Goal: Navigation & Orientation: Find specific page/section

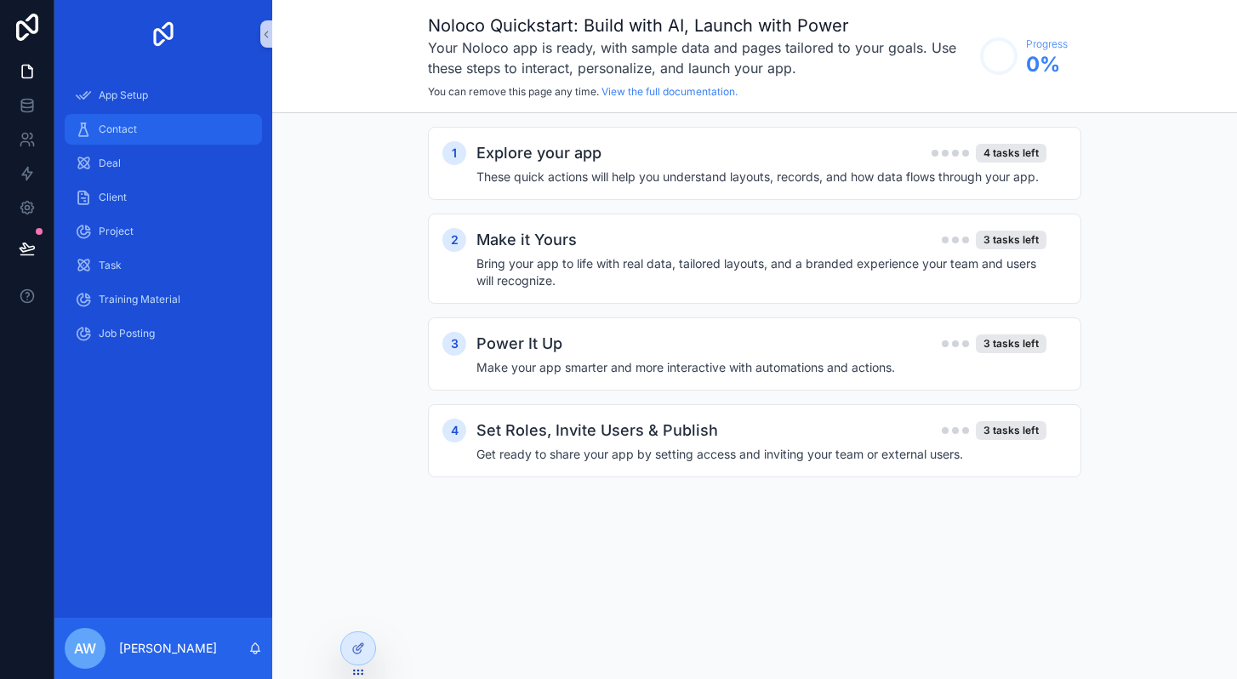
click at [106, 118] on div "Contact" at bounding box center [163, 129] width 177 height 27
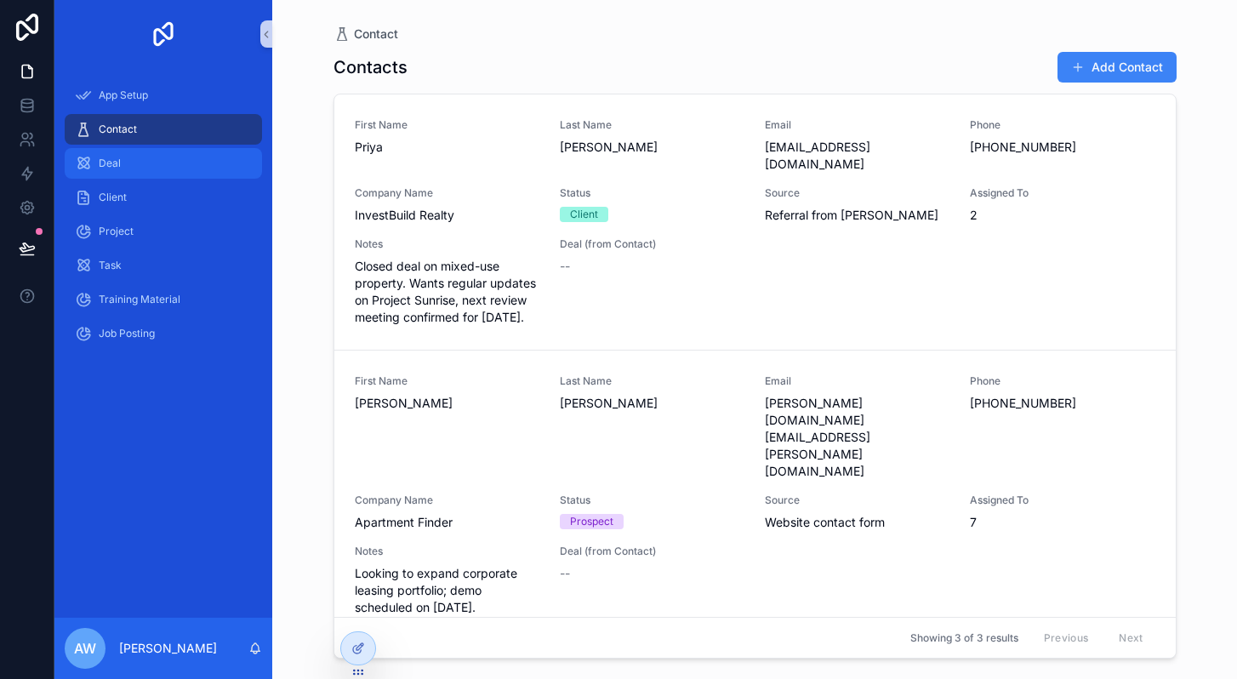
click at [105, 153] on div "Deal" at bounding box center [163, 163] width 177 height 27
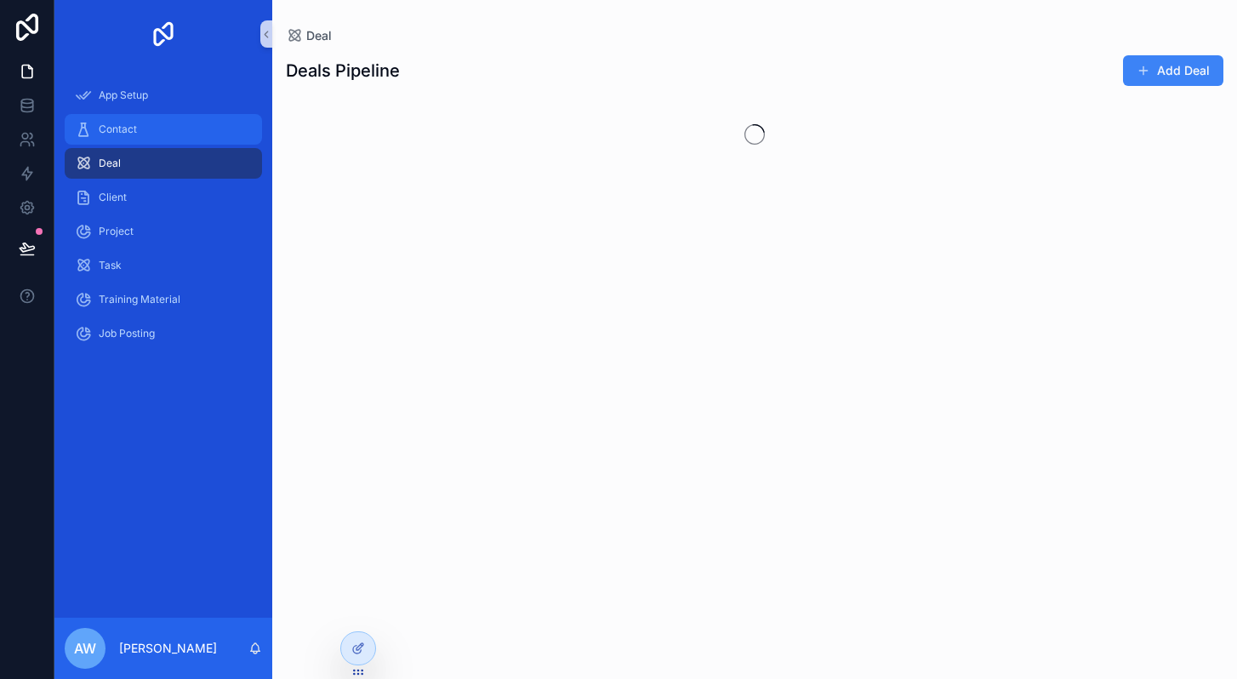
click at [120, 127] on span "Contact" at bounding box center [118, 130] width 38 height 14
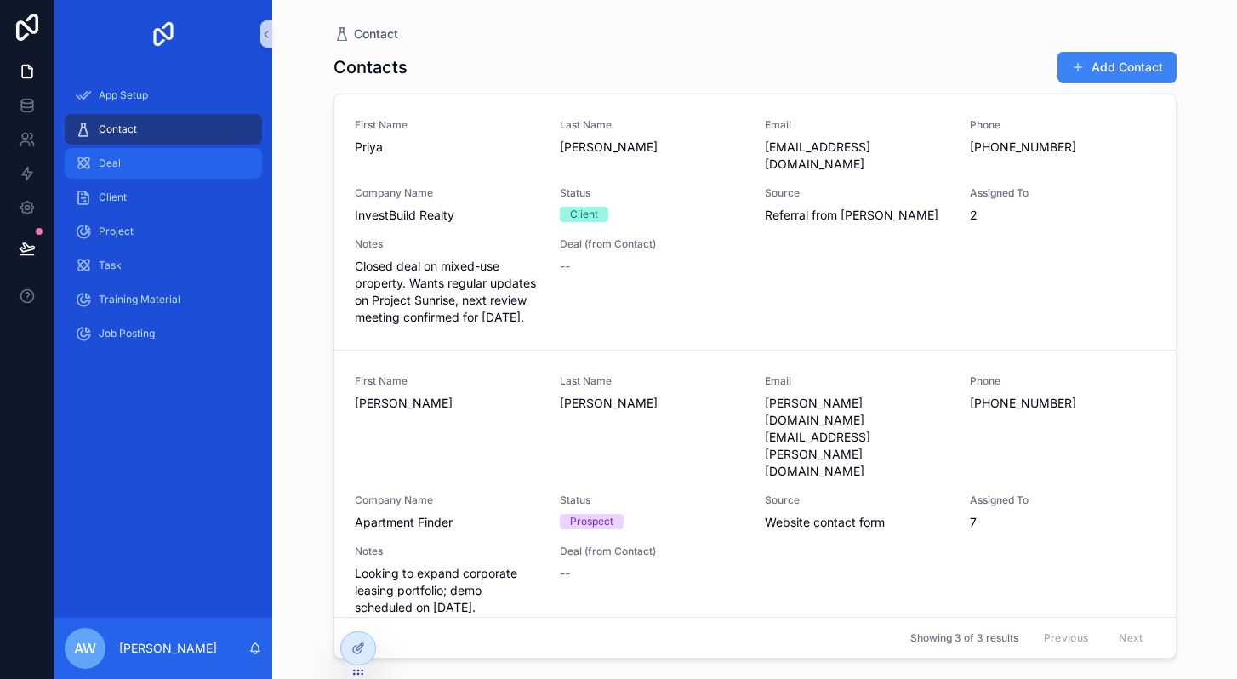
click at [112, 165] on span "Deal" at bounding box center [110, 164] width 22 height 14
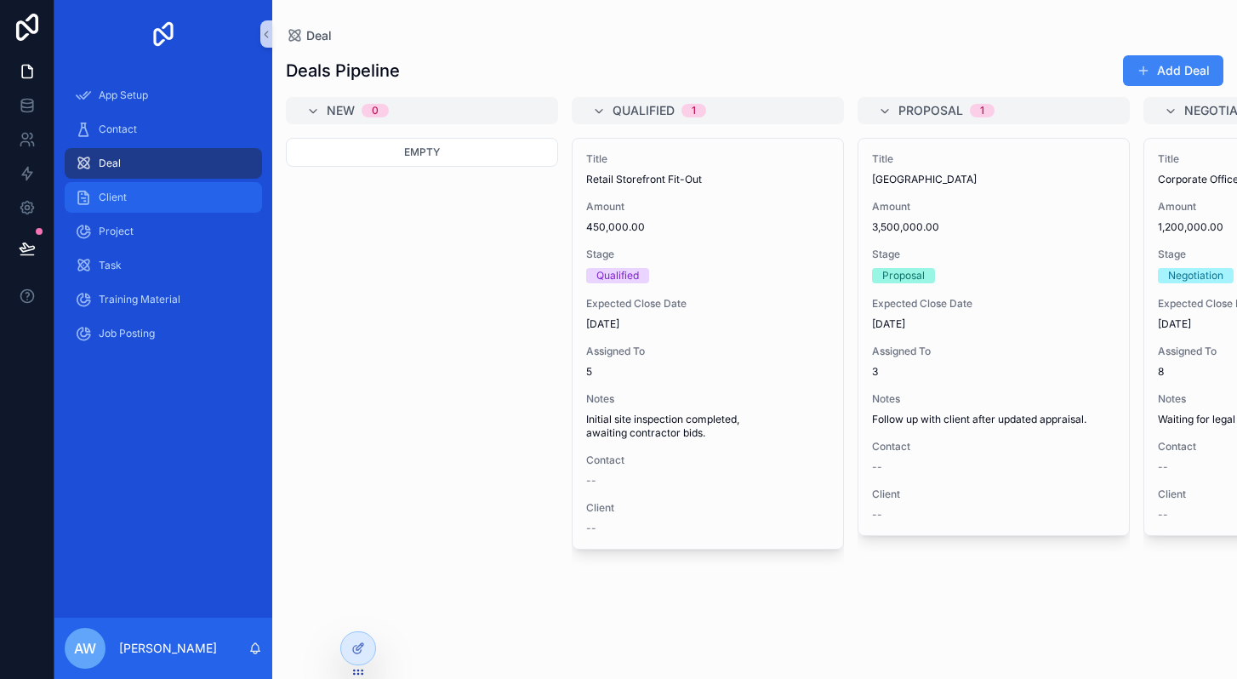
click at [106, 199] on span "Client" at bounding box center [113, 198] width 28 height 14
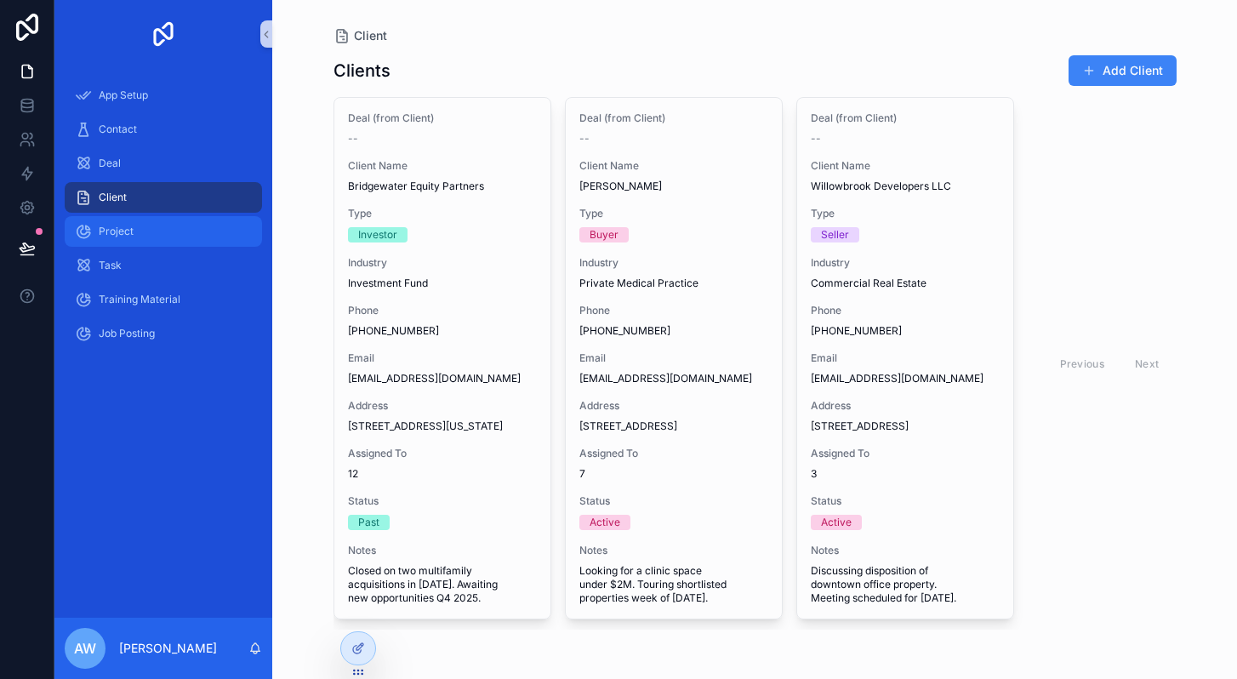
click at [130, 237] on span "Project" at bounding box center [116, 232] width 35 height 14
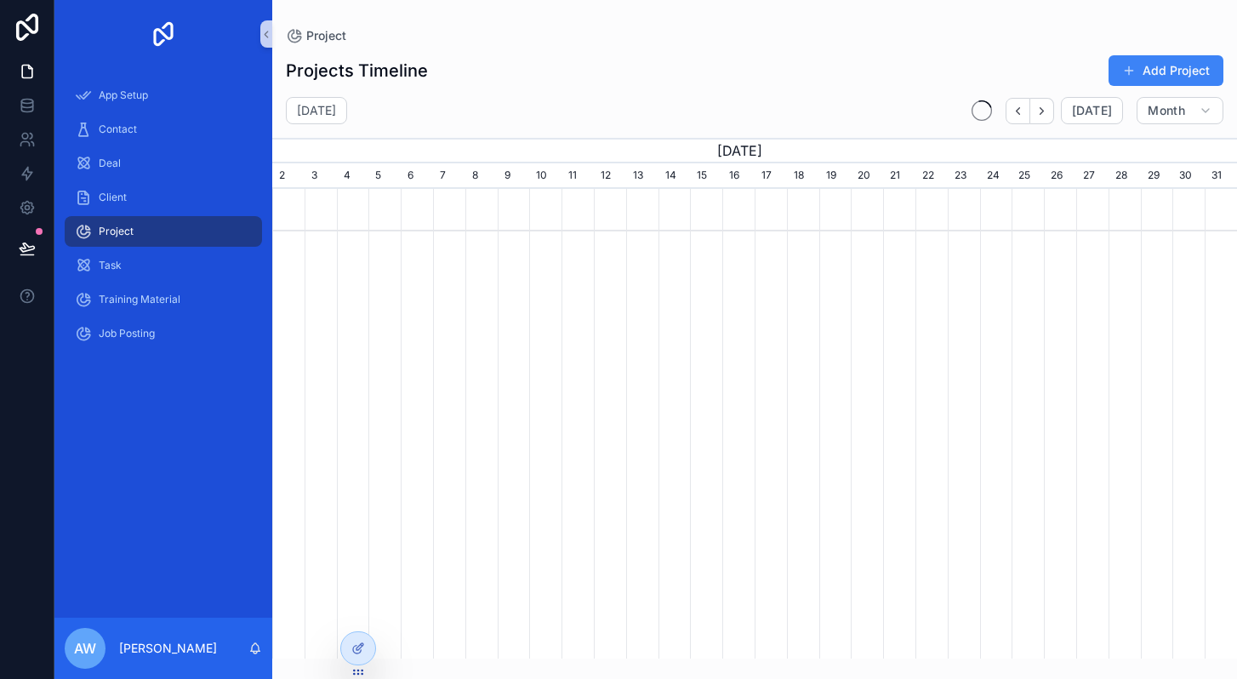
scroll to position [0, 965]
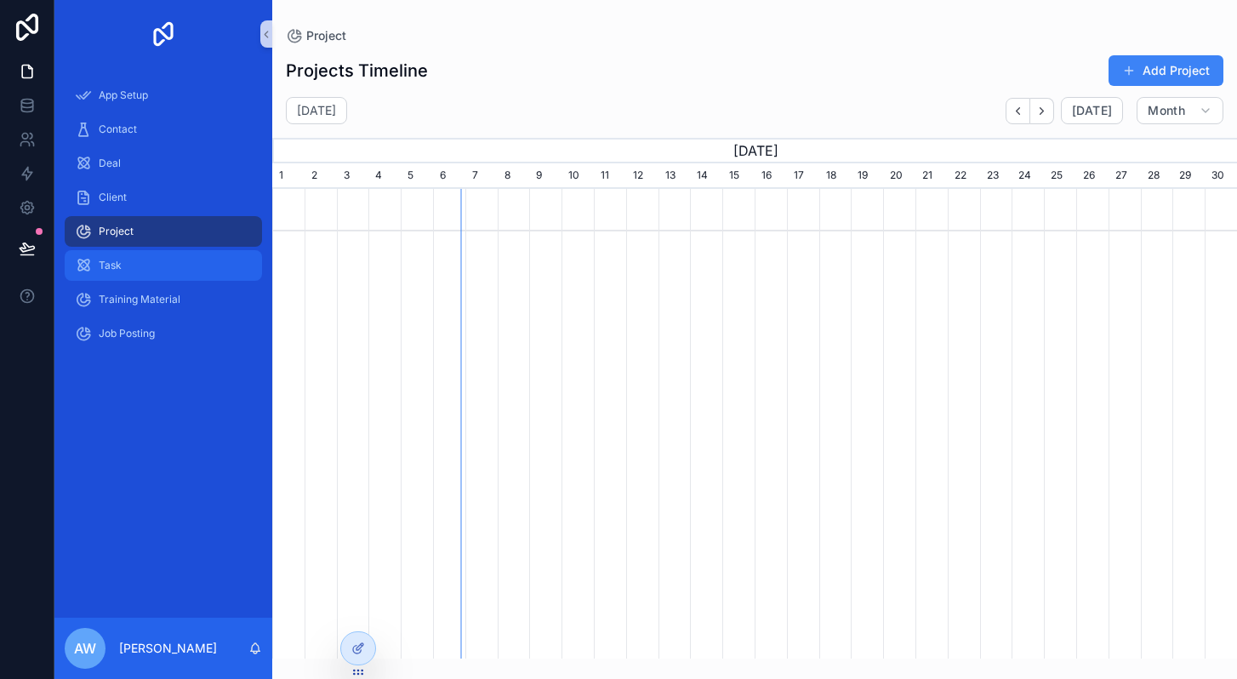
click at [106, 272] on div "Task" at bounding box center [163, 265] width 177 height 27
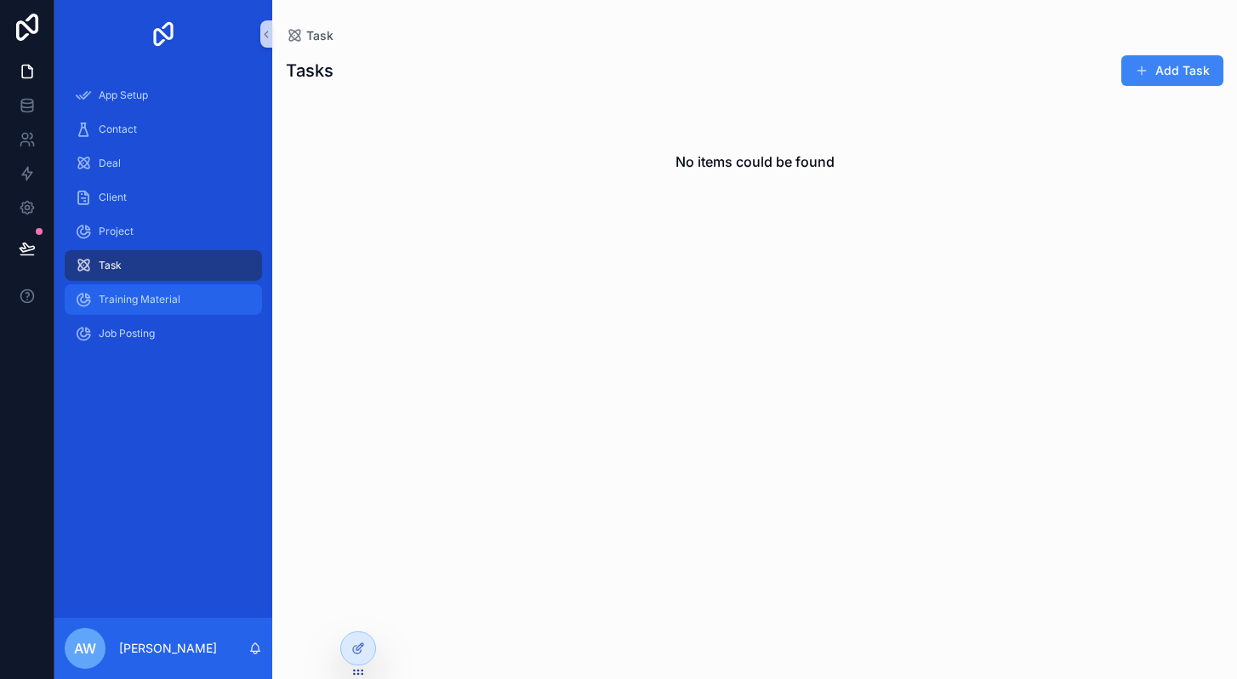
click at [118, 299] on span "Training Material" at bounding box center [140, 300] width 82 height 14
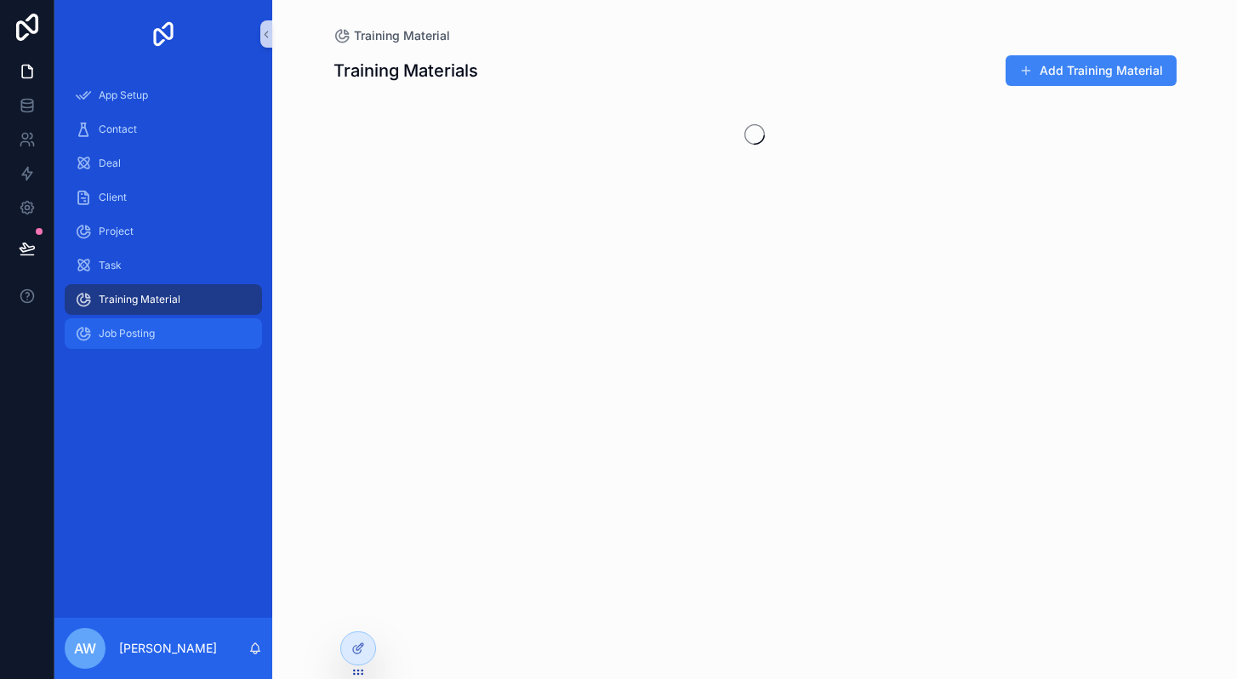
click at [117, 334] on span "Job Posting" at bounding box center [127, 334] width 56 height 14
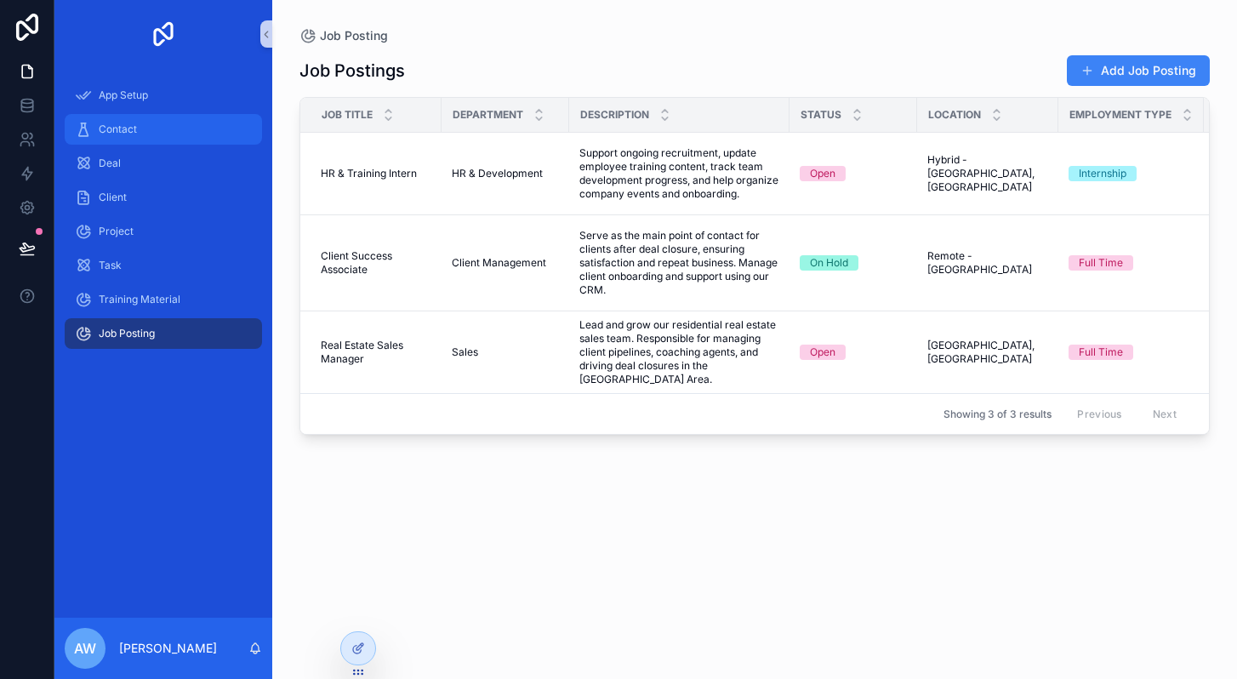
click at [124, 123] on span "Contact" at bounding box center [118, 130] width 38 height 14
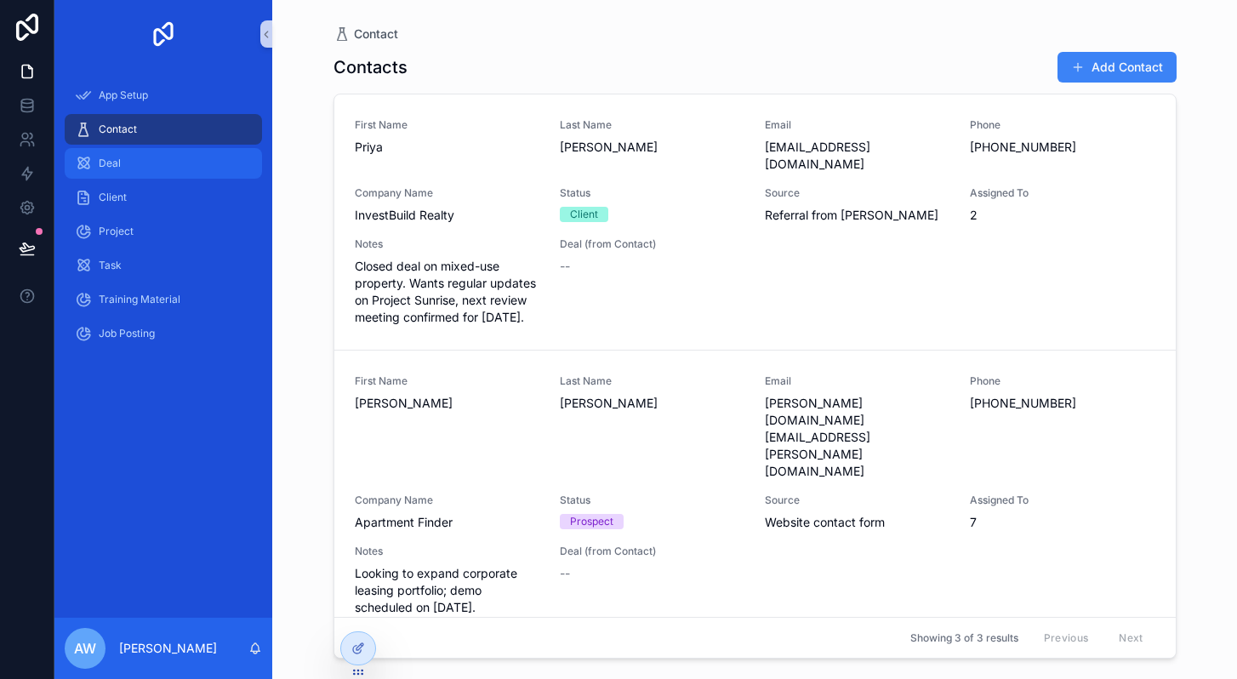
click at [158, 174] on div "Deal" at bounding box center [163, 163] width 177 height 27
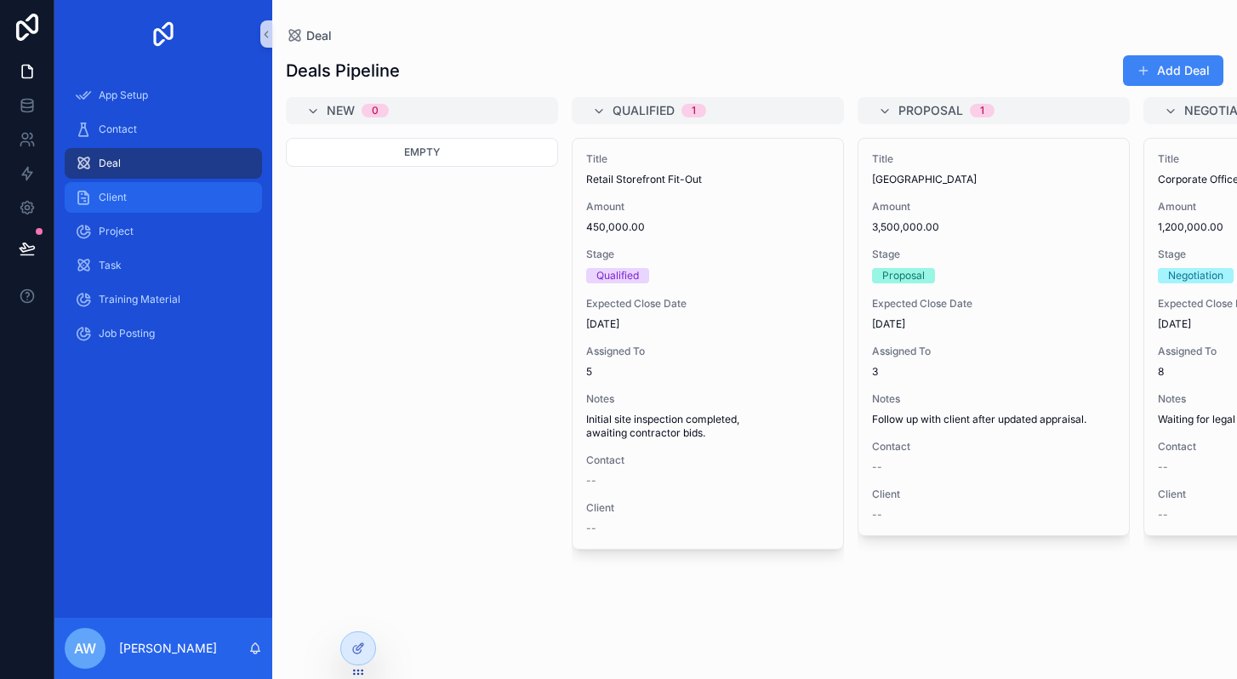
click at [128, 202] on div "Client" at bounding box center [163, 197] width 177 height 27
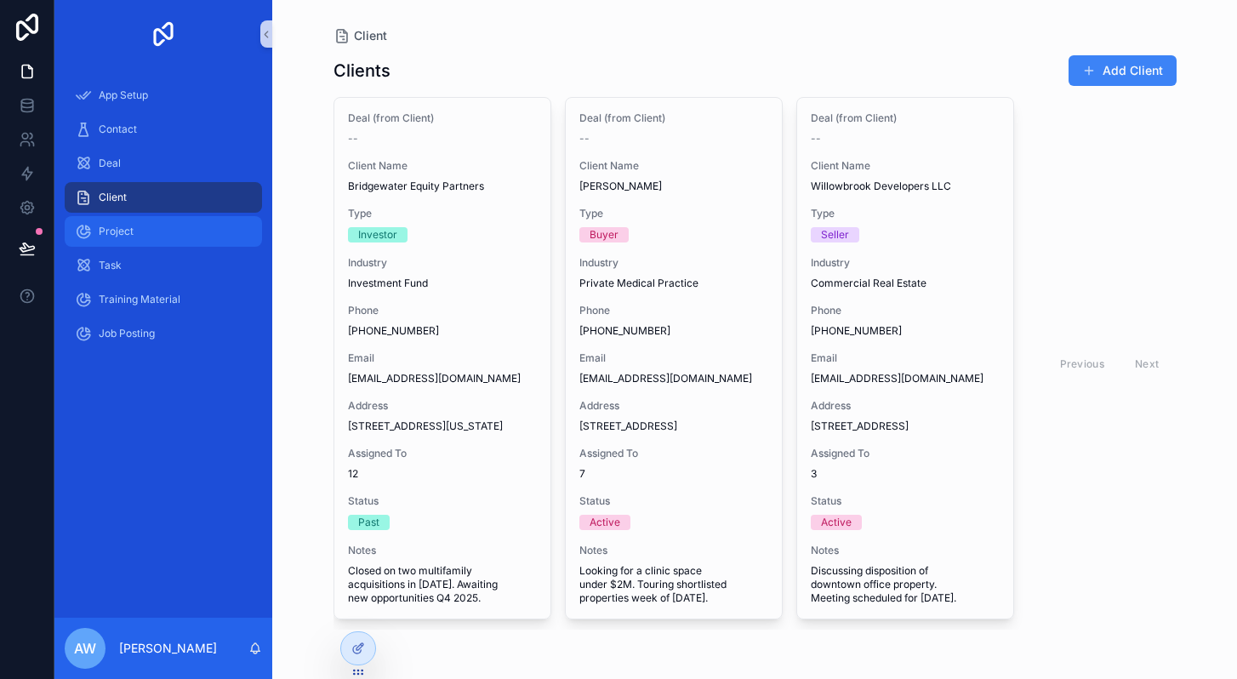
click at [124, 233] on span "Project" at bounding box center [116, 232] width 35 height 14
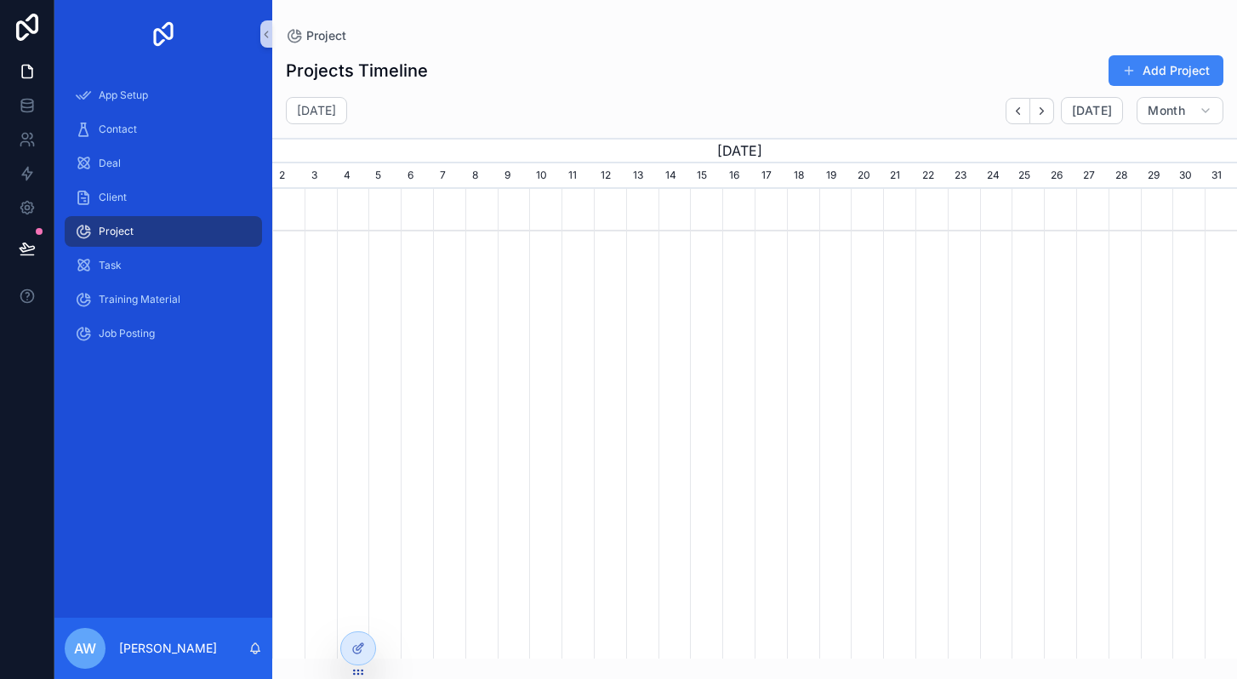
scroll to position [0, 965]
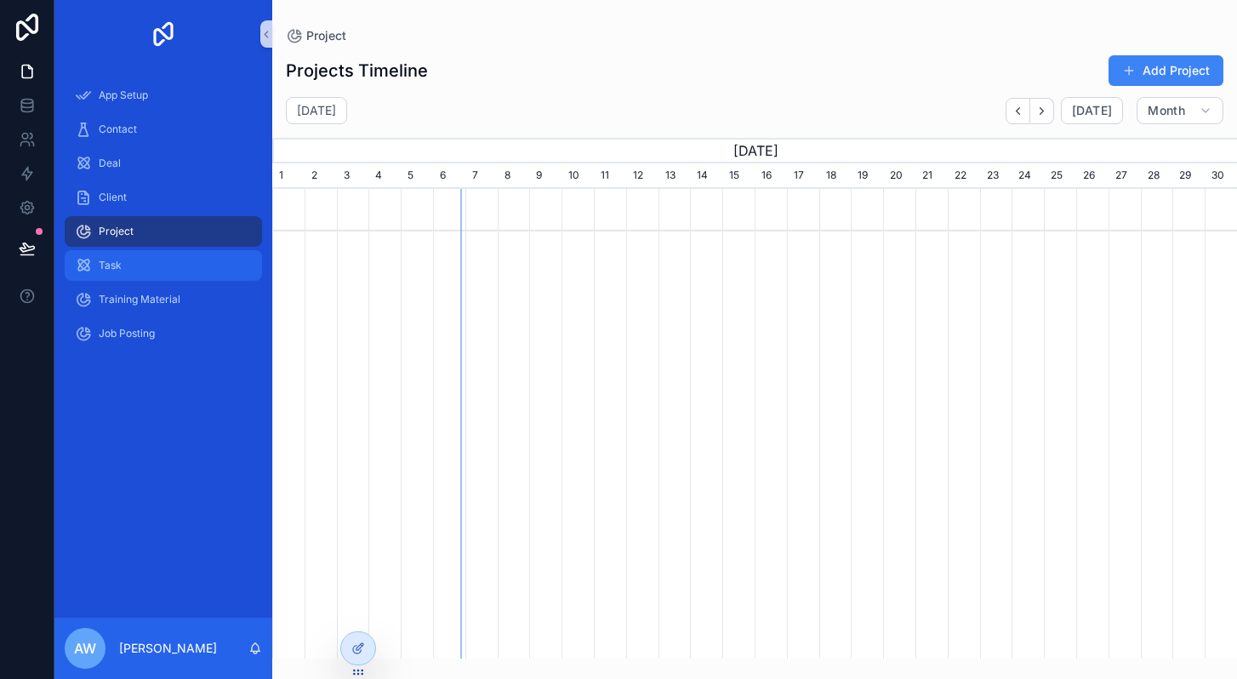
click at [112, 261] on span "Task" at bounding box center [110, 266] width 23 height 14
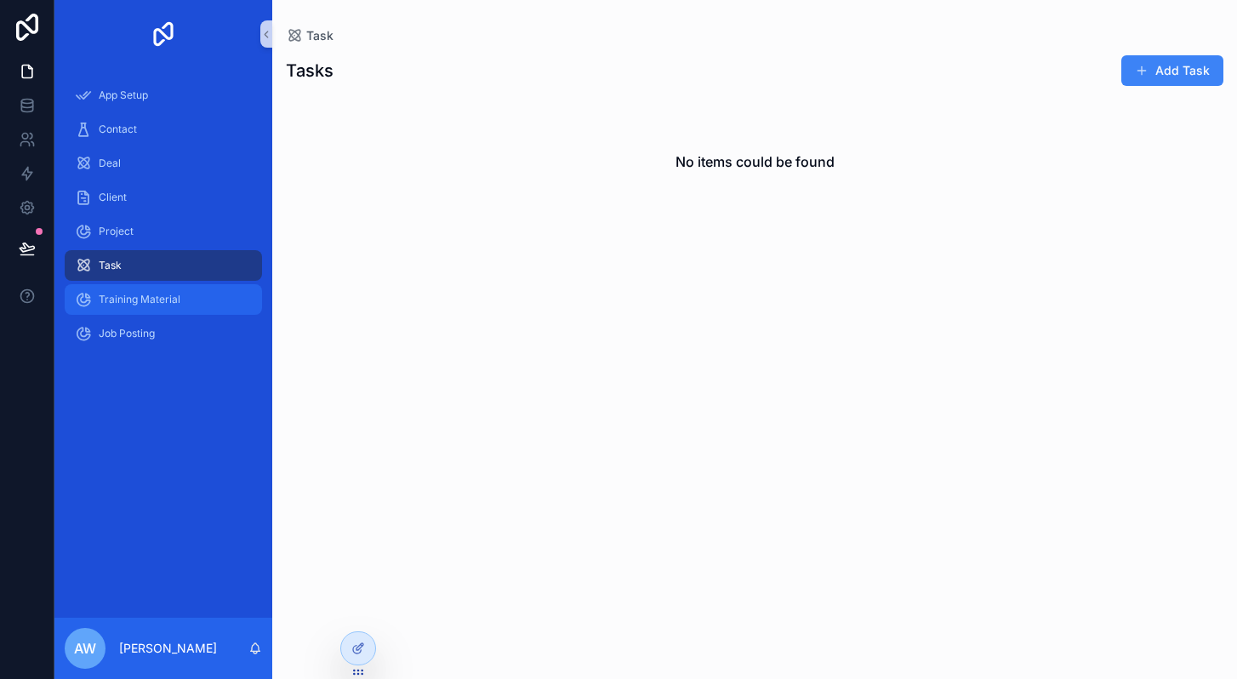
click at [153, 306] on span "Training Material" at bounding box center [140, 300] width 82 height 14
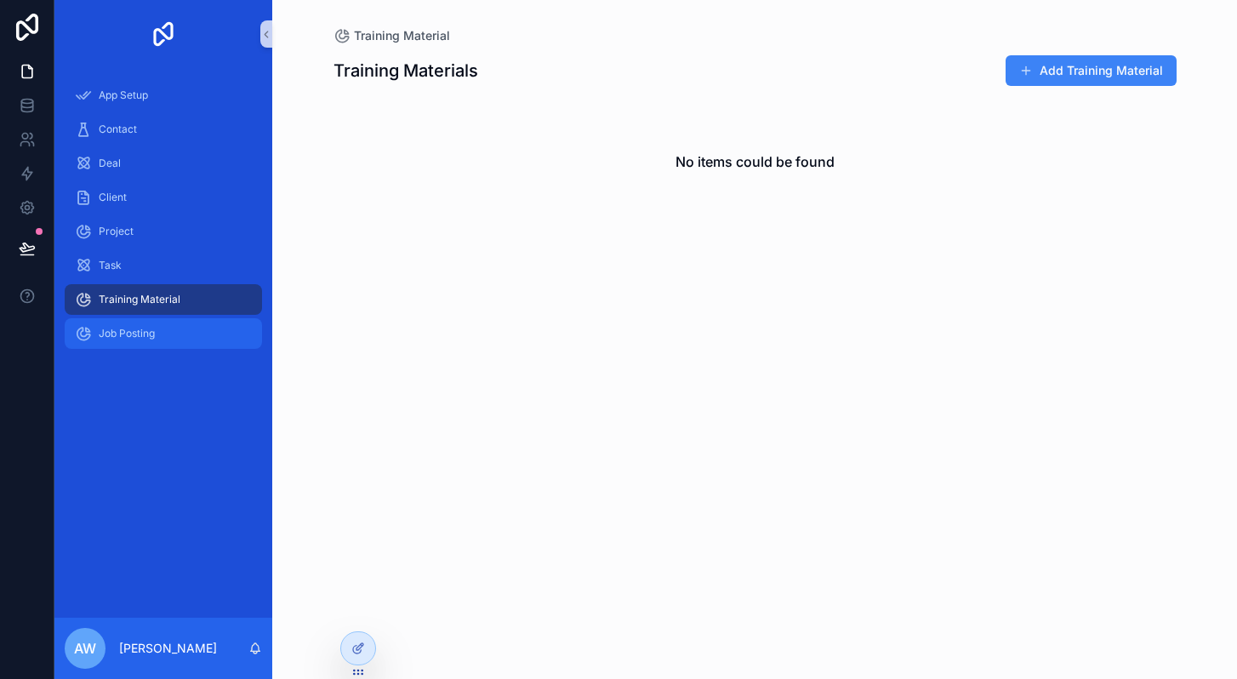
click at [149, 333] on span "Job Posting" at bounding box center [127, 334] width 56 height 14
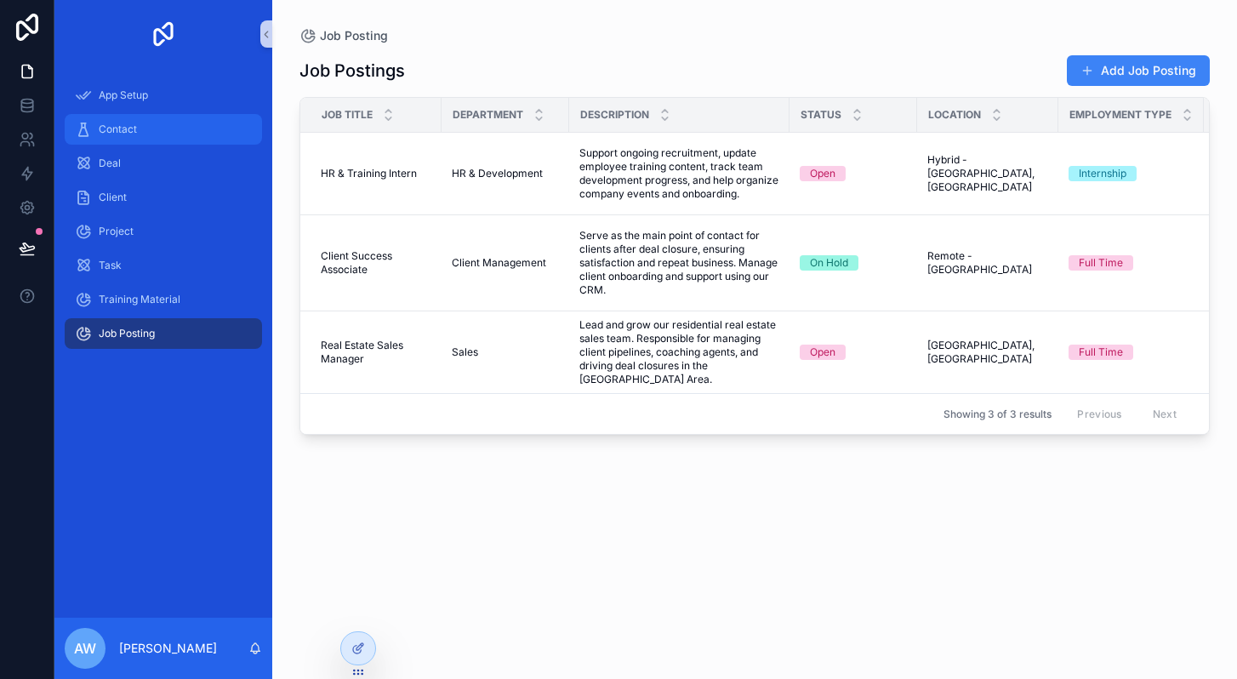
click at [120, 127] on span "Contact" at bounding box center [118, 130] width 38 height 14
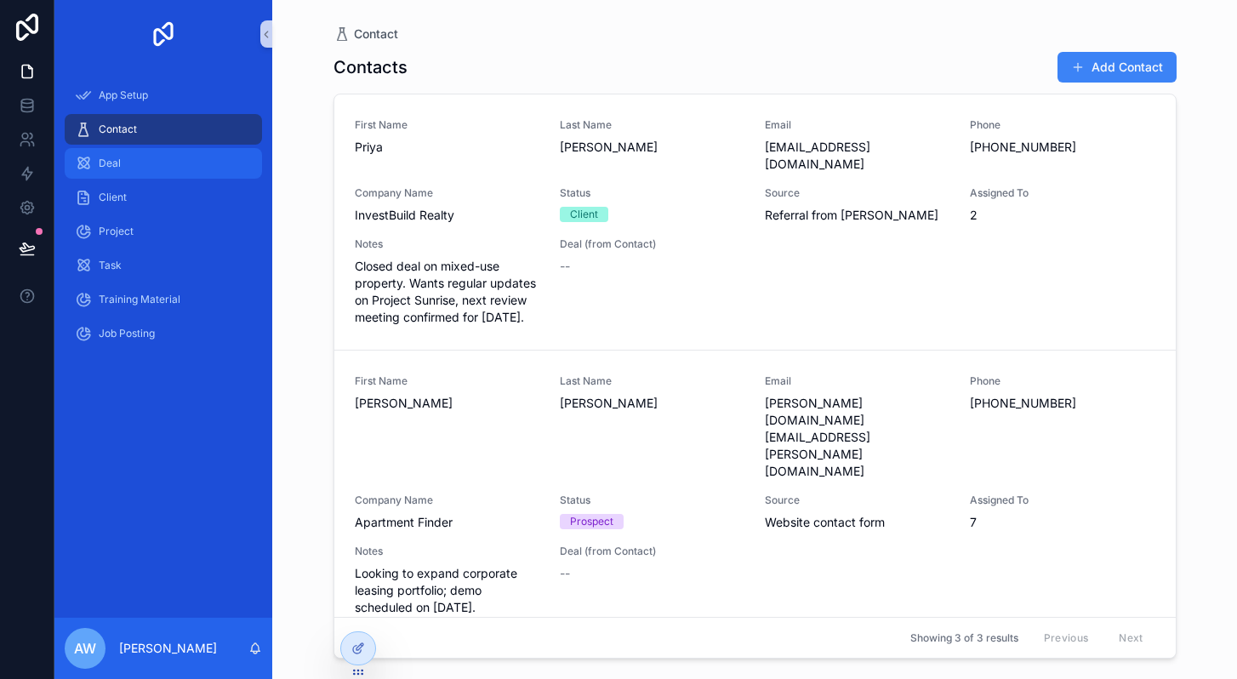
click at [111, 157] on span "Deal" at bounding box center [110, 164] width 22 height 14
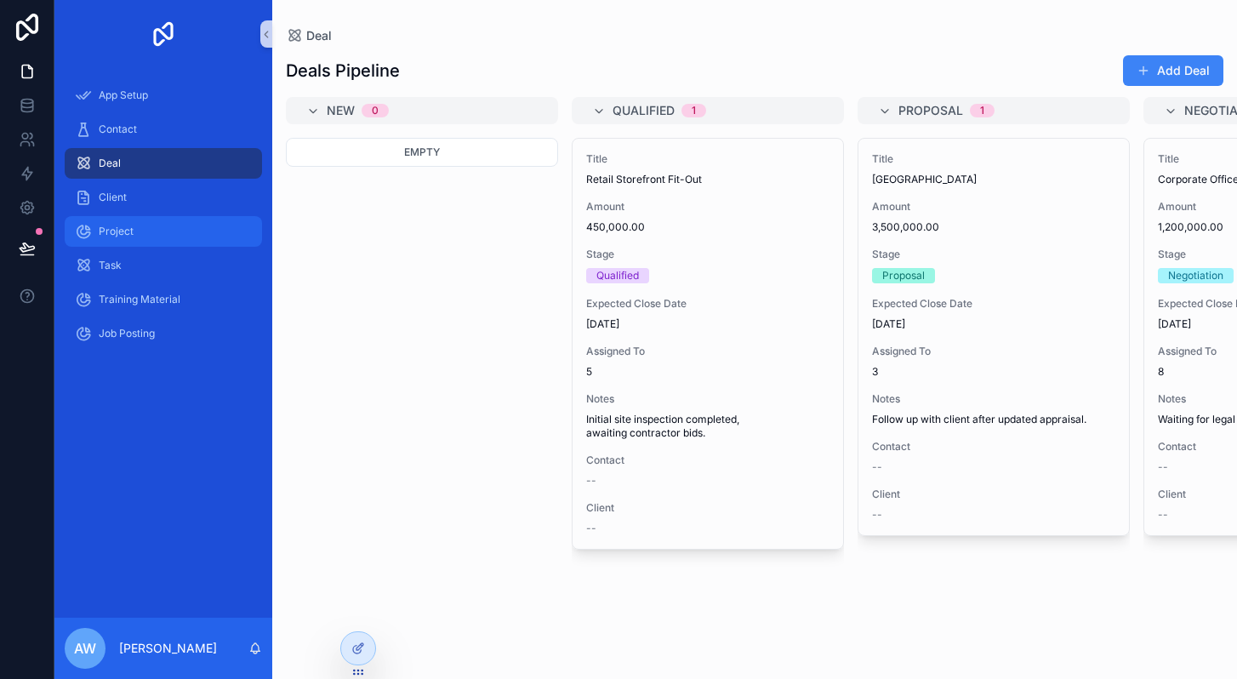
click at [113, 225] on span "Project" at bounding box center [116, 232] width 35 height 14
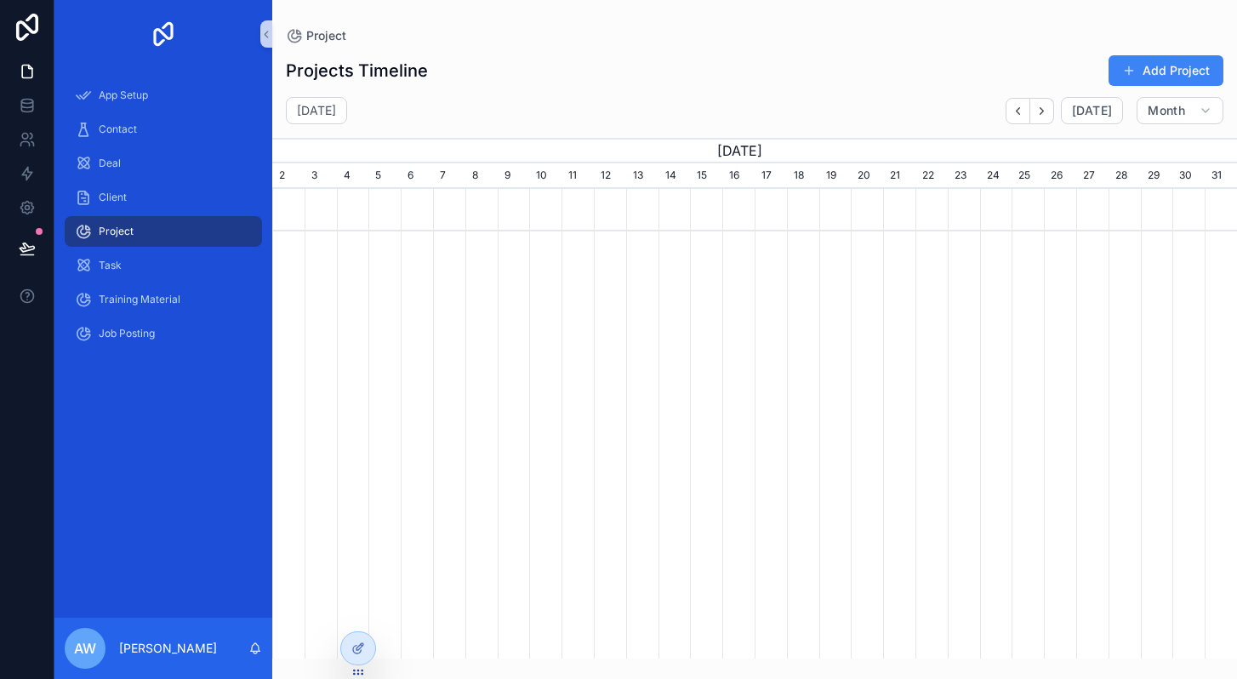
scroll to position [0, 965]
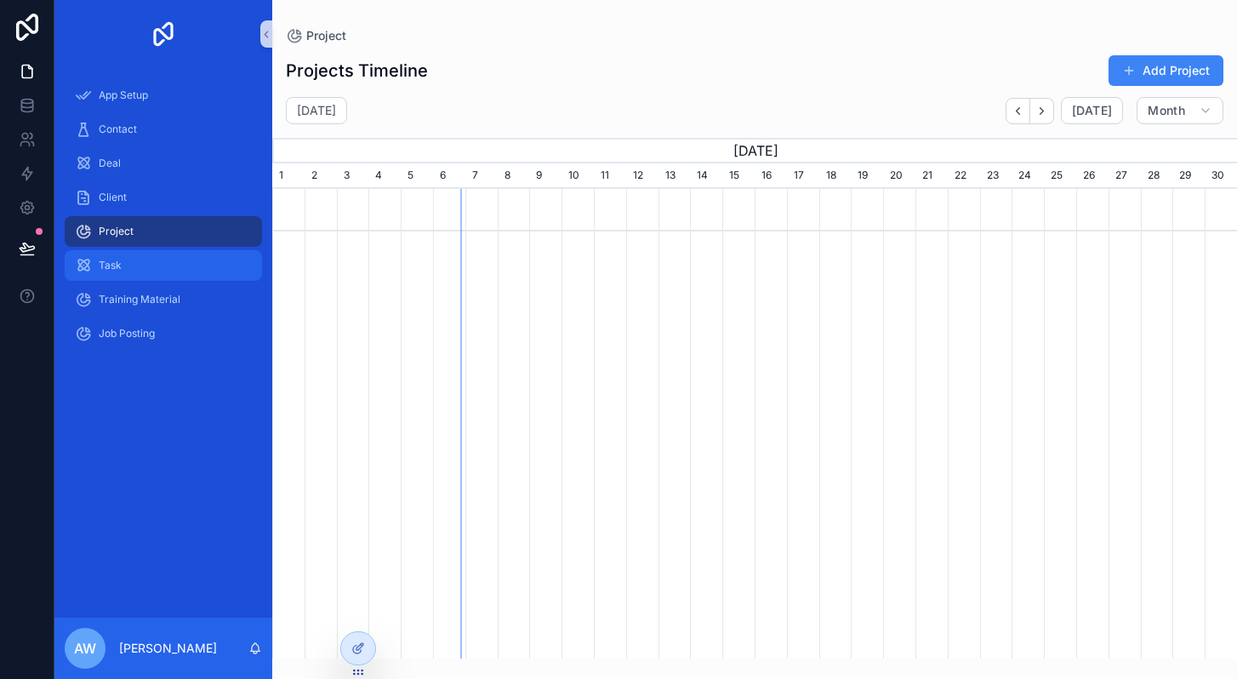
click at [113, 272] on div "Task" at bounding box center [163, 265] width 177 height 27
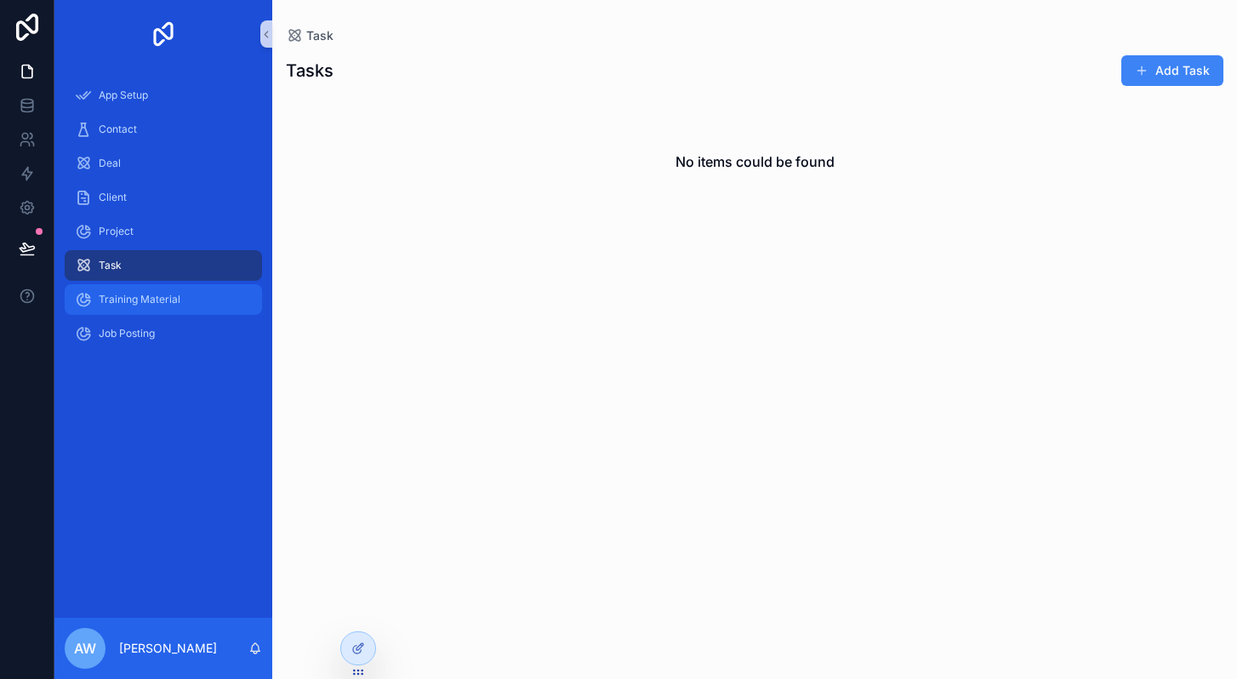
click at [114, 303] on span "Training Material" at bounding box center [140, 300] width 82 height 14
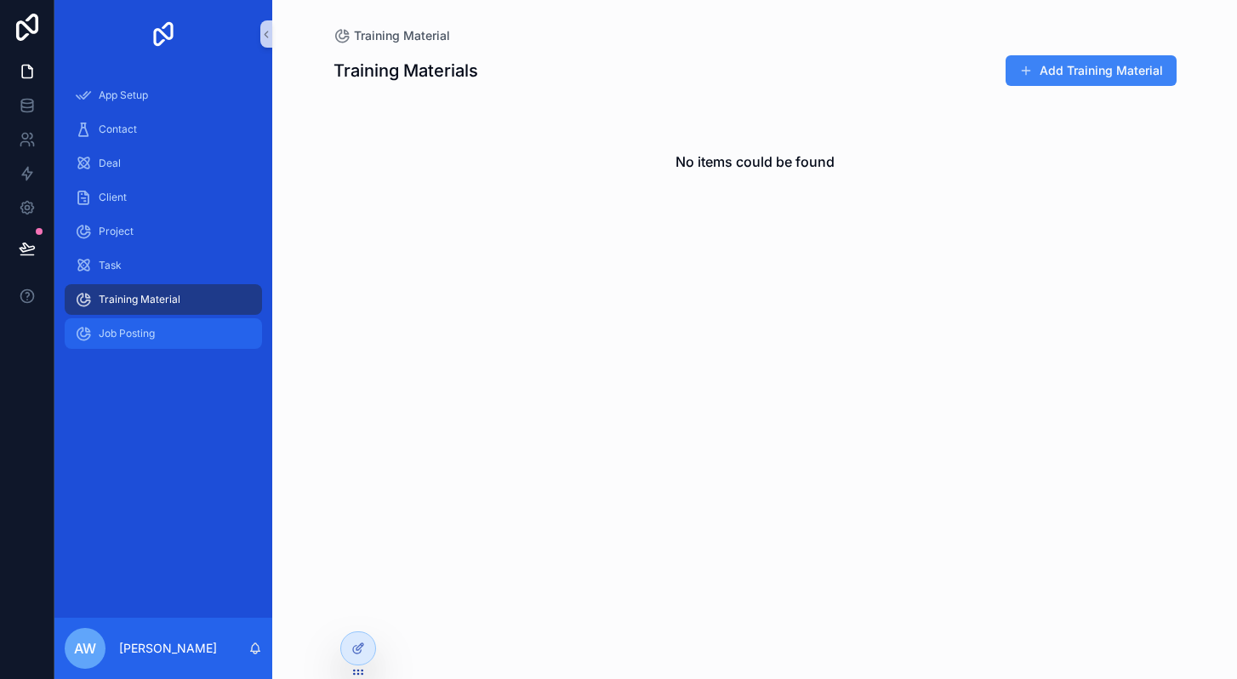
click at [115, 341] on div "Job Posting" at bounding box center [163, 333] width 177 height 27
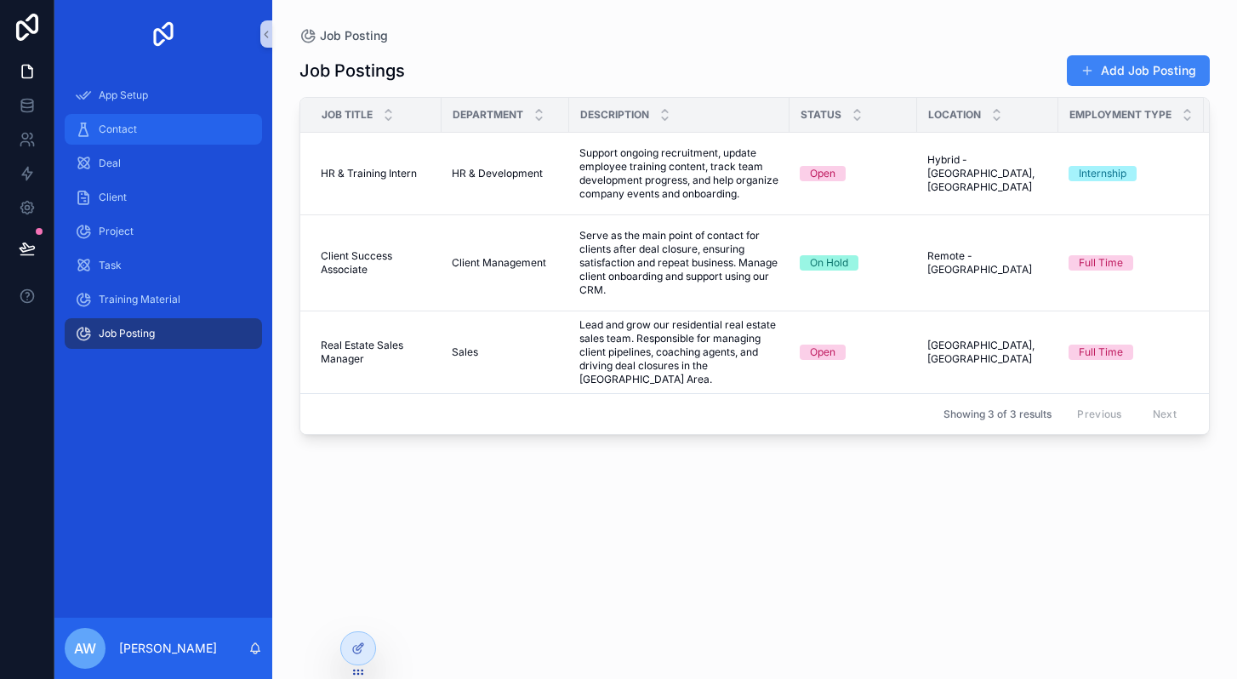
click at [122, 127] on span "Contact" at bounding box center [118, 130] width 38 height 14
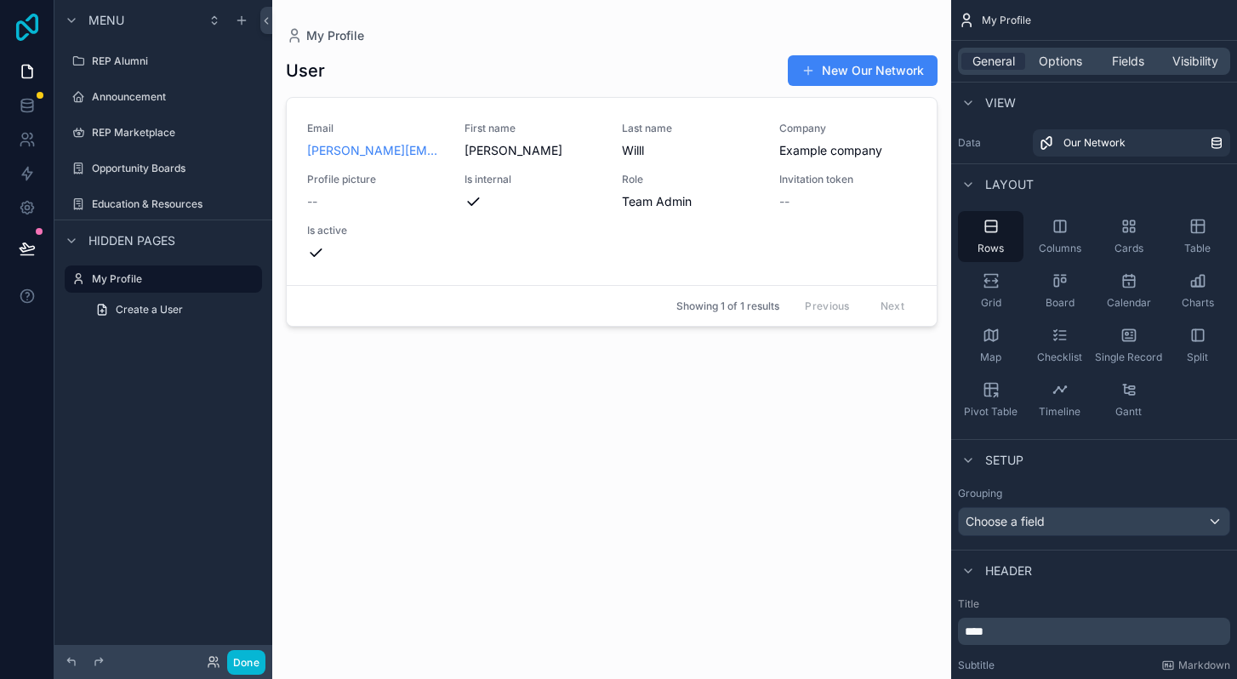
click at [32, 25] on icon at bounding box center [27, 27] width 34 height 27
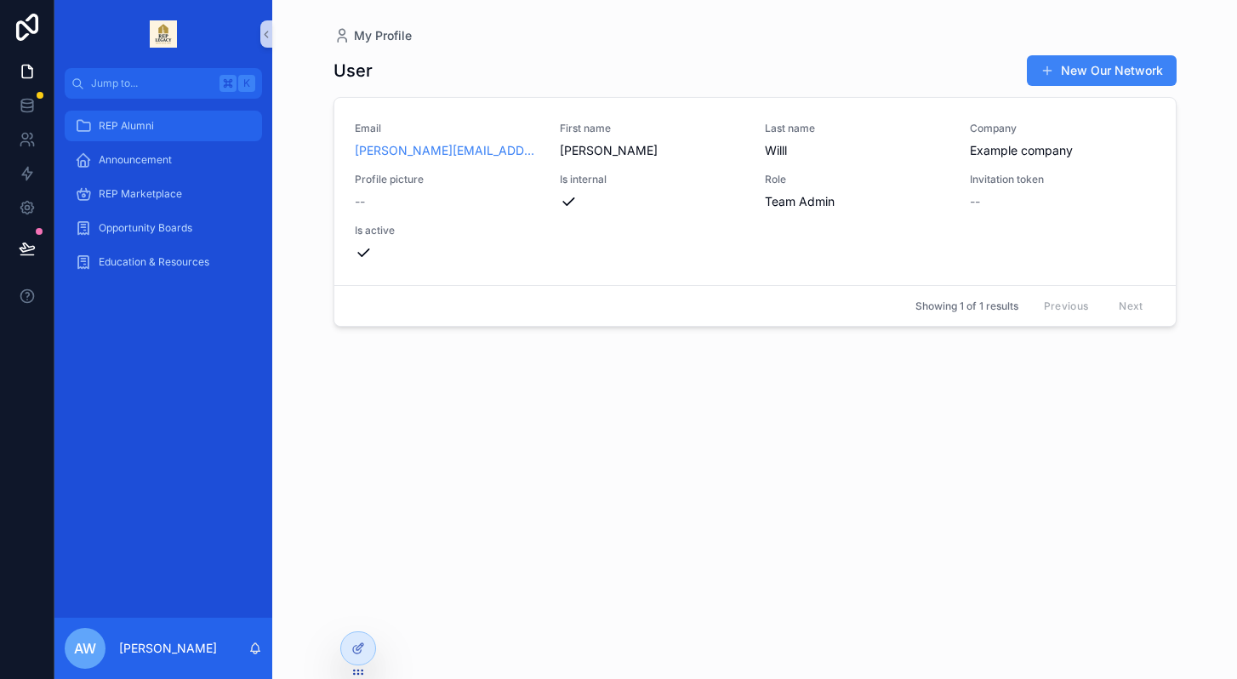
click at [139, 129] on span "REP Alumni" at bounding box center [126, 126] width 55 height 14
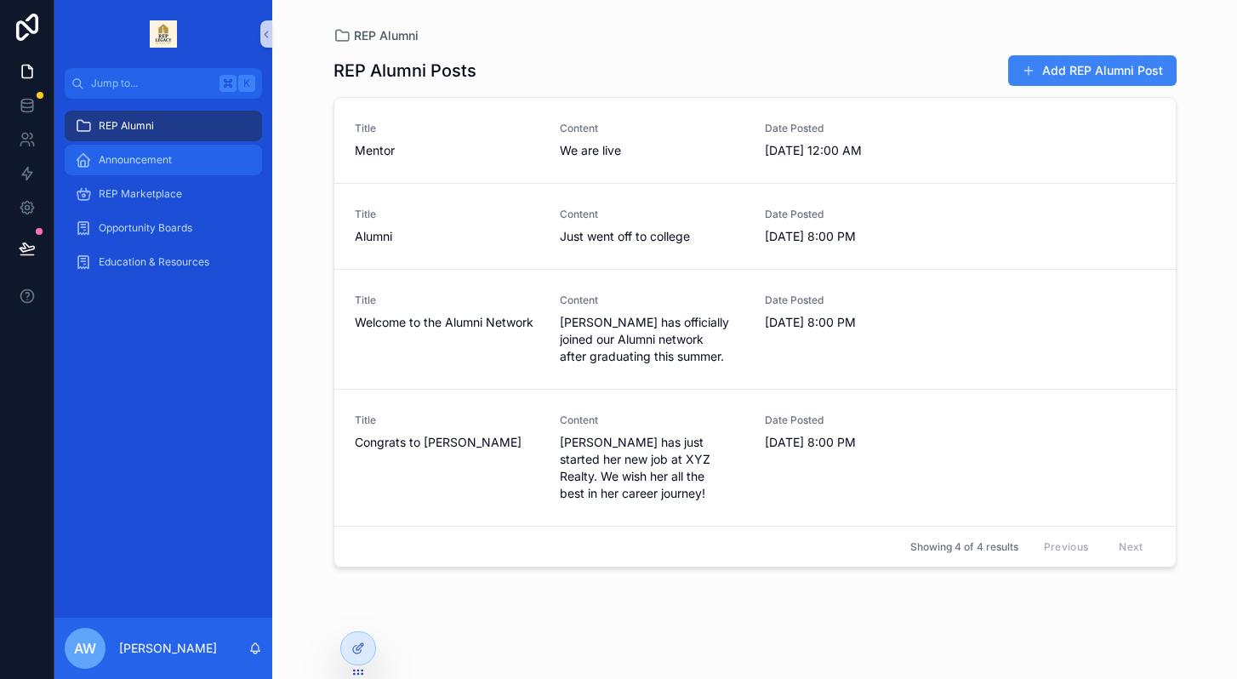
click at [136, 171] on div "Announcement" at bounding box center [163, 159] width 177 height 27
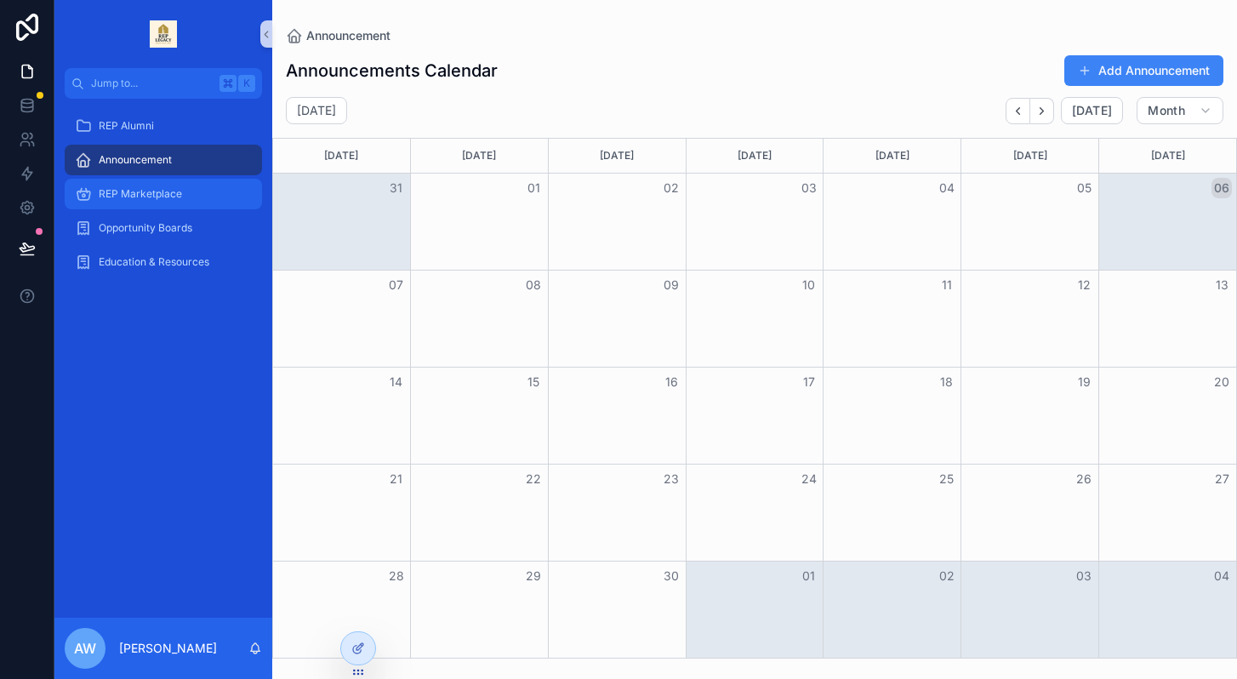
click at [136, 197] on span "REP Marketplace" at bounding box center [140, 194] width 83 height 14
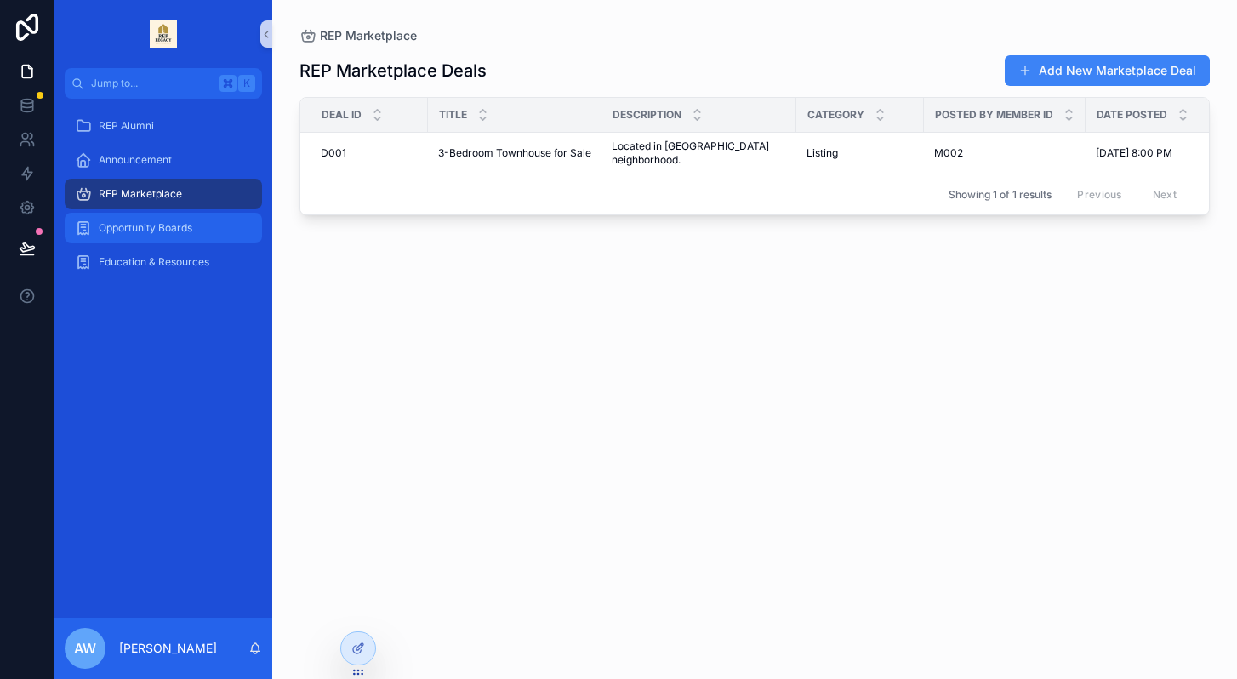
click at [138, 237] on div "Opportunity Boards" at bounding box center [163, 227] width 177 height 27
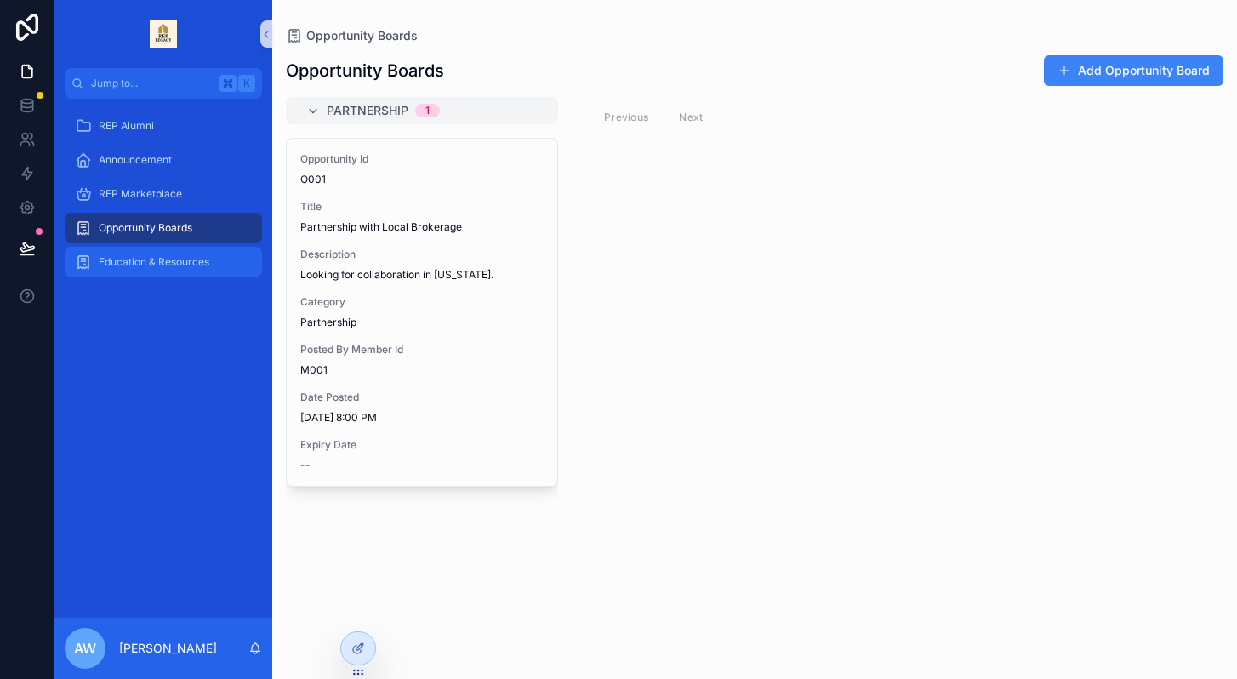
click at [128, 265] on span "Education & Resources" at bounding box center [154, 262] width 111 height 14
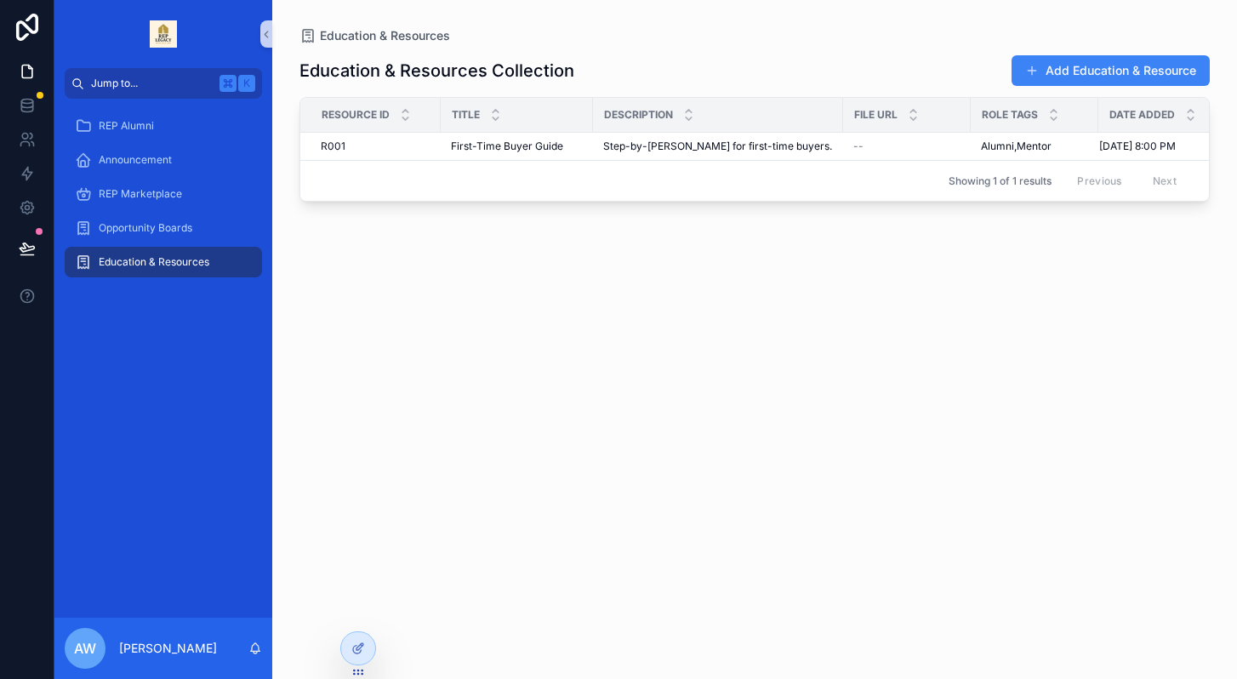
click at [133, 85] on span "Jump to..." at bounding box center [152, 84] width 122 height 14
click at [495, 542] on div "REP Alumni REP Alumni Create REP Alumni Post Announcement Announcement Create A…" at bounding box center [618, 339] width 1237 height 679
click at [29, 79] on icon at bounding box center [27, 71] width 17 height 17
click at [24, 108] on icon at bounding box center [27, 105] width 17 height 17
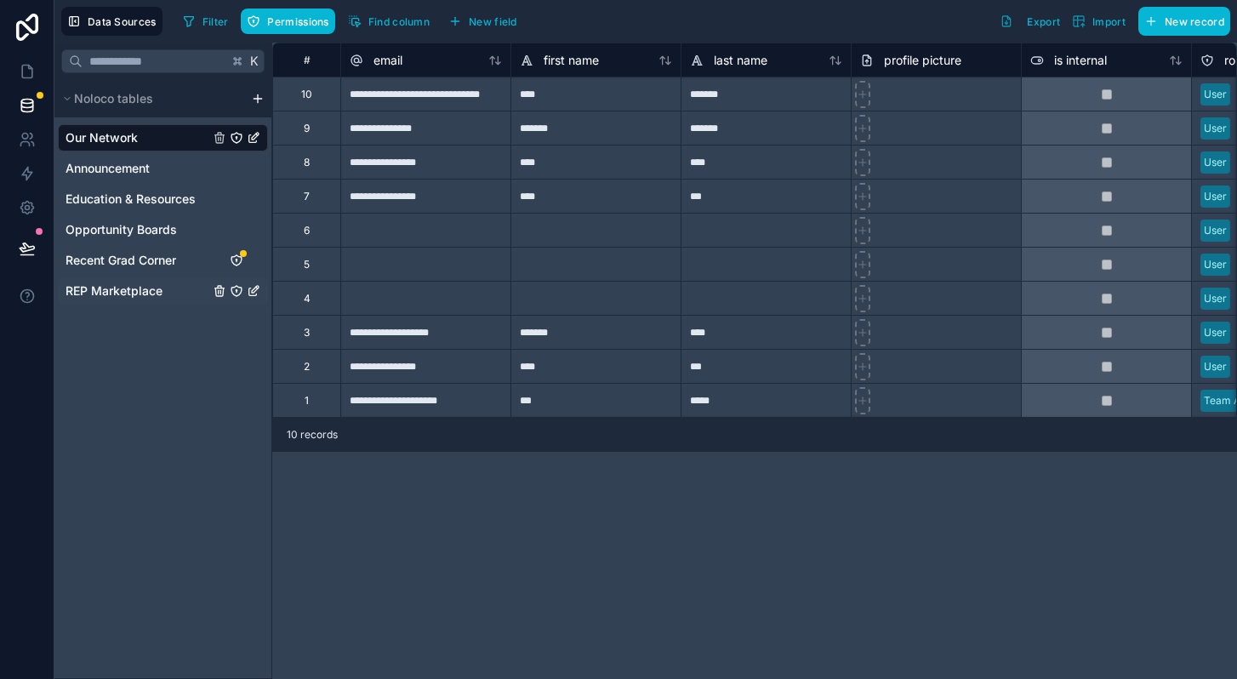
click at [151, 290] on span "REP Marketplace" at bounding box center [114, 291] width 97 height 17
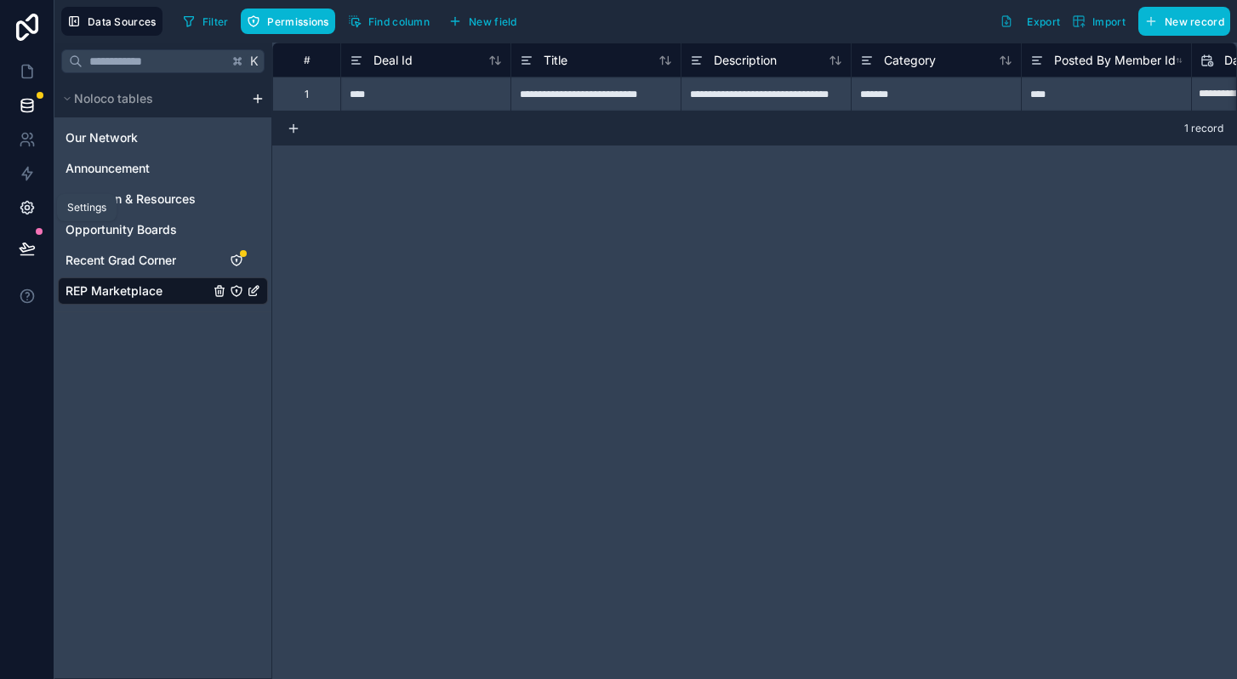
click at [26, 219] on link at bounding box center [27, 208] width 54 height 34
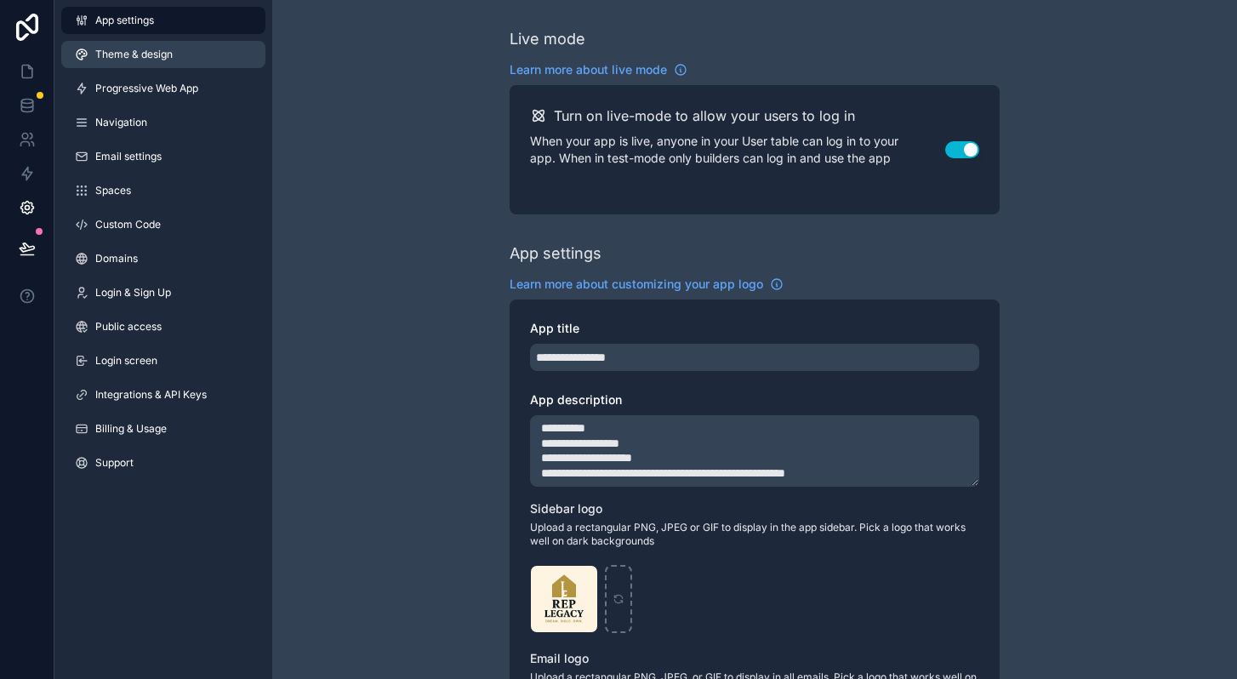
click at [149, 58] on span "Theme & design" at bounding box center [133, 55] width 77 height 14
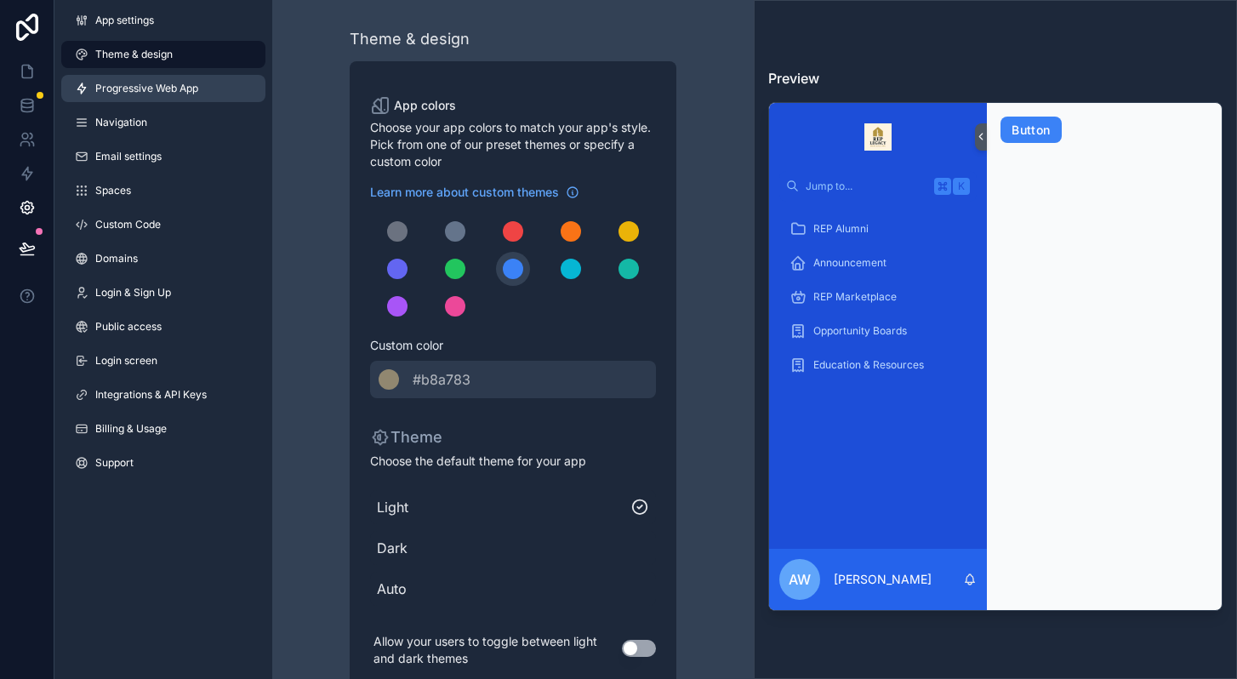
click at [141, 94] on span "Progressive Web App" at bounding box center [146, 89] width 103 height 14
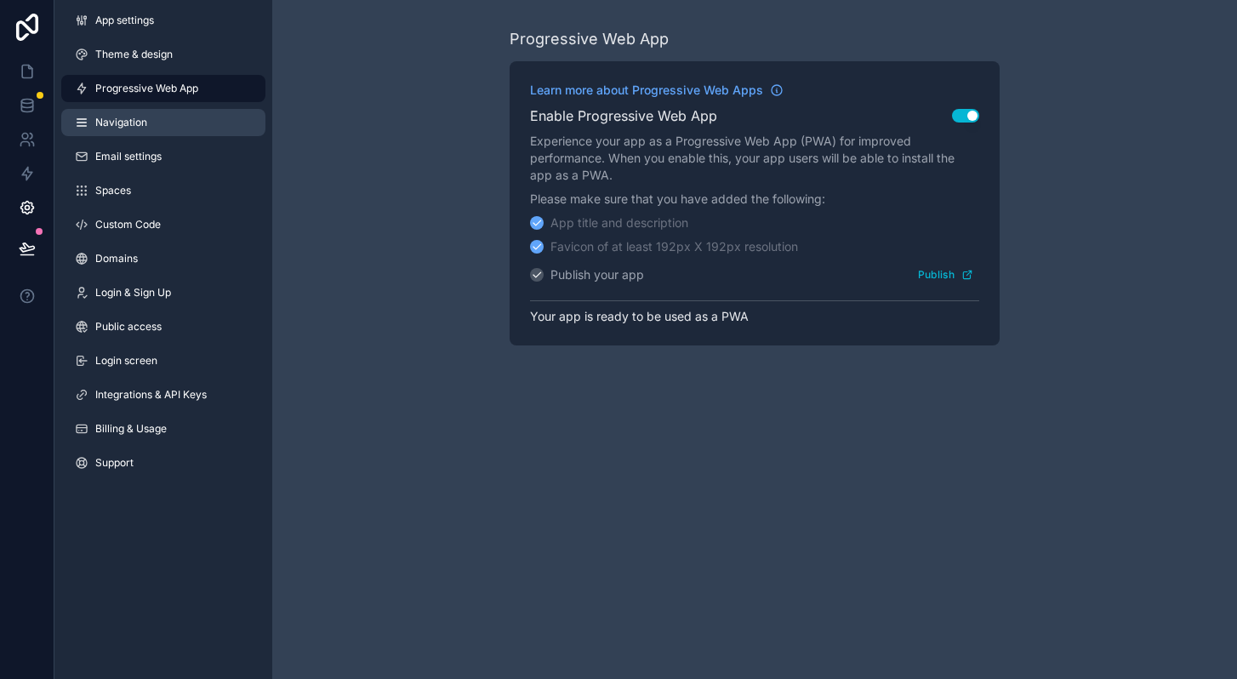
click at [130, 130] on link "Navigation" at bounding box center [163, 122] width 204 height 27
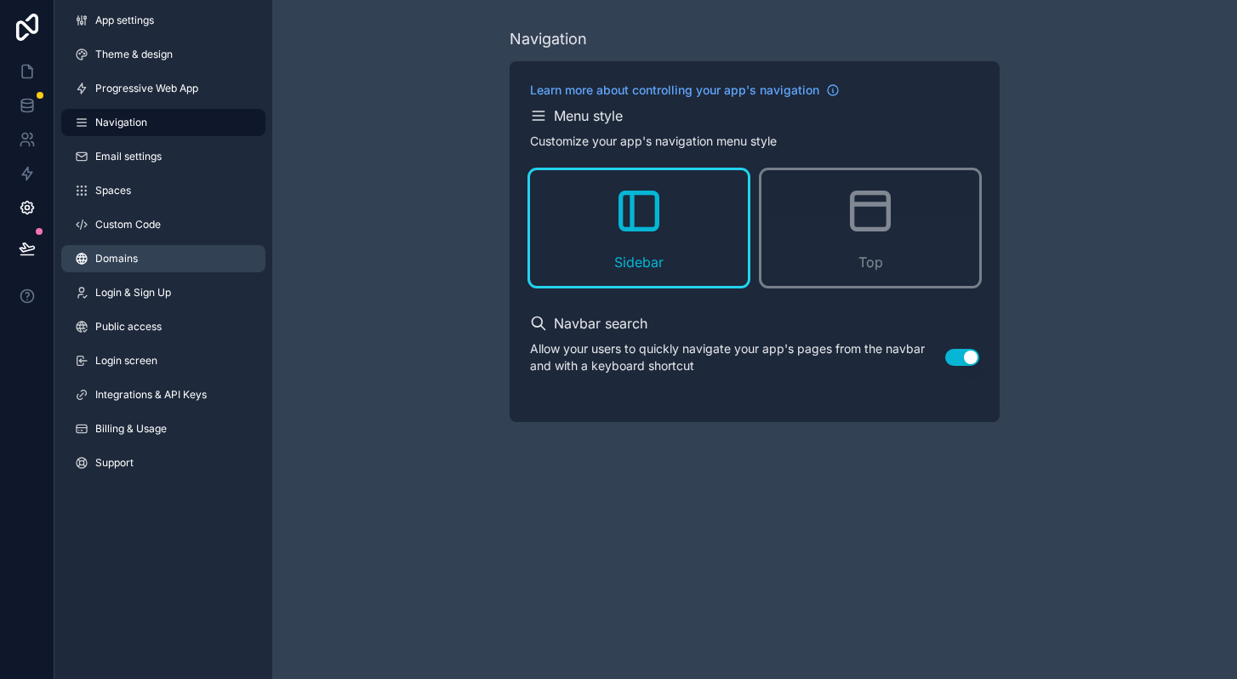
click at [116, 262] on span "Domains" at bounding box center [116, 259] width 43 height 14
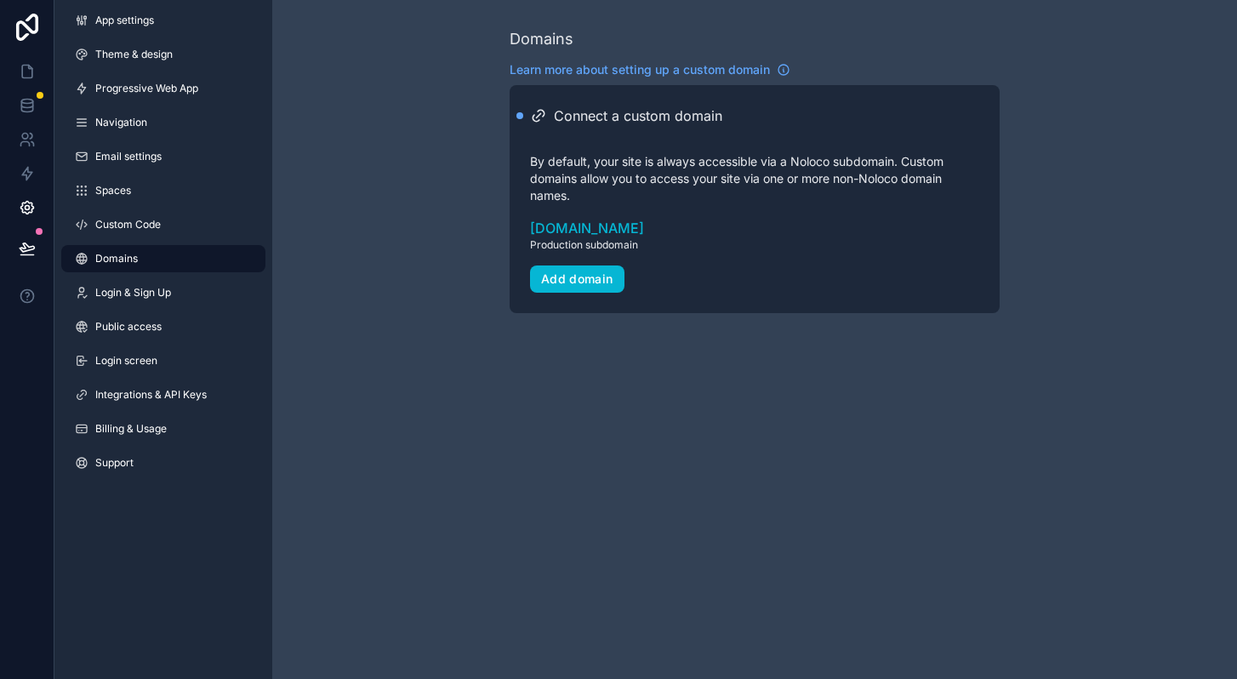
click at [127, 308] on div "App settings Theme & design Progressive Web App Navigation Email settings Space…" at bounding box center [163, 245] width 218 height 490
click at [133, 302] on link "Login & Sign Up" at bounding box center [163, 292] width 204 height 27
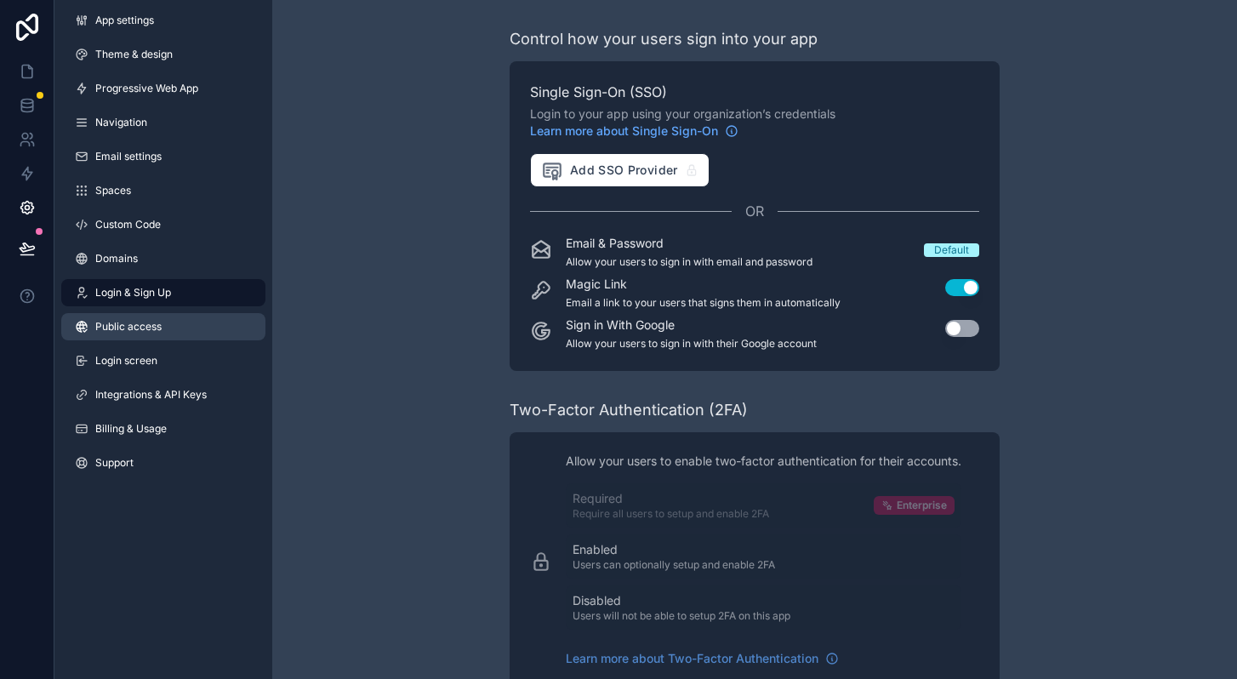
click at [134, 329] on span "Public access" at bounding box center [128, 327] width 66 height 14
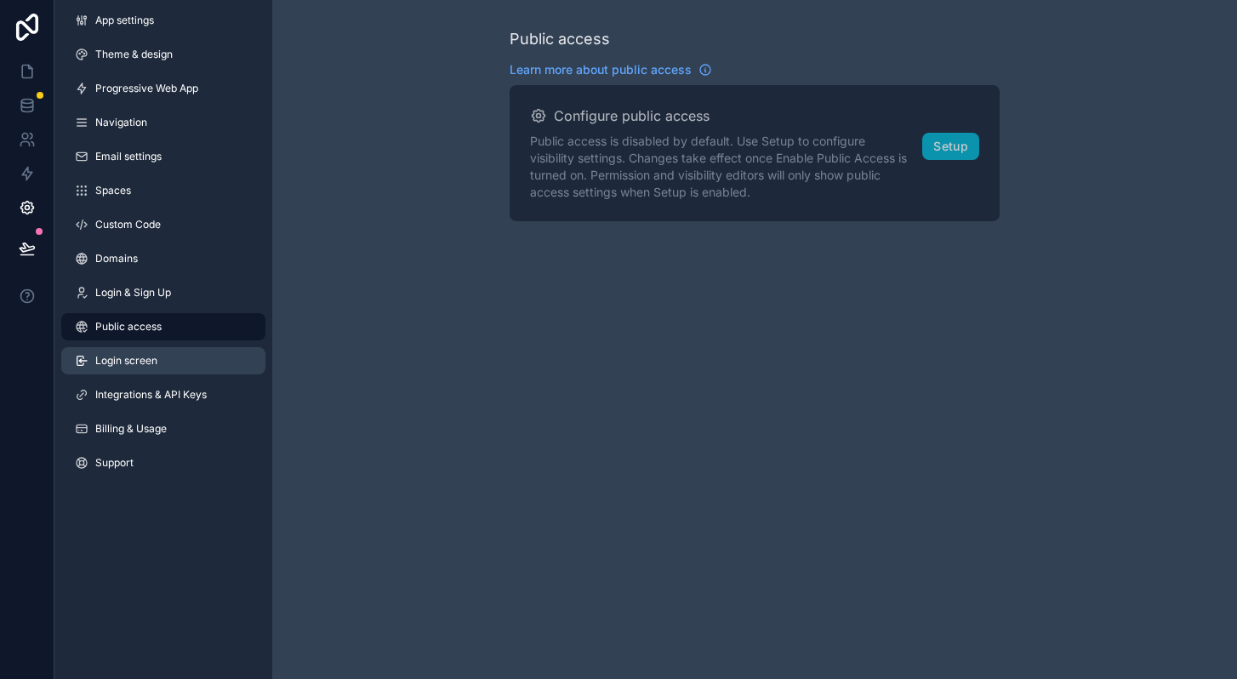
click at [125, 358] on span "Login screen" at bounding box center [126, 361] width 62 height 14
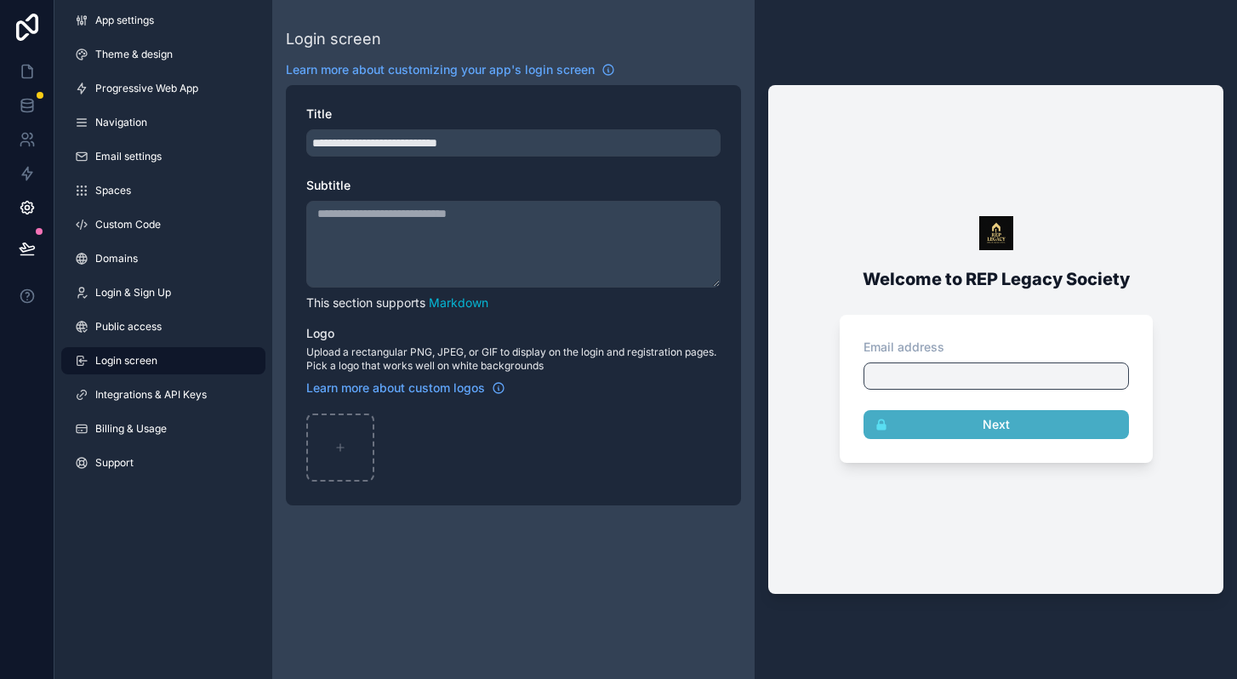
click at [179, 541] on div "App settings Theme & design Progressive Web App Navigation Email settings Space…" at bounding box center [163, 339] width 218 height 679
click at [179, 378] on div "App settings Theme & design Progressive Web App Navigation Email settings Space…" at bounding box center [163, 245] width 218 height 490
click at [173, 397] on span "Integrations & API Keys" at bounding box center [150, 395] width 111 height 14
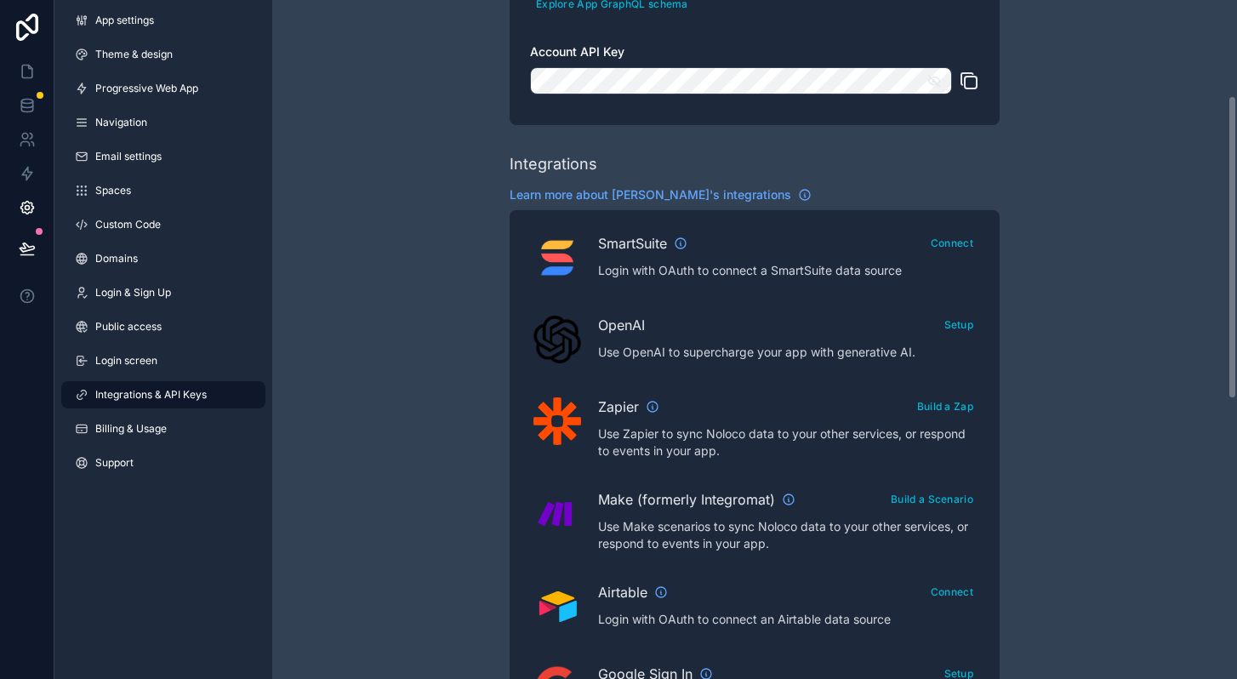
scroll to position [239, 0]
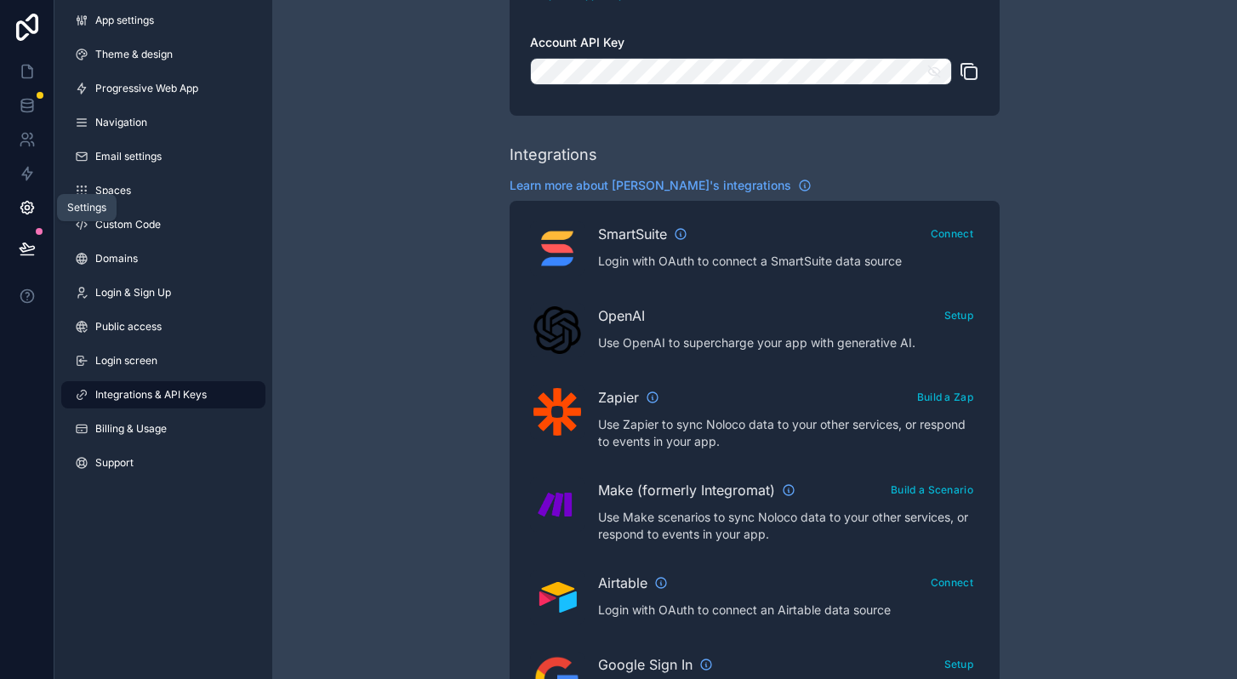
click at [31, 205] on icon at bounding box center [27, 207] width 17 height 17
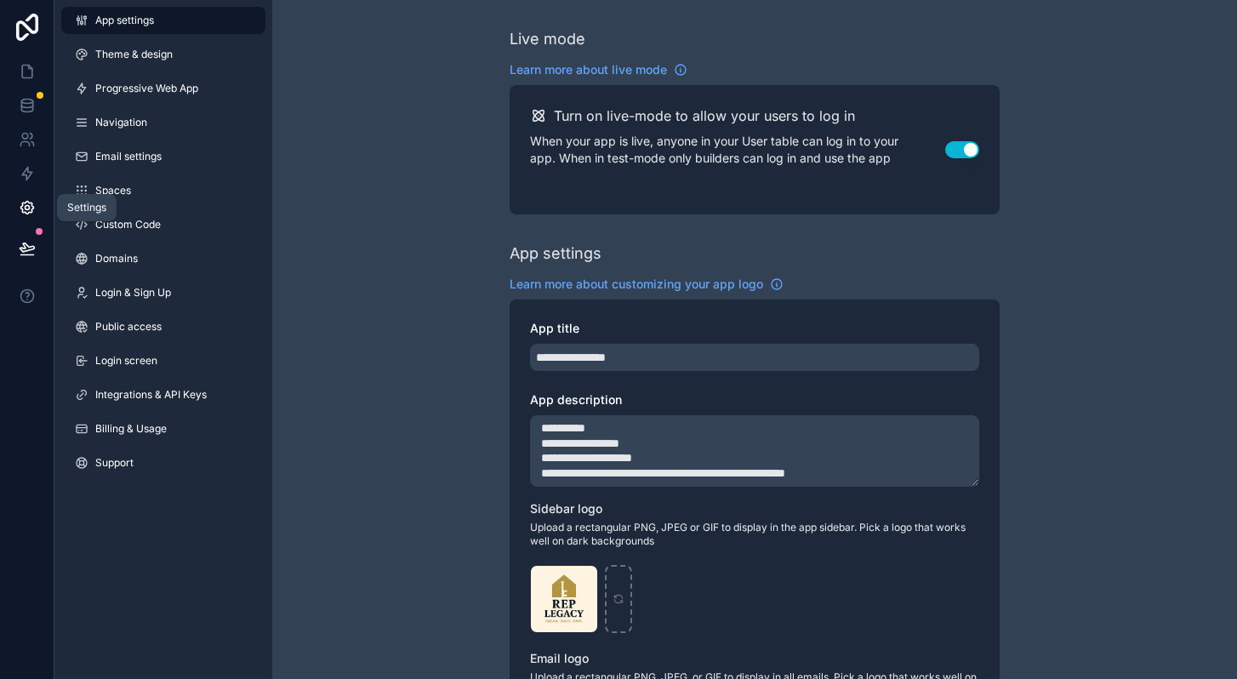
click at [30, 203] on icon at bounding box center [26, 208] width 13 height 13
click at [26, 206] on icon at bounding box center [27, 208] width 4 height 4
click at [26, 36] on icon at bounding box center [27, 27] width 22 height 27
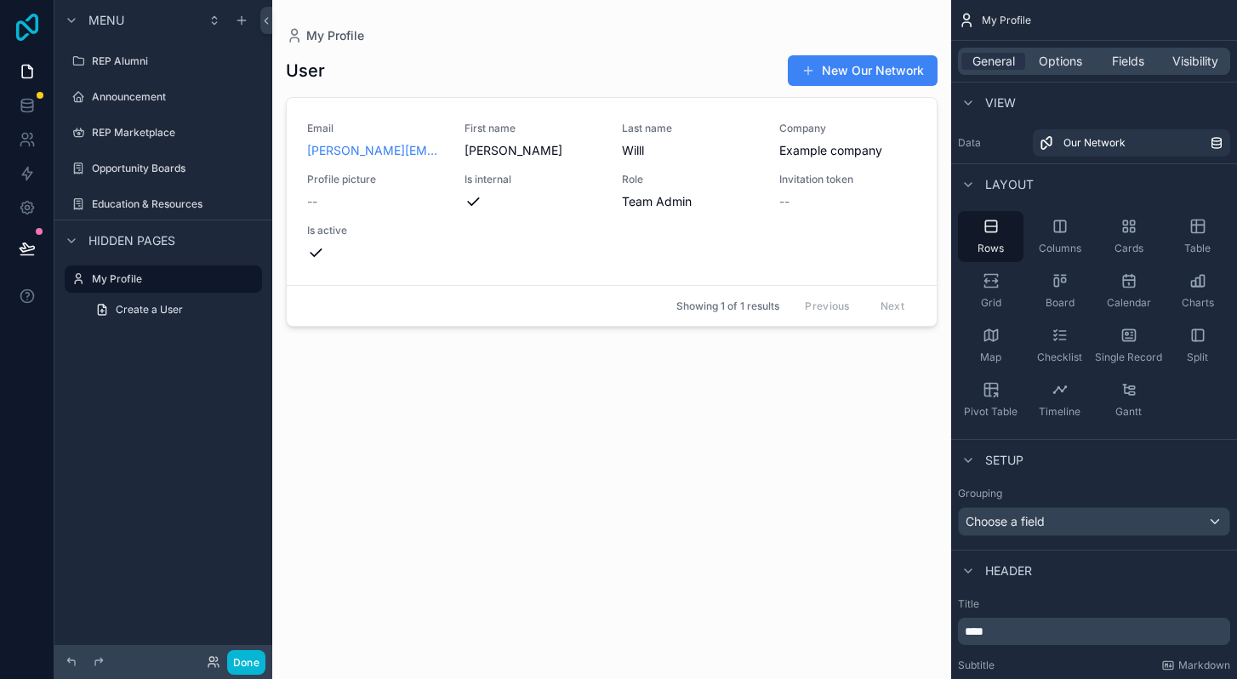
click at [28, 29] on icon at bounding box center [27, 27] width 22 height 27
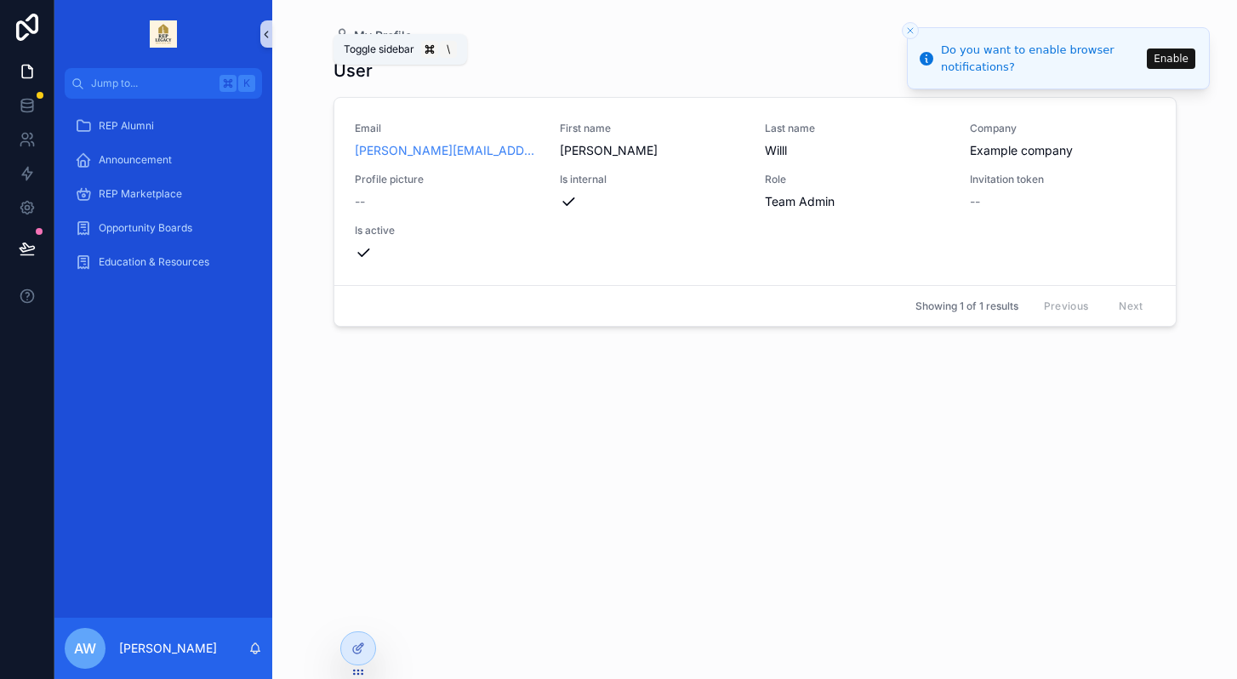
click at [264, 35] on icon "scrollable content" at bounding box center [266, 34] width 12 height 13
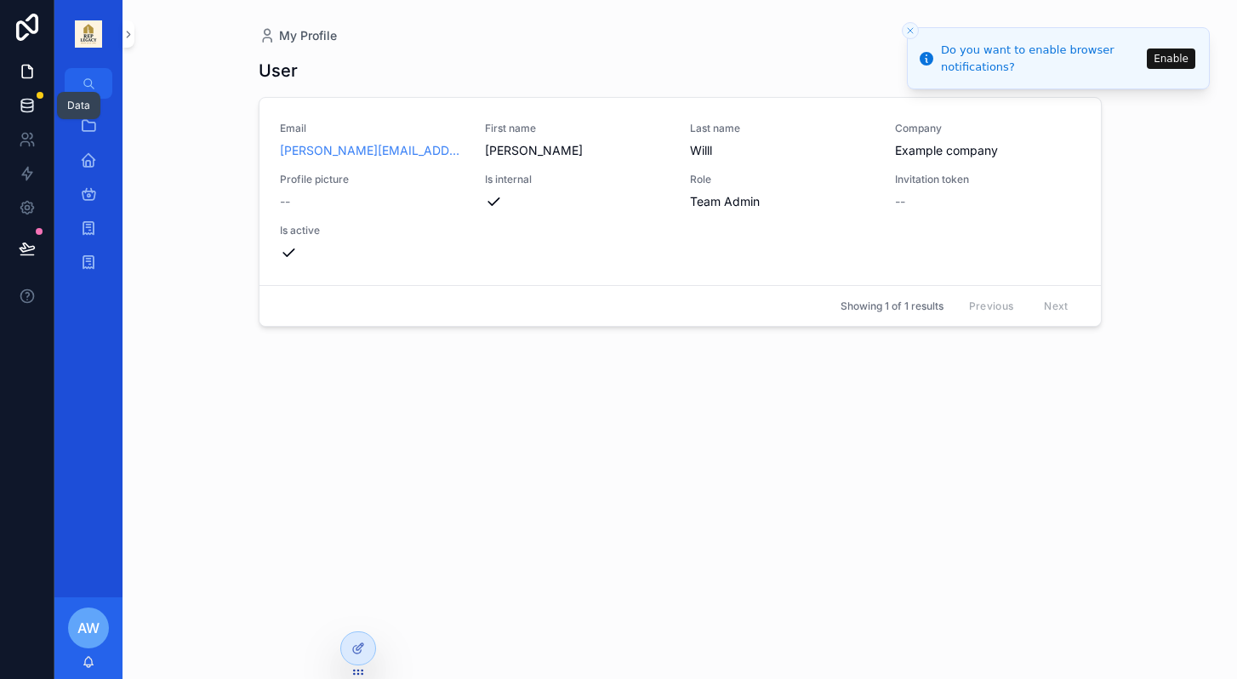
click at [23, 108] on icon at bounding box center [27, 105] width 17 height 17
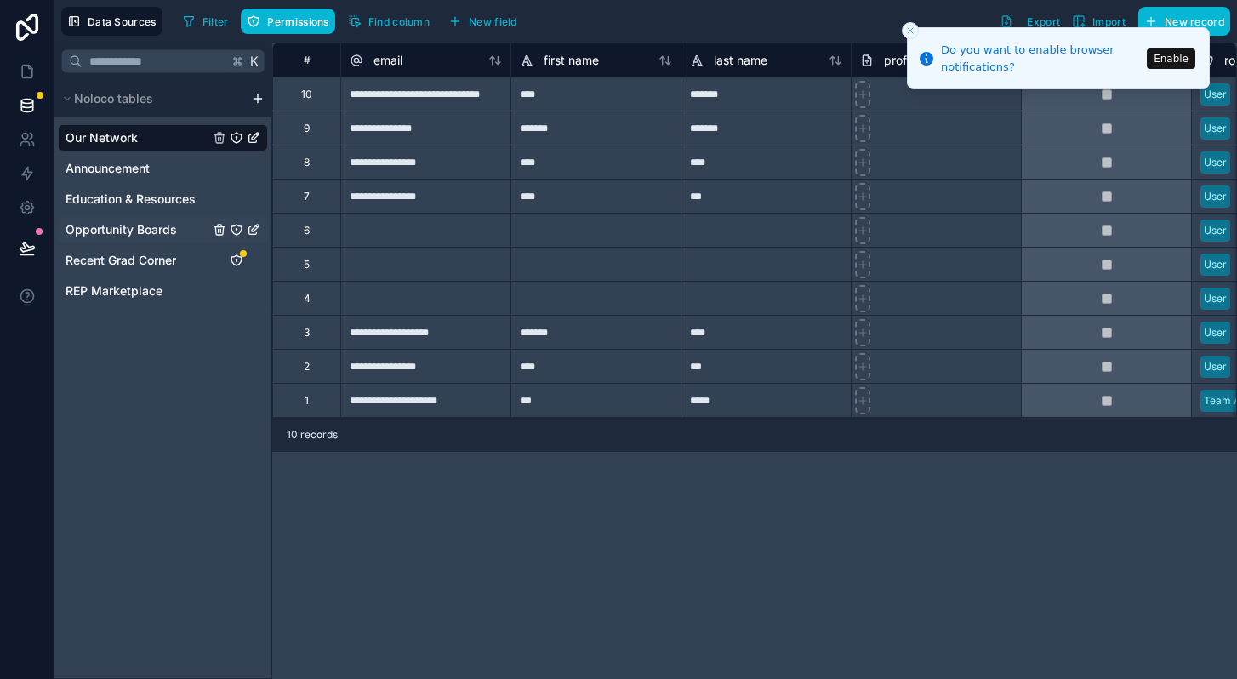
click at [152, 229] on span "Opportunity Boards" at bounding box center [121, 229] width 111 height 17
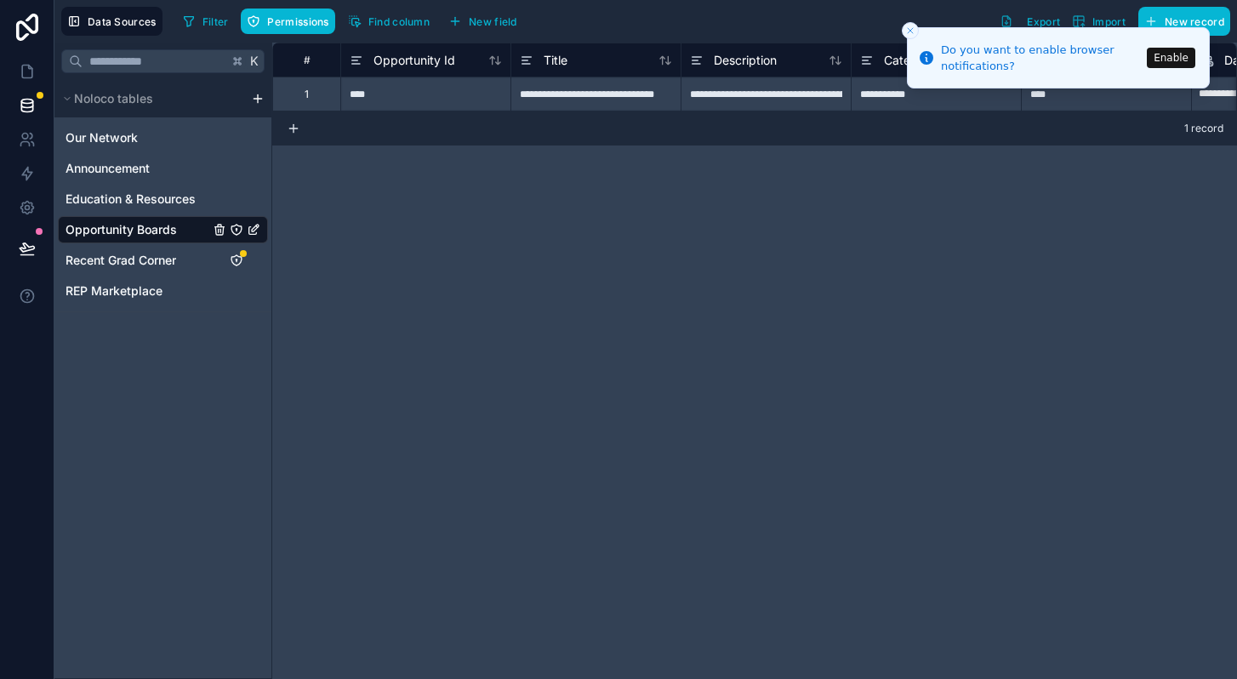
click at [1180, 54] on button "Enable" at bounding box center [1171, 58] width 49 height 20
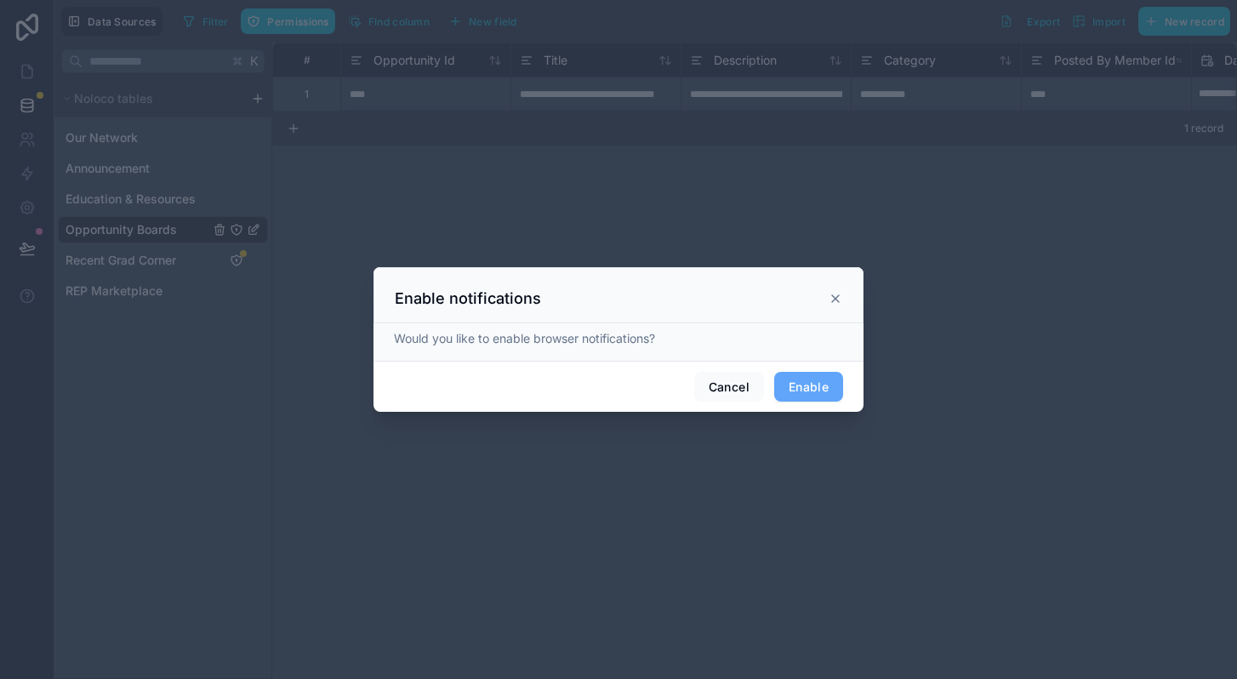
click at [837, 290] on div "Enable notifications" at bounding box center [619, 299] width 448 height 20
click at [829, 301] on icon at bounding box center [836, 299] width 14 height 14
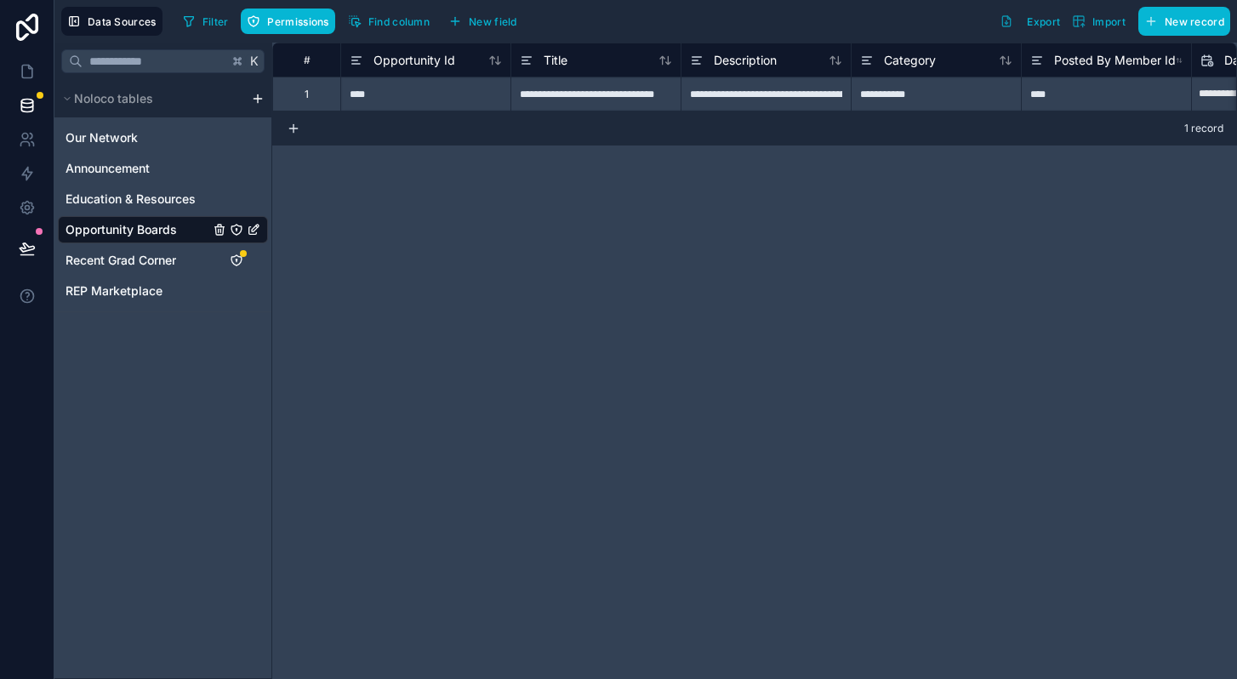
click at [146, 233] on span "Opportunity Boards" at bounding box center [121, 229] width 111 height 17
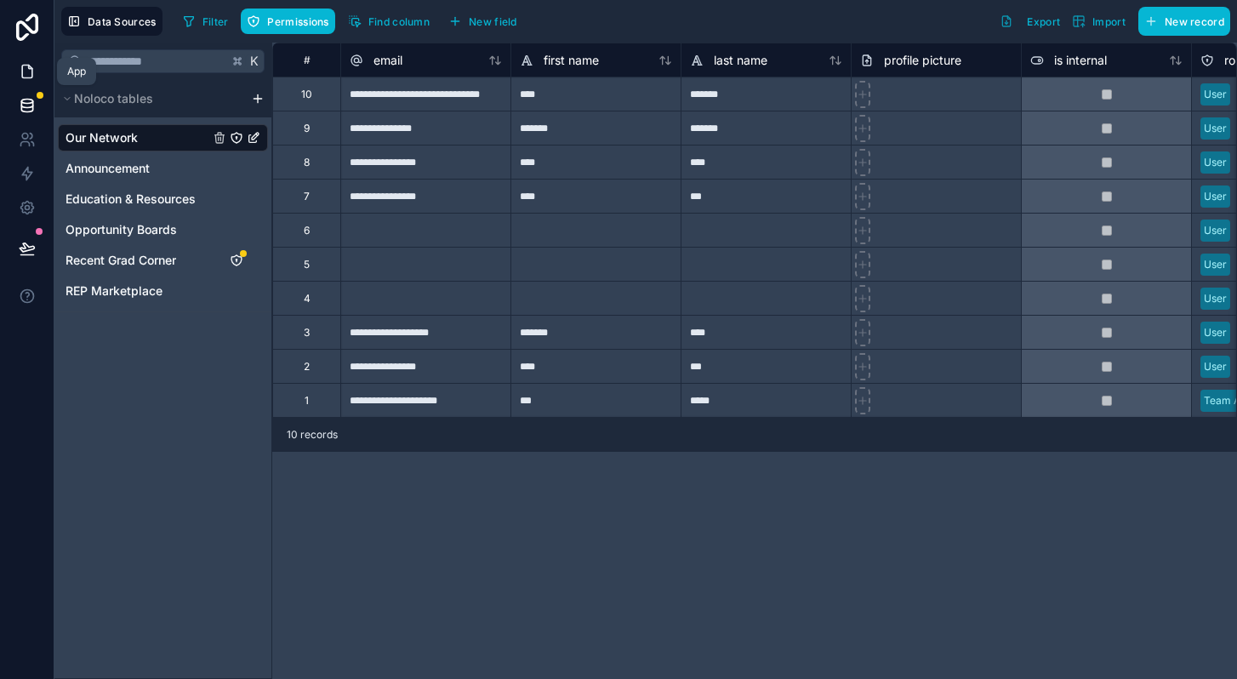
click at [30, 71] on icon at bounding box center [27, 71] width 17 height 17
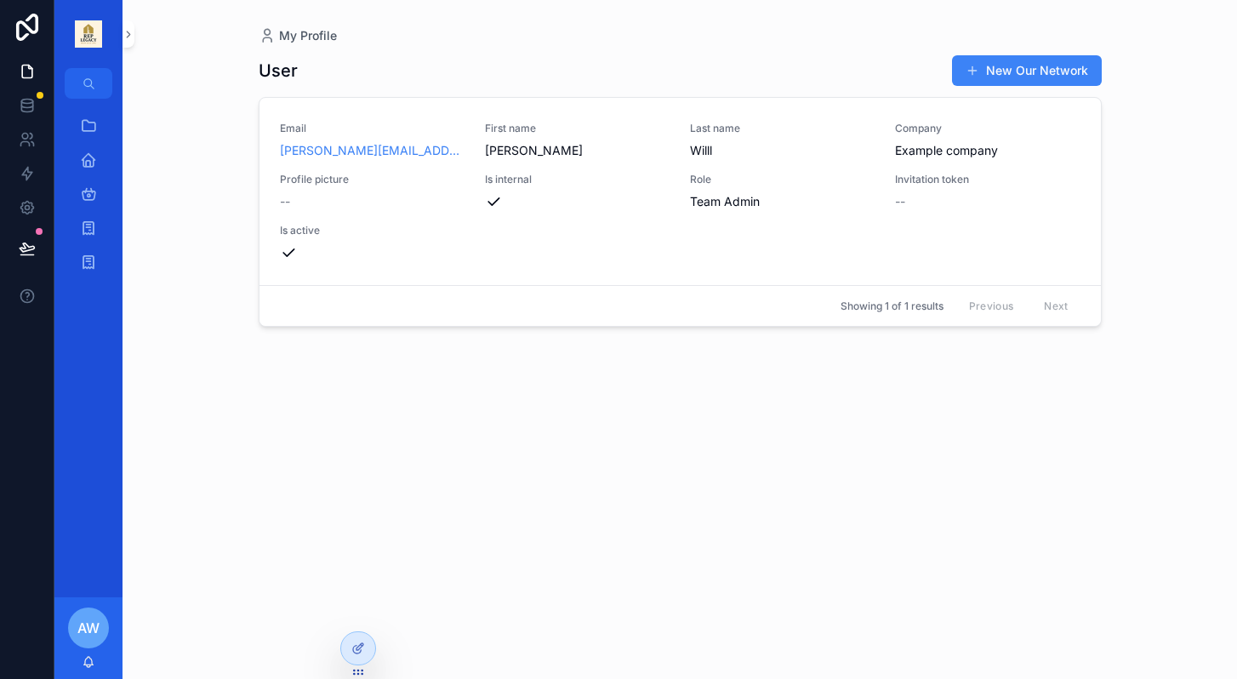
click at [275, 63] on h1 "User" at bounding box center [278, 71] width 39 height 24
click at [1037, 73] on button "New Our Network" at bounding box center [1027, 70] width 150 height 31
click at [367, 648] on div at bounding box center [358, 648] width 34 height 32
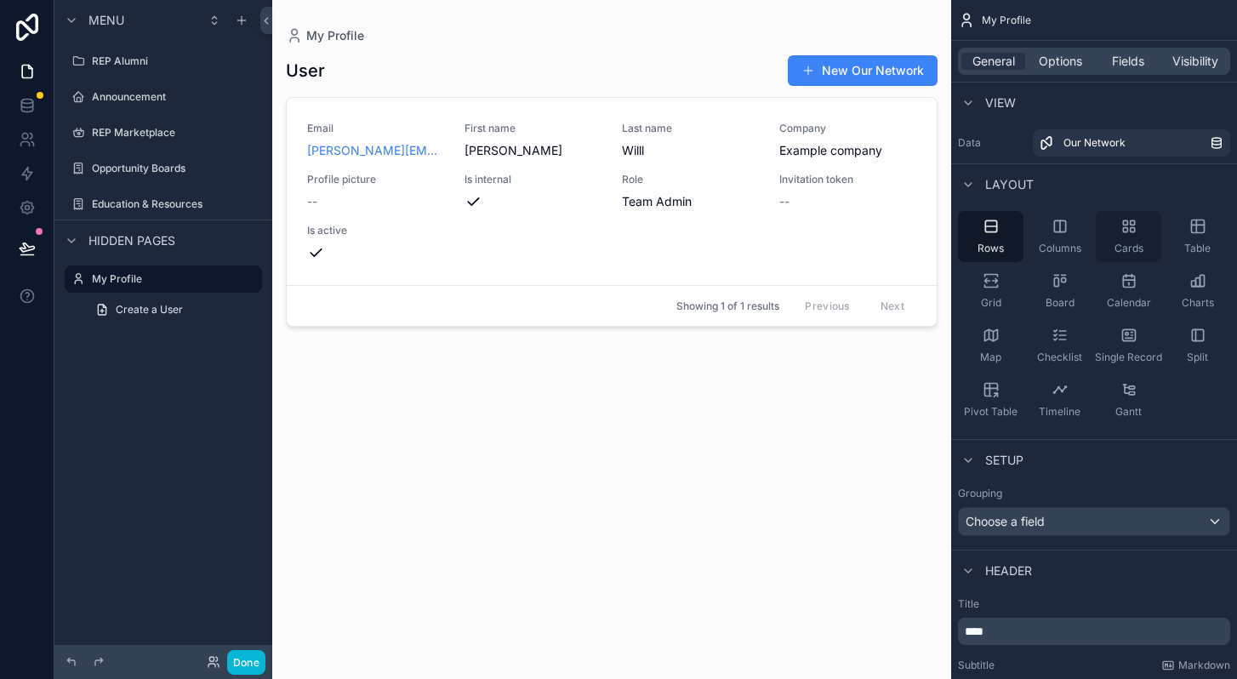
click at [1125, 225] on icon "scrollable content" at bounding box center [1125, 222] width 4 height 4
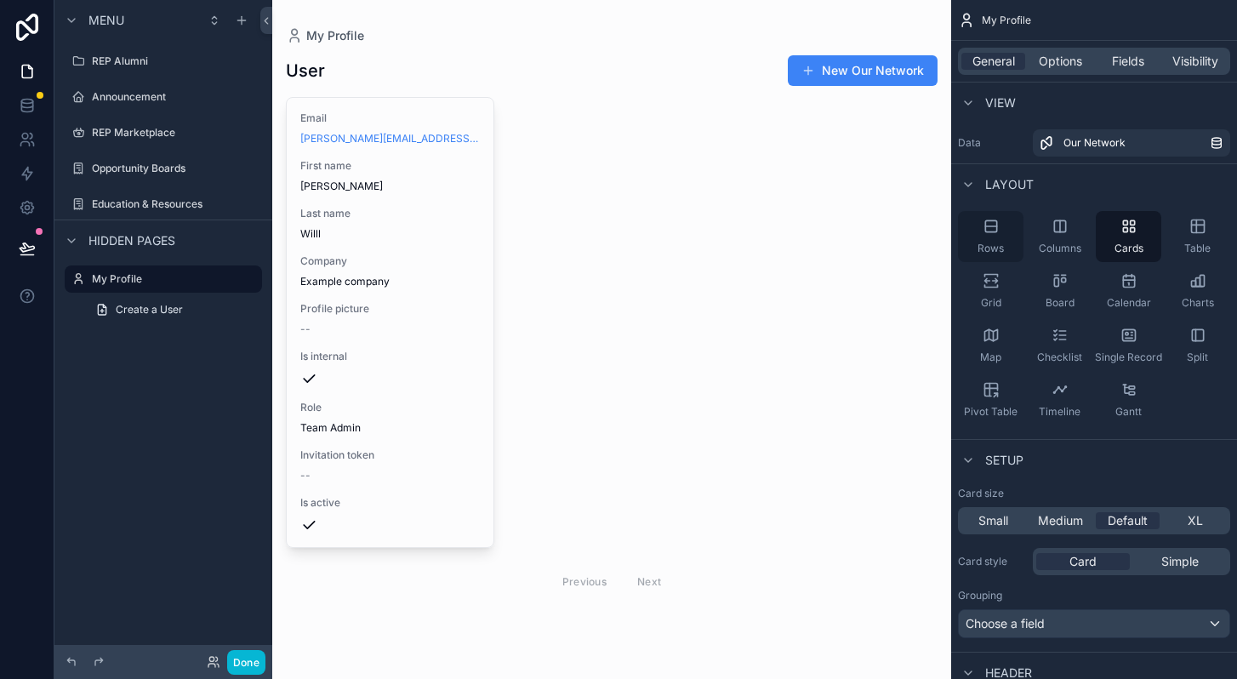
click at [988, 236] on div "Rows" at bounding box center [991, 236] width 66 height 51
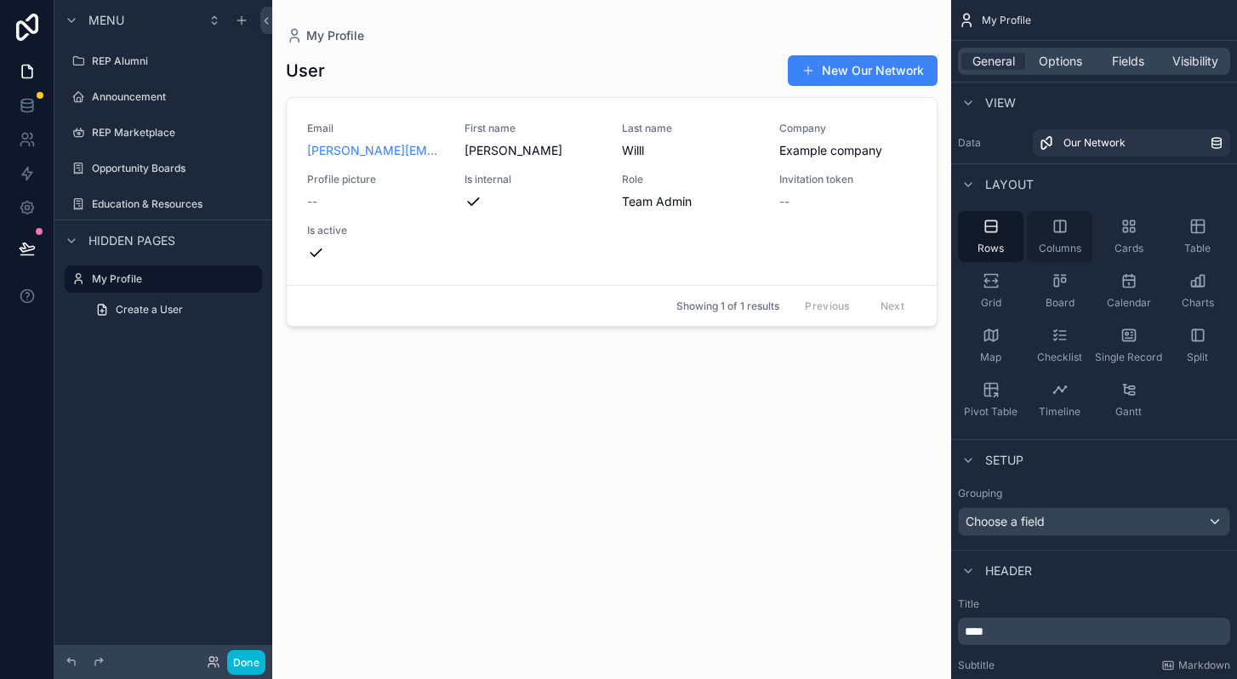
click at [1060, 237] on div "Columns" at bounding box center [1060, 236] width 66 height 51
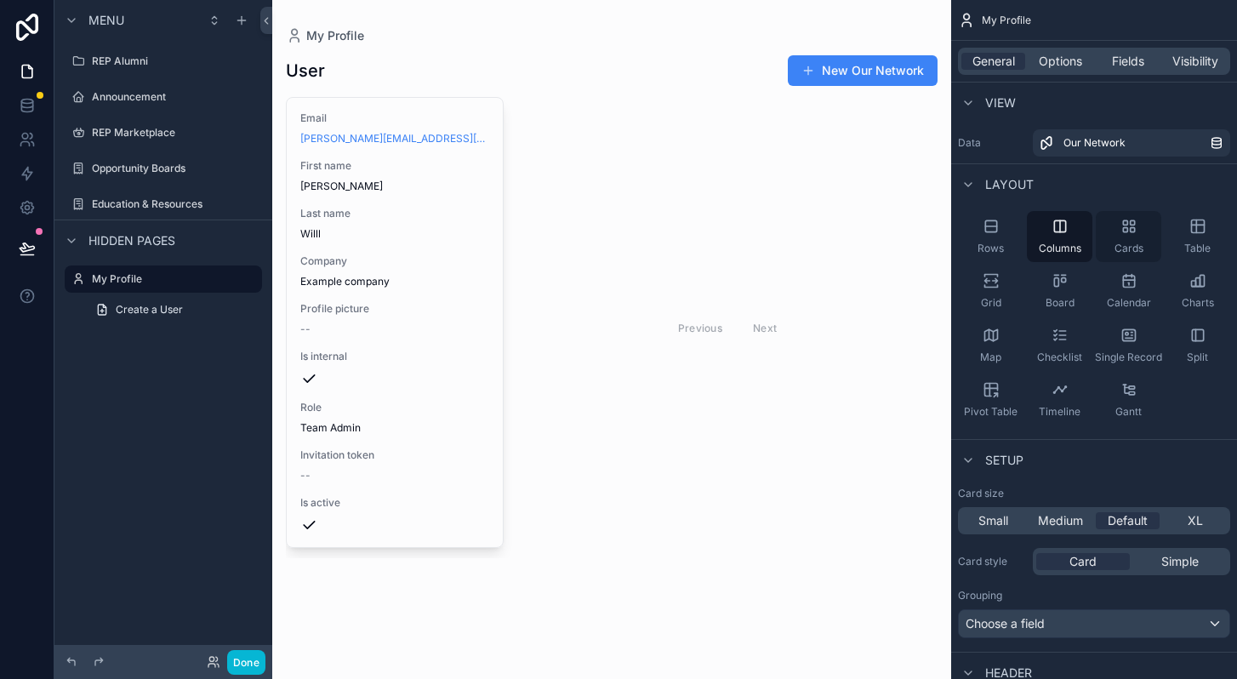
click at [1132, 231] on icon "scrollable content" at bounding box center [1132, 230] width 4 height 4
click at [992, 231] on icon "scrollable content" at bounding box center [991, 225] width 11 height 11
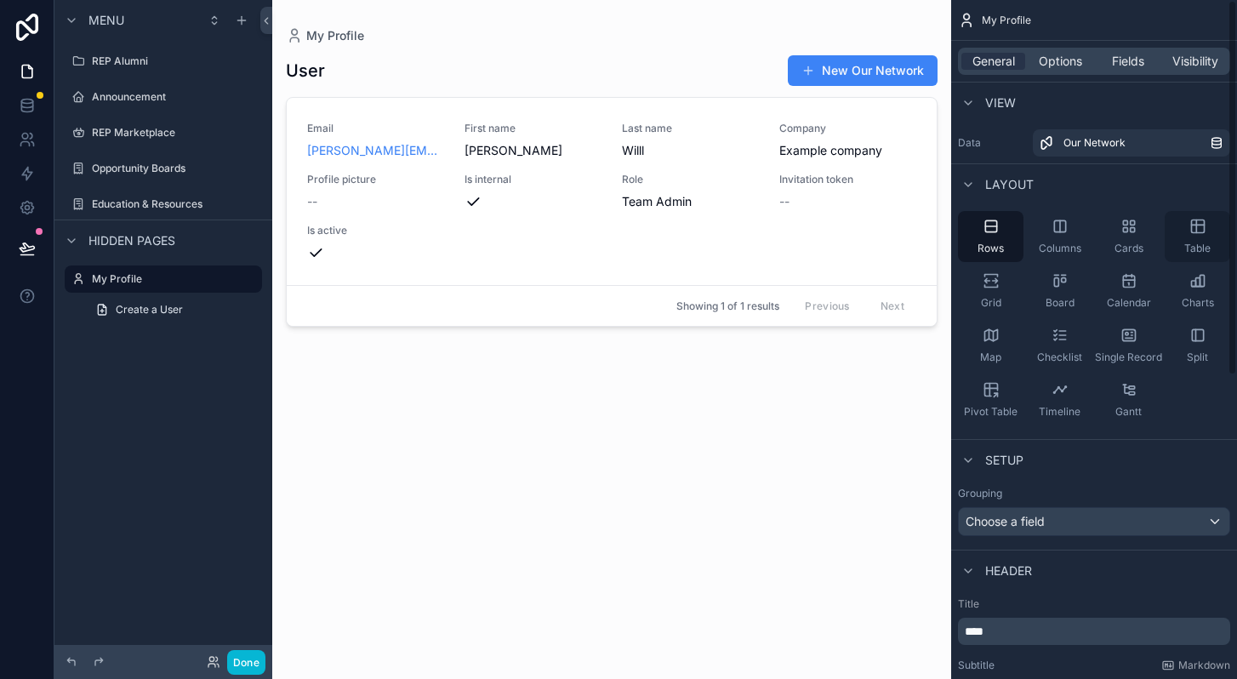
click at [1190, 237] on div "Table" at bounding box center [1198, 236] width 66 height 51
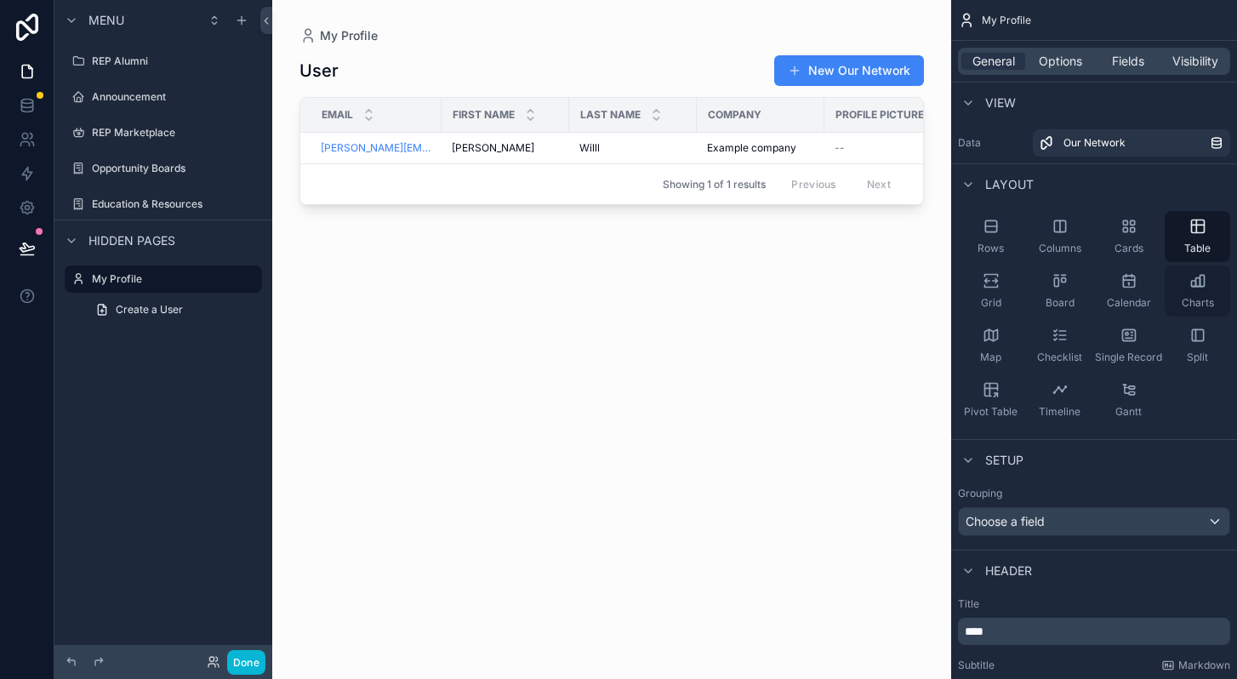
click at [1207, 286] on div "Charts" at bounding box center [1198, 291] width 66 height 51
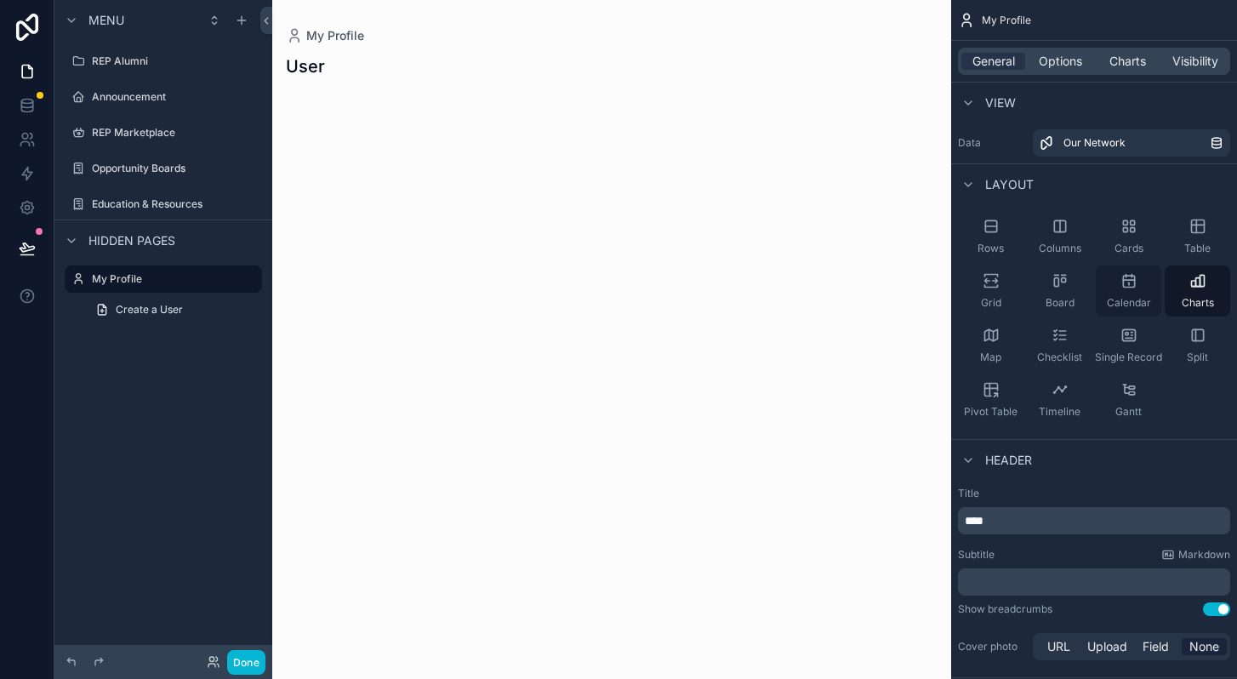
click at [1130, 299] on span "Calendar" at bounding box center [1129, 303] width 44 height 14
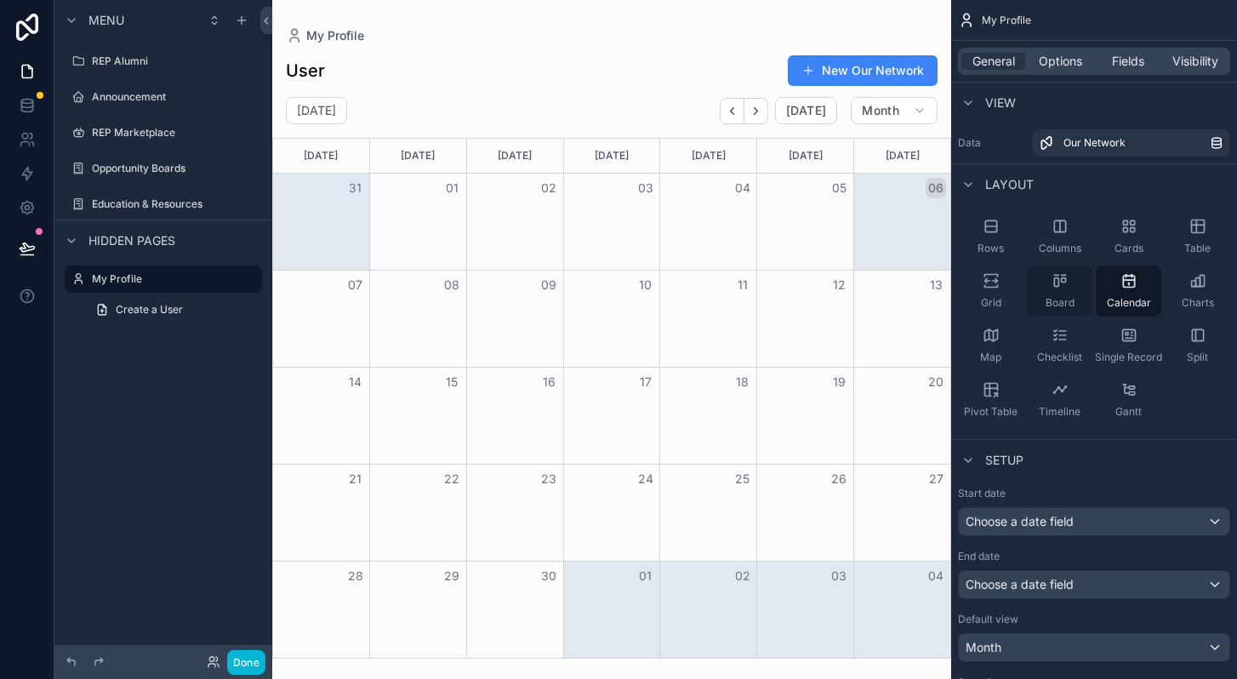
click at [1069, 300] on span "Board" at bounding box center [1060, 303] width 29 height 14
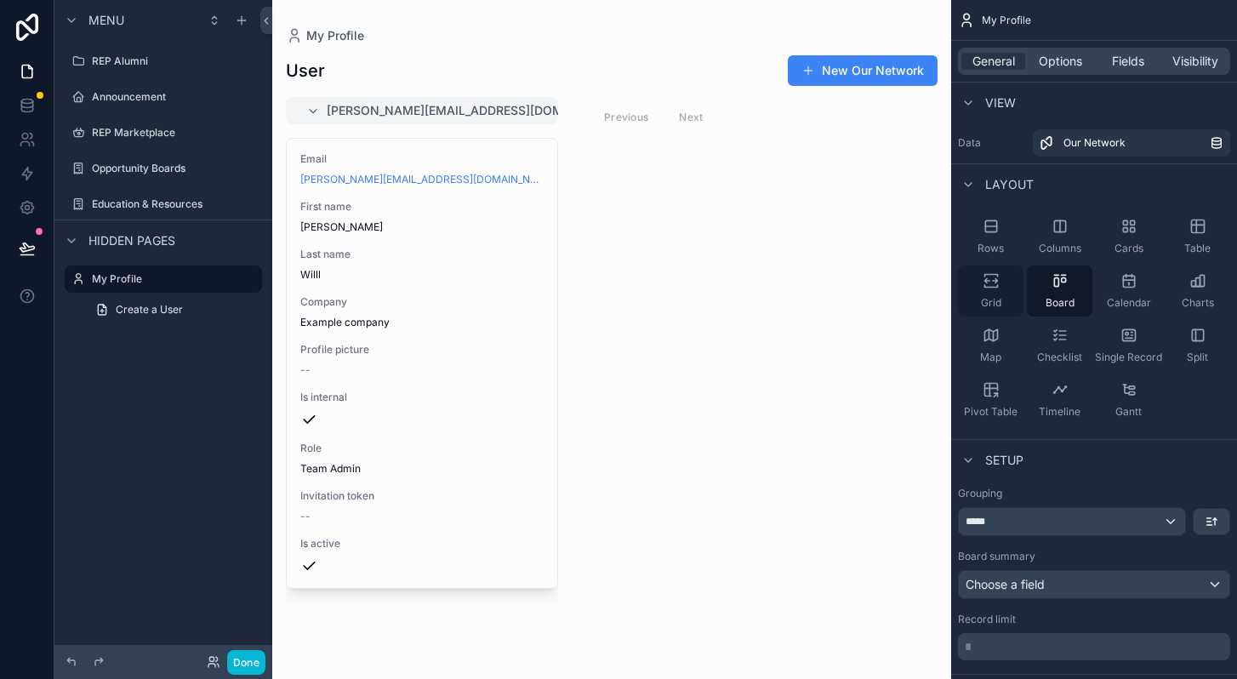
click at [1008, 306] on div "Grid" at bounding box center [991, 291] width 66 height 51
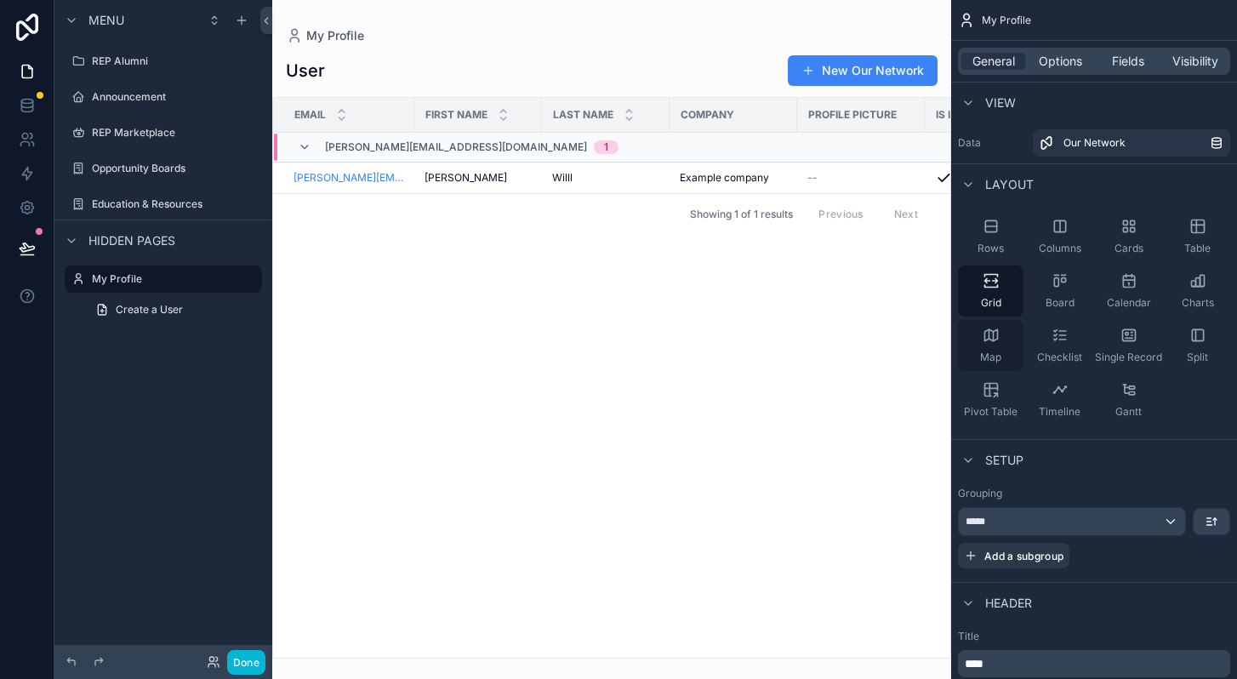
click at [1008, 353] on div "Map" at bounding box center [991, 345] width 66 height 51
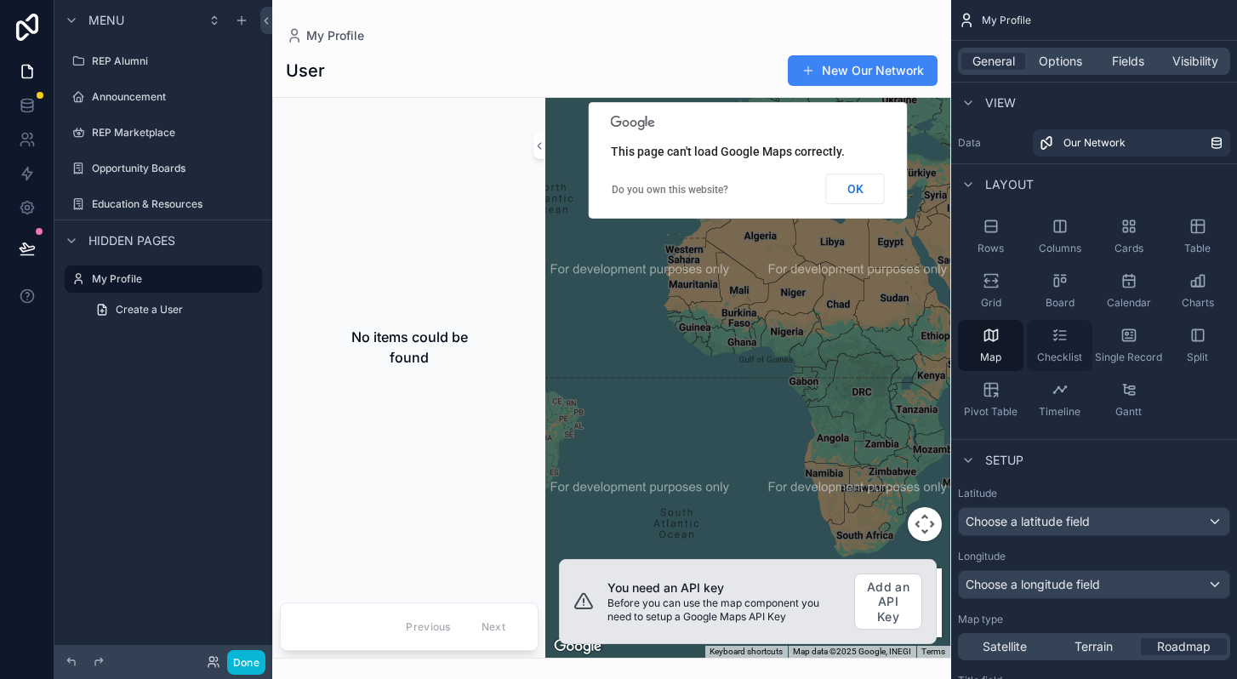
click at [1049, 340] on div "Checklist" at bounding box center [1060, 345] width 66 height 51
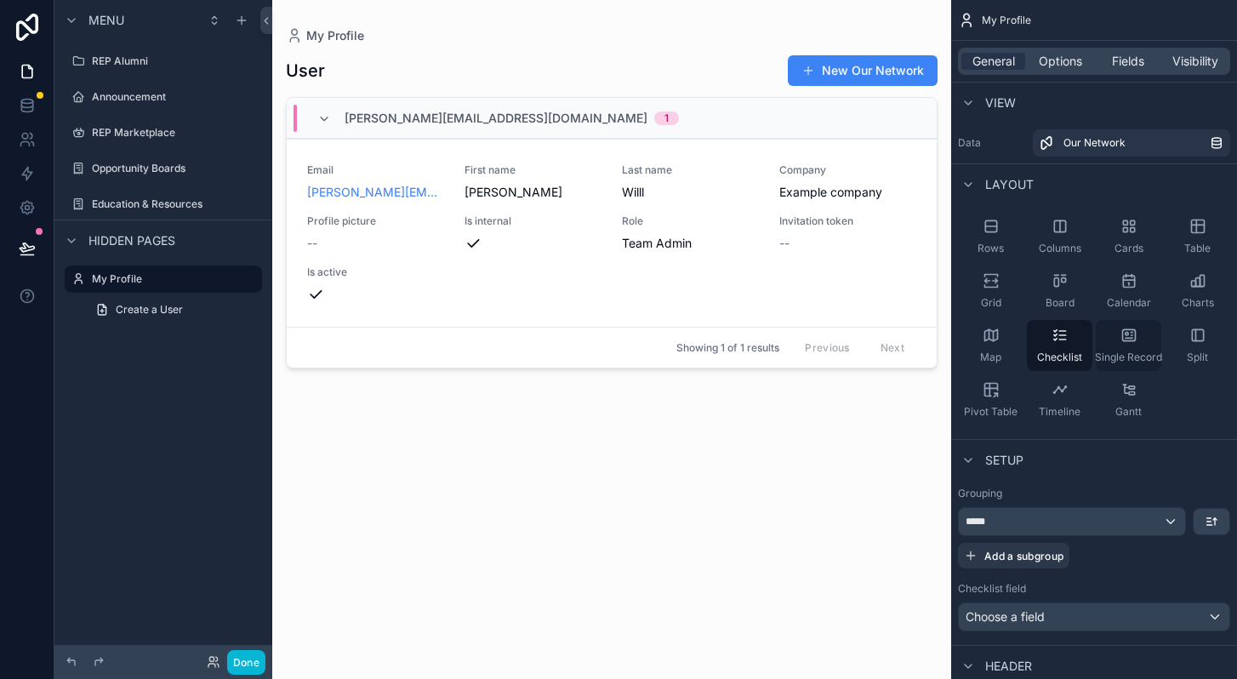
click at [1125, 329] on icon "scrollable content" at bounding box center [1129, 335] width 17 height 17
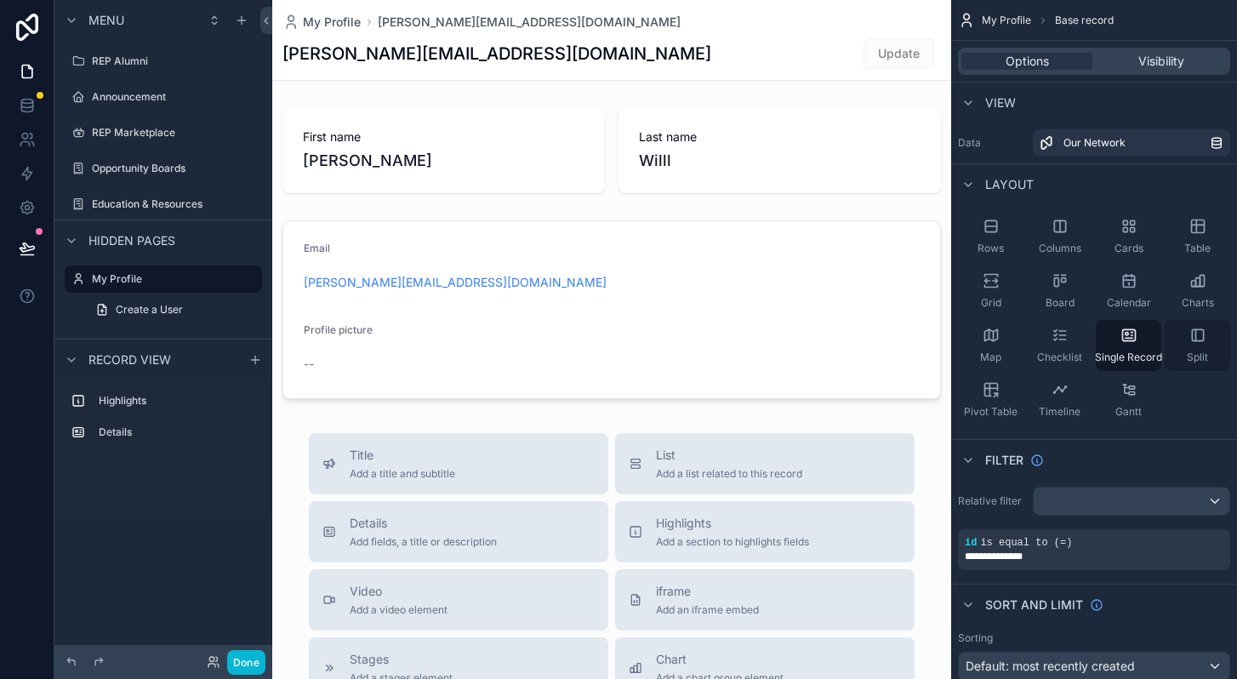
click at [1202, 340] on icon "scrollable content" at bounding box center [1198, 335] width 17 height 17
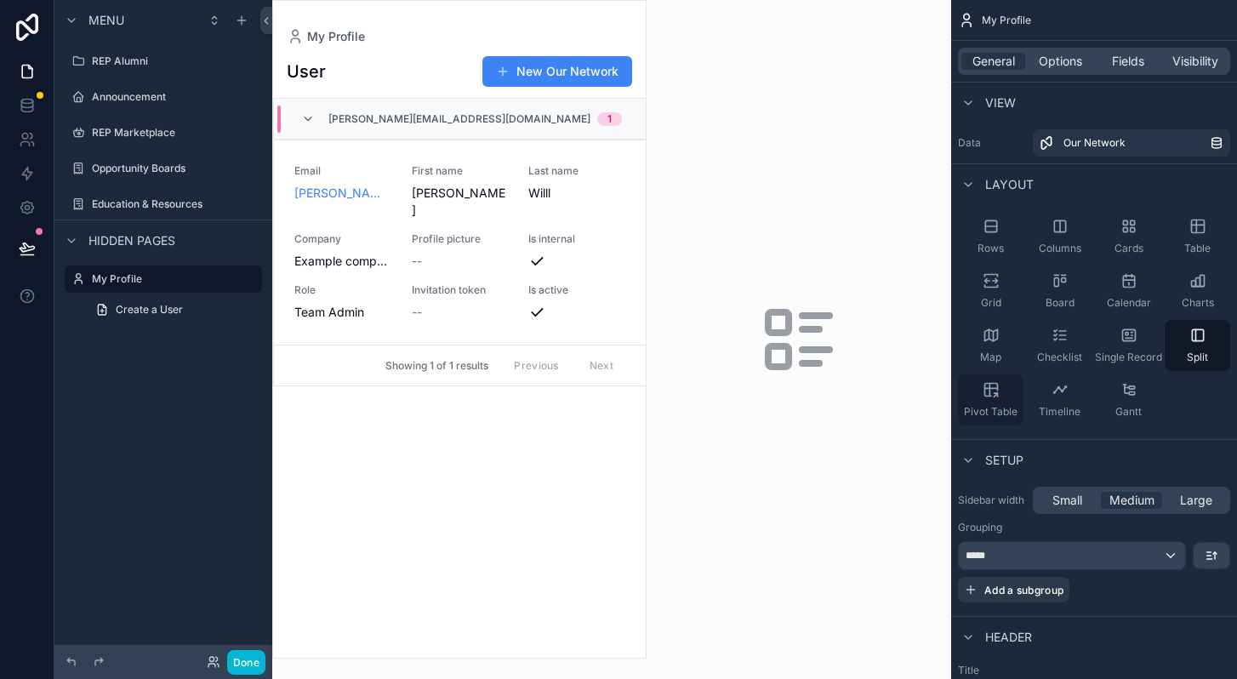
click at [988, 397] on icon "scrollable content" at bounding box center [991, 389] width 17 height 17
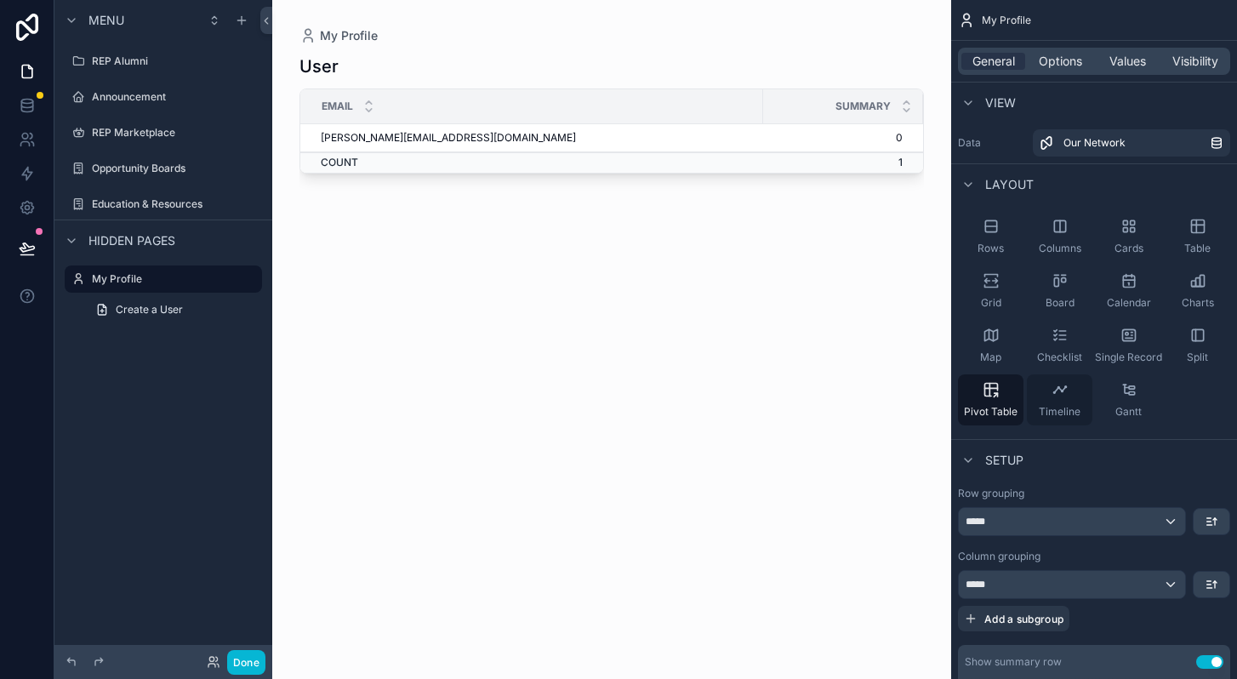
click at [1046, 394] on div "Timeline" at bounding box center [1060, 399] width 66 height 51
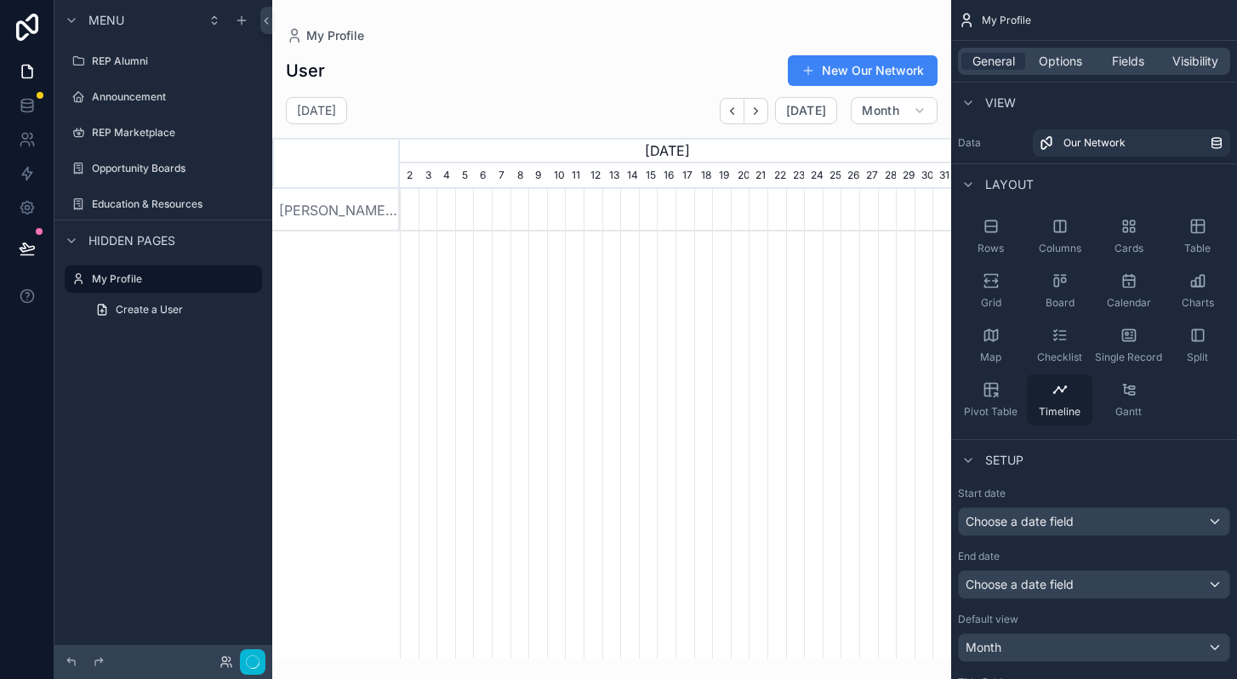
scroll to position [0, 551]
click at [1118, 388] on div "Gantt" at bounding box center [1129, 399] width 66 height 51
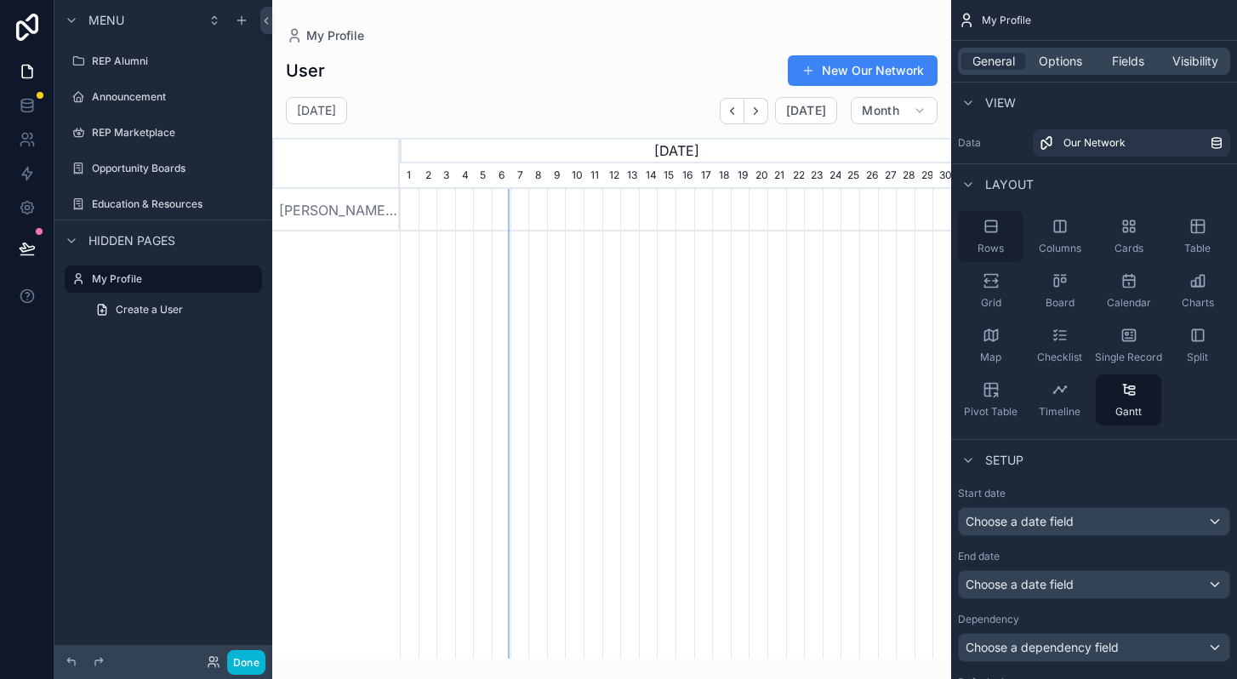
click at [986, 233] on icon "scrollable content" at bounding box center [991, 226] width 17 height 17
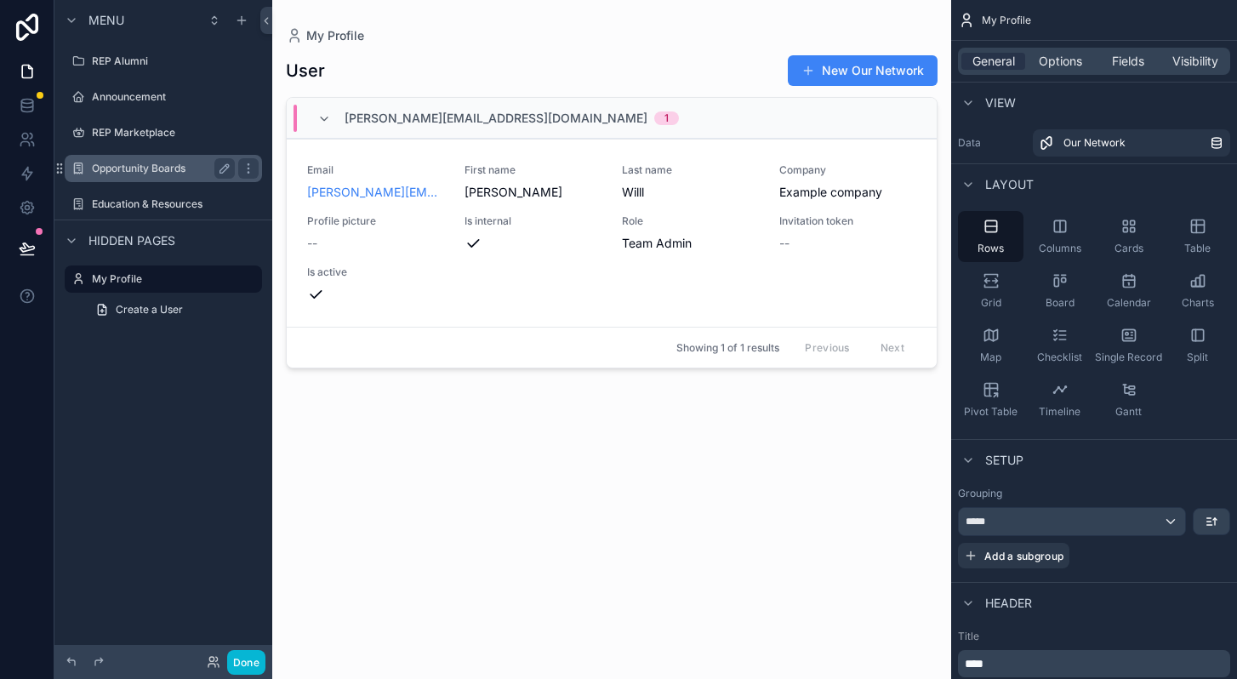
click at [151, 172] on label "Opportunity Boards" at bounding box center [160, 169] width 136 height 14
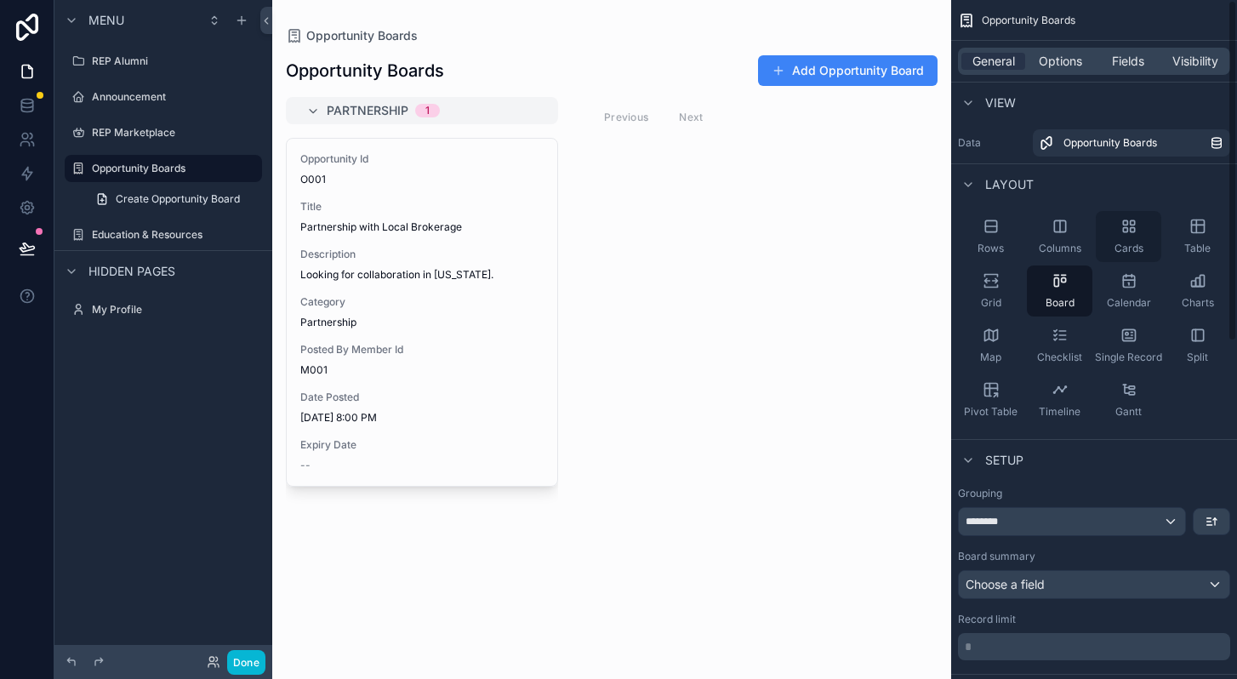
click at [1122, 220] on icon "scrollable content" at bounding box center [1129, 226] width 17 height 17
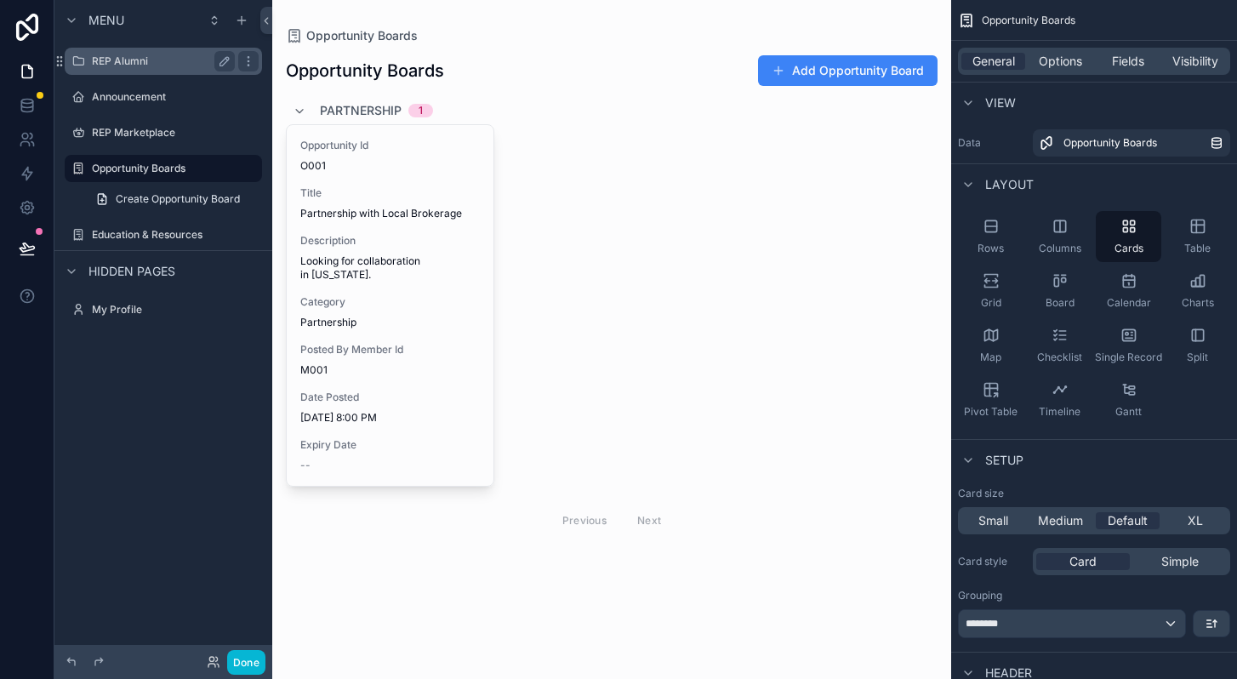
click at [121, 66] on label "REP Alumni" at bounding box center [160, 61] width 136 height 14
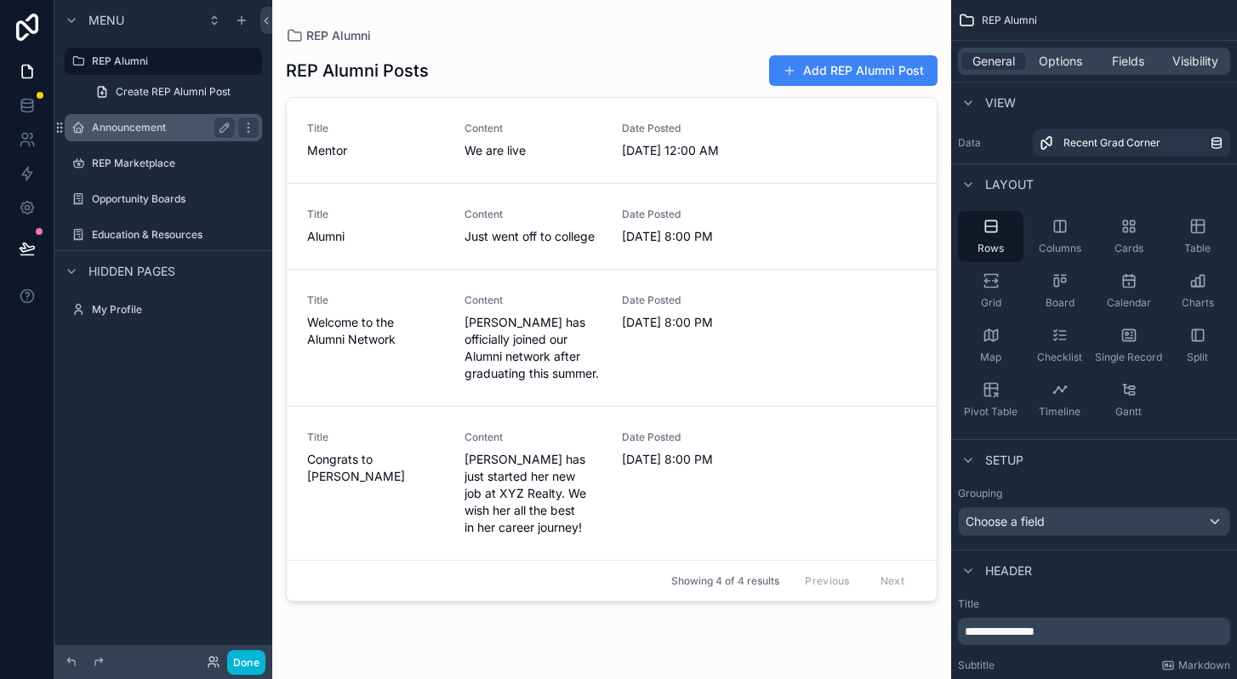
click at [145, 121] on label "Announcement" at bounding box center [160, 128] width 136 height 14
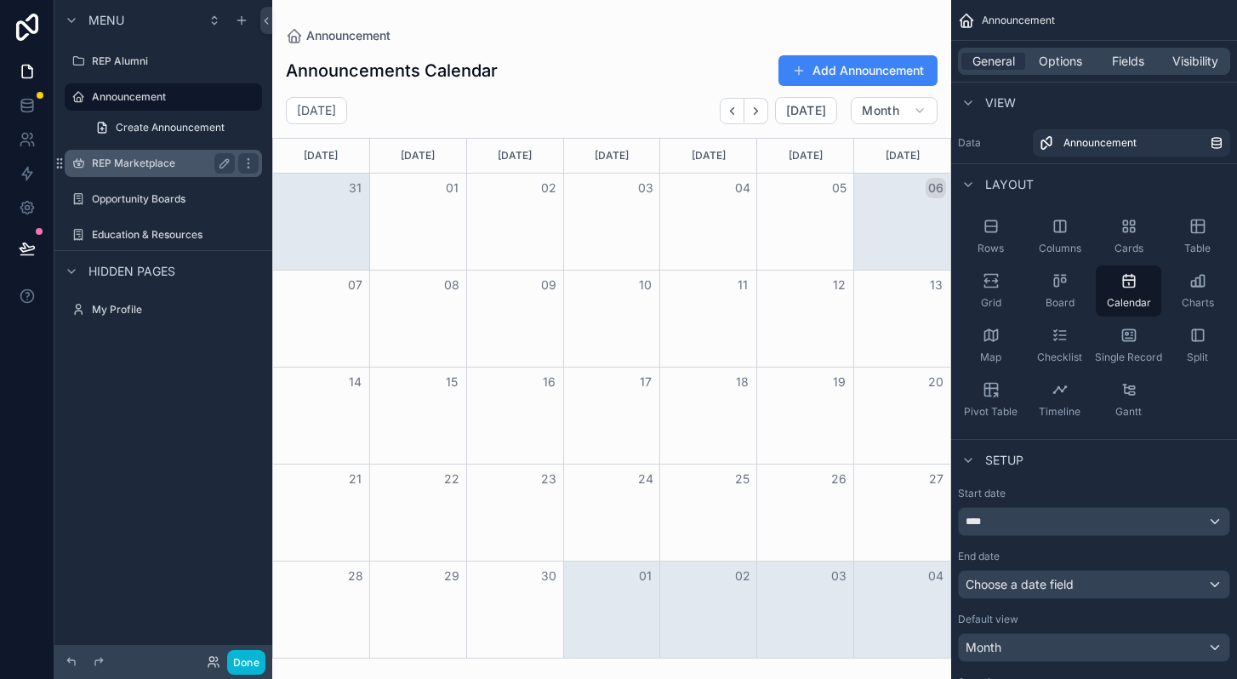
click at [135, 163] on label "REP Marketplace" at bounding box center [160, 164] width 136 height 14
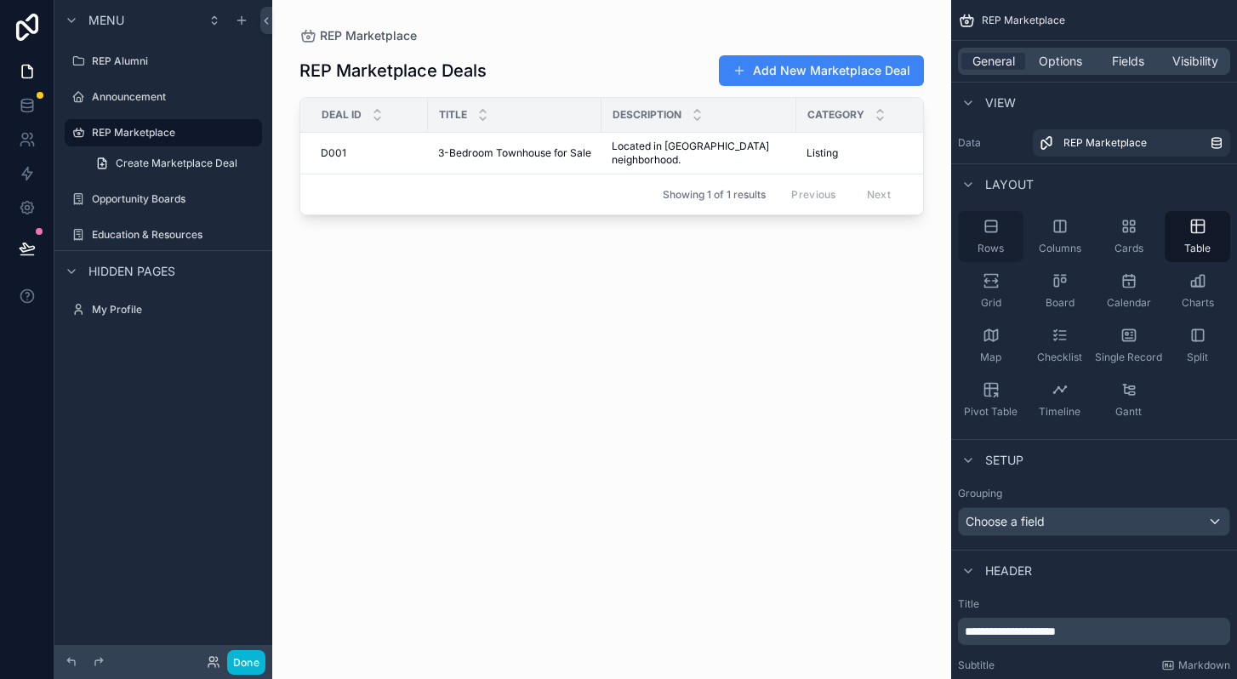
click at [991, 228] on icon "scrollable content" at bounding box center [991, 226] width 17 height 17
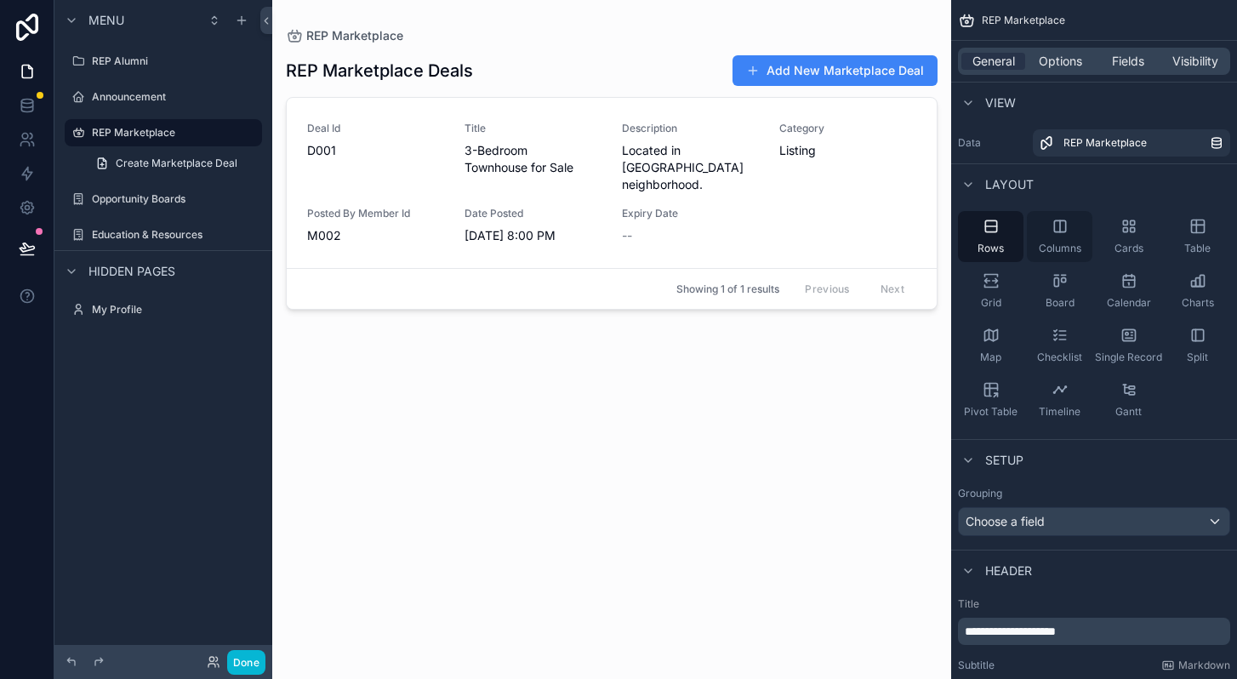
click at [1055, 240] on div "Columns" at bounding box center [1060, 236] width 66 height 51
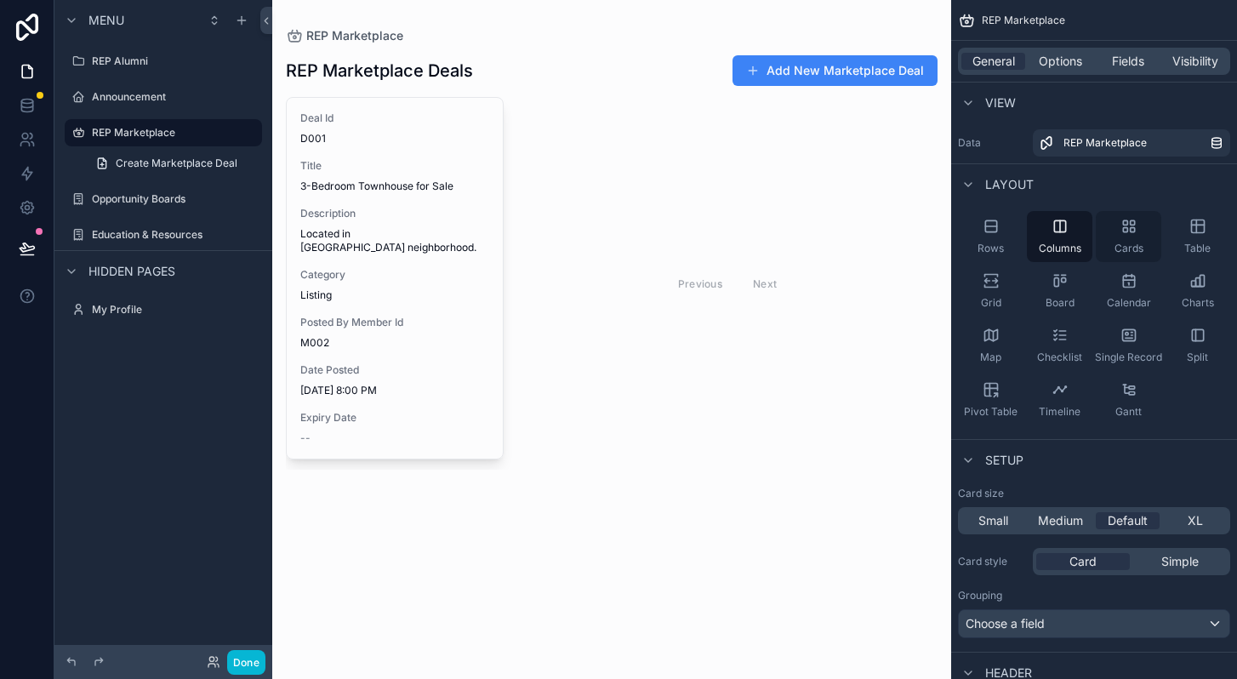
click at [1131, 238] on div "Cards" at bounding box center [1129, 236] width 66 height 51
click at [1195, 237] on div "Table" at bounding box center [1198, 236] width 66 height 51
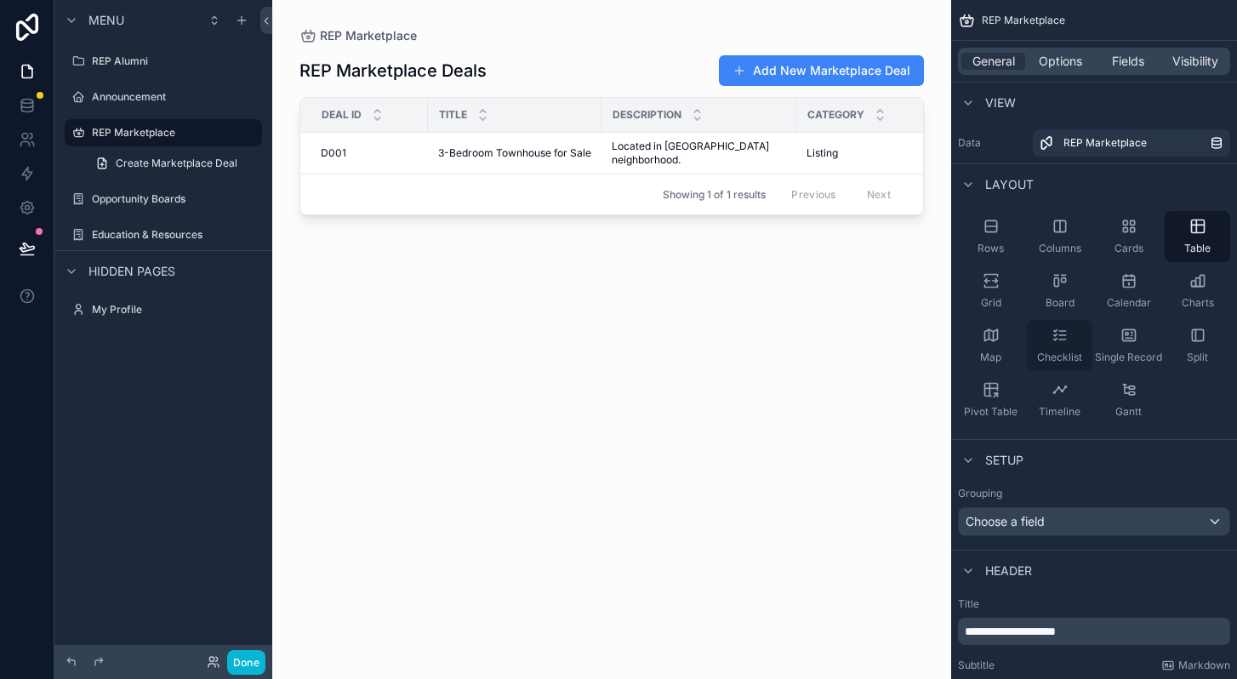
click at [1048, 351] on span "Checklist" at bounding box center [1059, 358] width 45 height 14
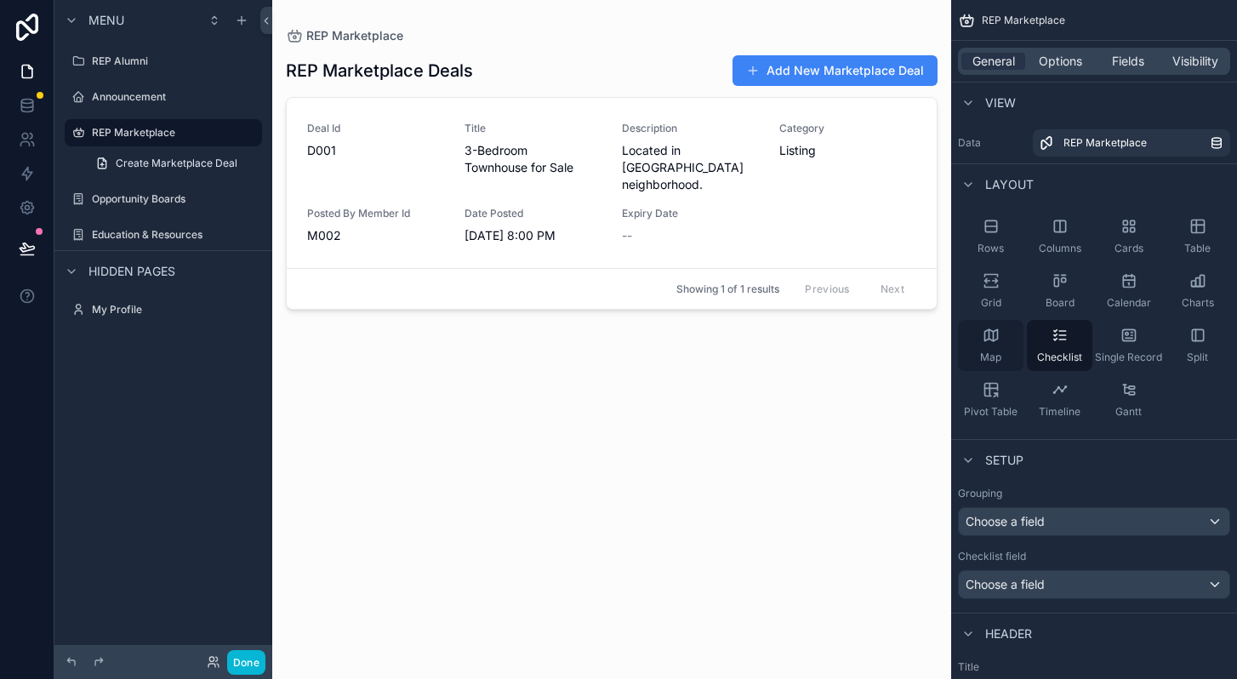
click at [991, 346] on div "Map" at bounding box center [991, 345] width 66 height 51
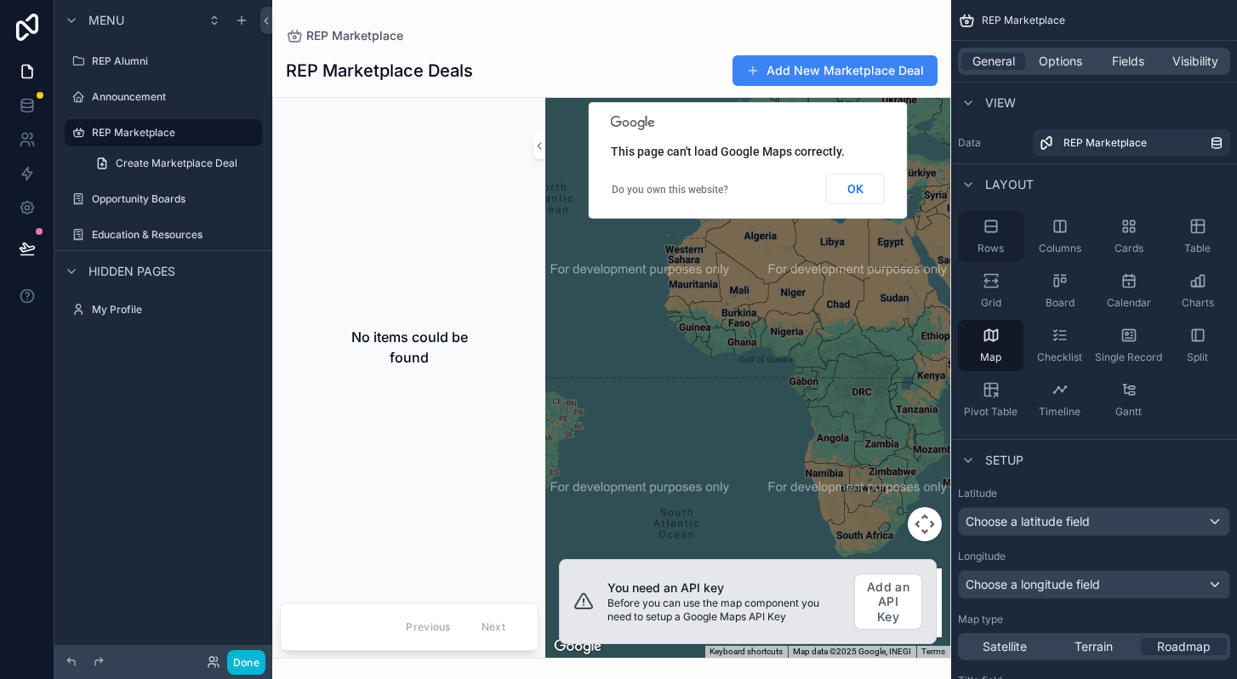
click at [991, 231] on icon "scrollable content" at bounding box center [991, 225] width 11 height 11
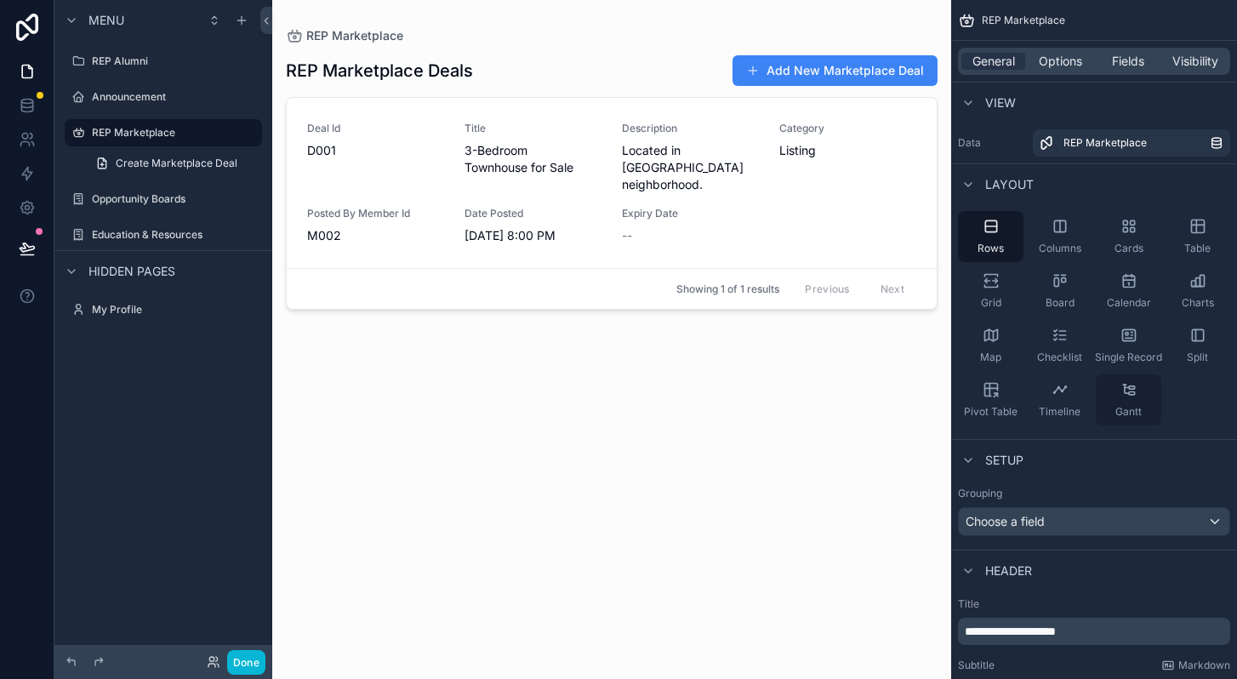
click at [1133, 391] on icon "scrollable content" at bounding box center [1129, 389] width 17 height 17
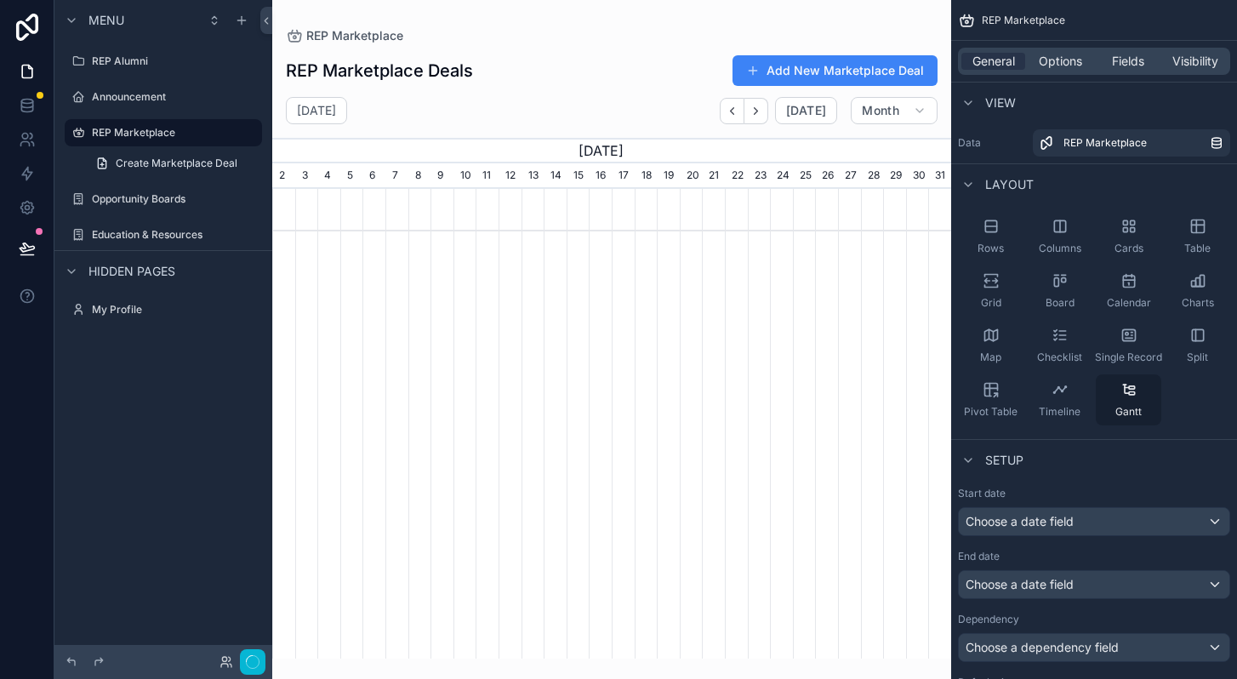
scroll to position [0, 679]
click at [1073, 397] on div "Timeline" at bounding box center [1060, 399] width 66 height 51
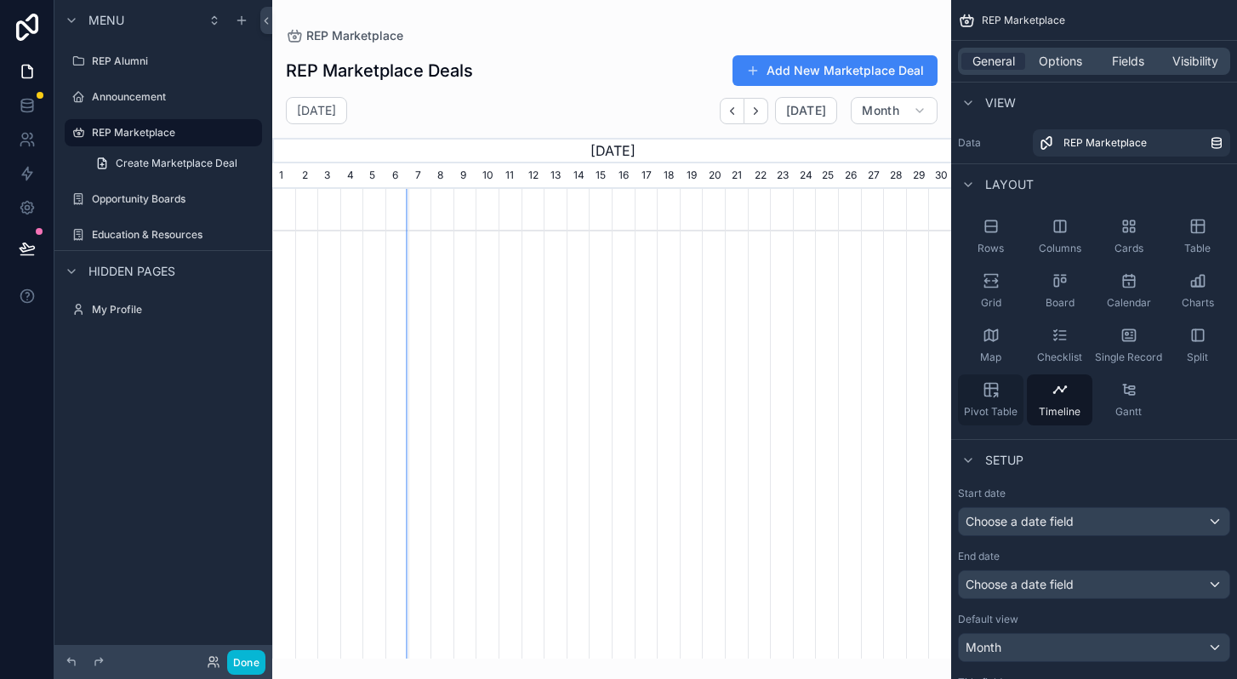
click at [990, 397] on icon "scrollable content" at bounding box center [990, 390] width 0 height 13
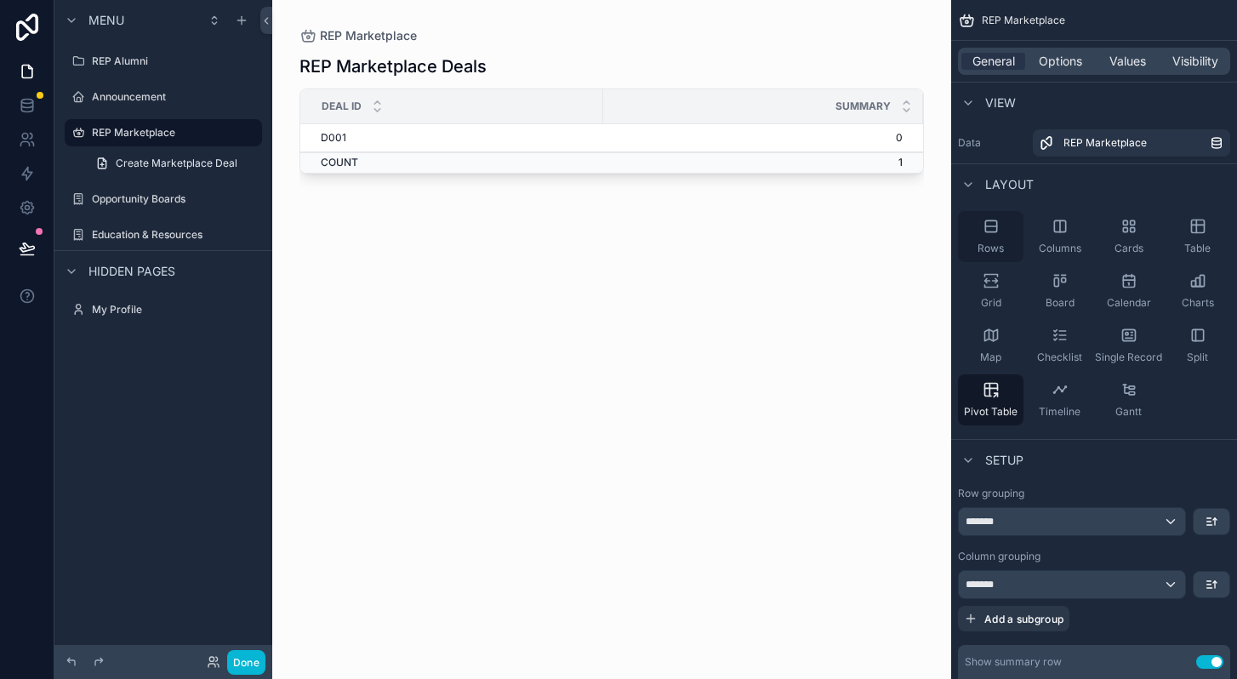
click at [988, 219] on icon "scrollable content" at bounding box center [991, 226] width 17 height 17
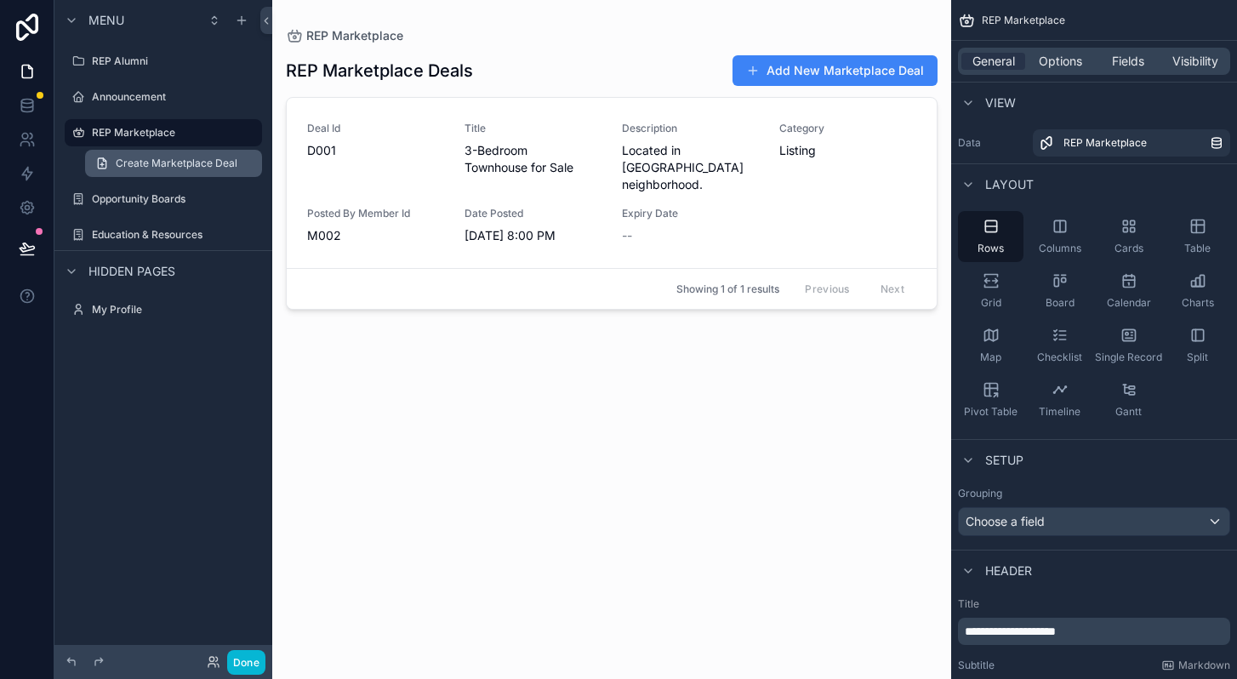
click at [151, 167] on span "Create Marketplace Deal" at bounding box center [177, 164] width 122 height 14
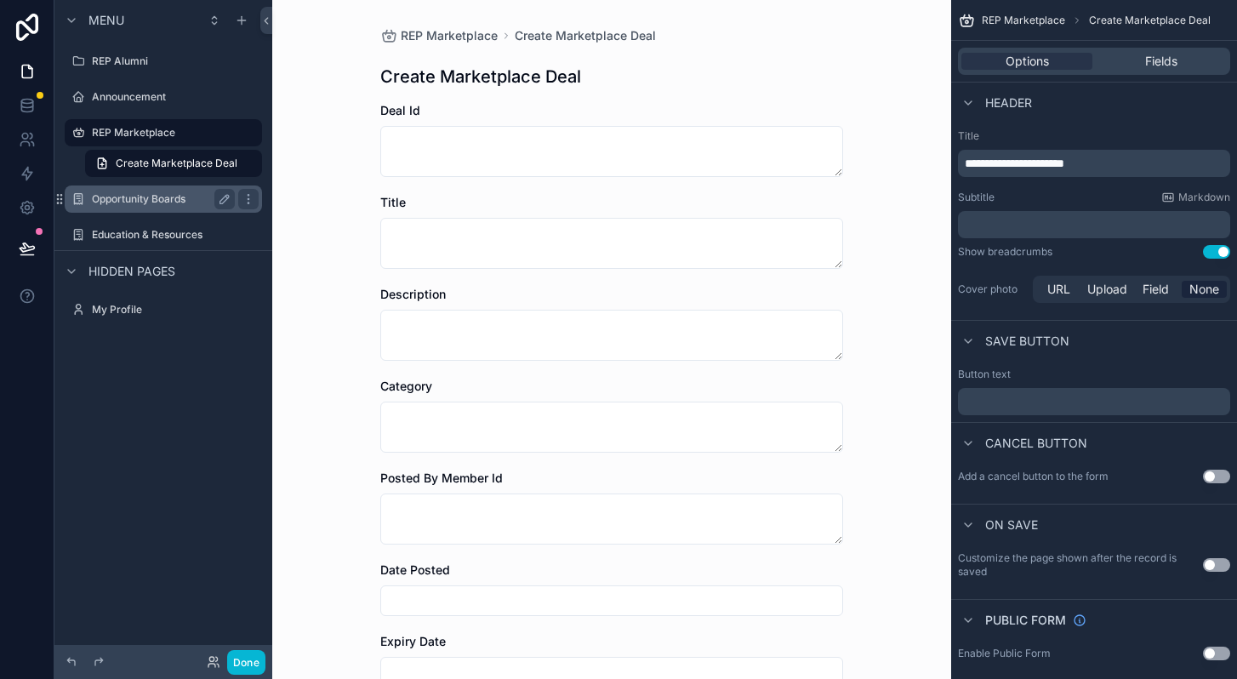
click at [146, 209] on div "Opportunity Boards" at bounding box center [163, 199] width 191 height 27
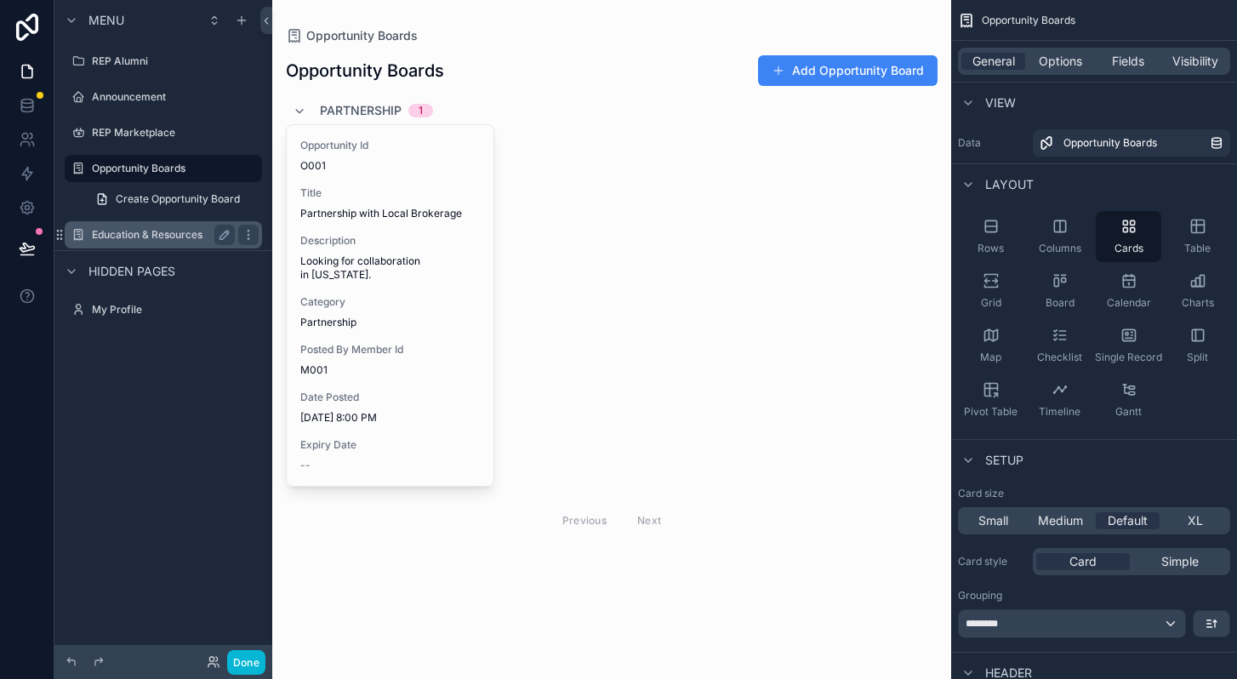
click at [151, 237] on label "Education & Resources" at bounding box center [160, 235] width 136 height 14
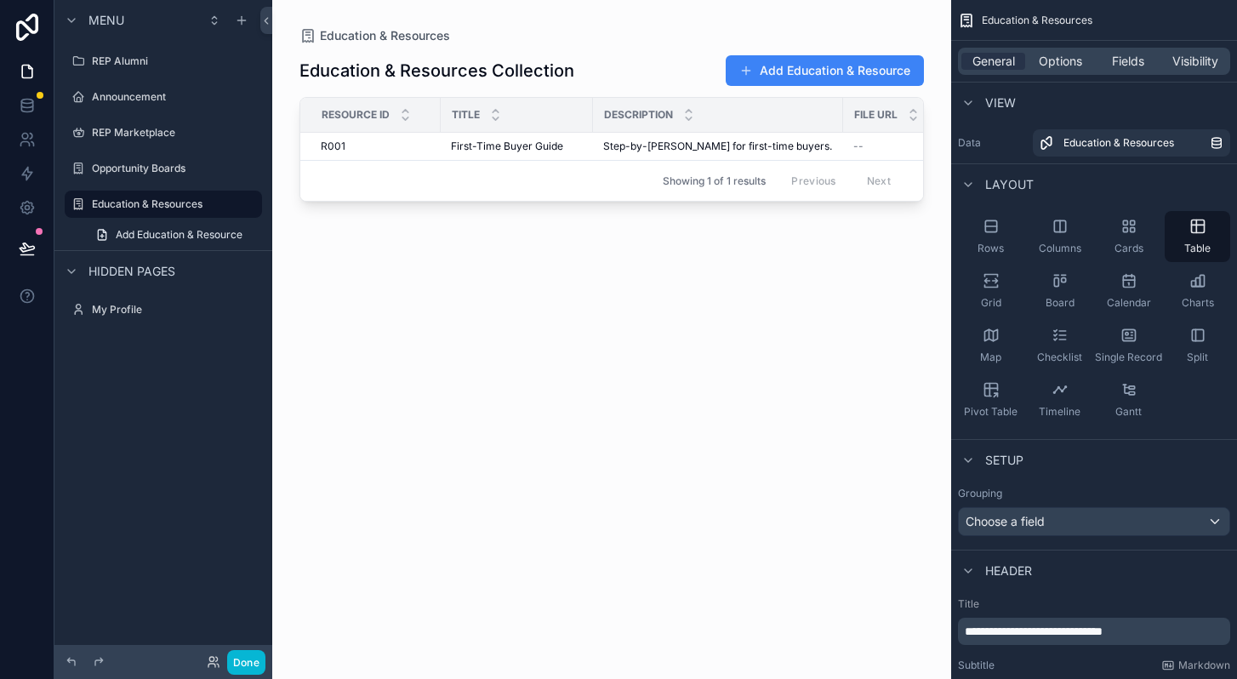
click at [142, 275] on span "Hidden pages" at bounding box center [132, 271] width 87 height 17
click at [23, 30] on icon at bounding box center [27, 27] width 34 height 27
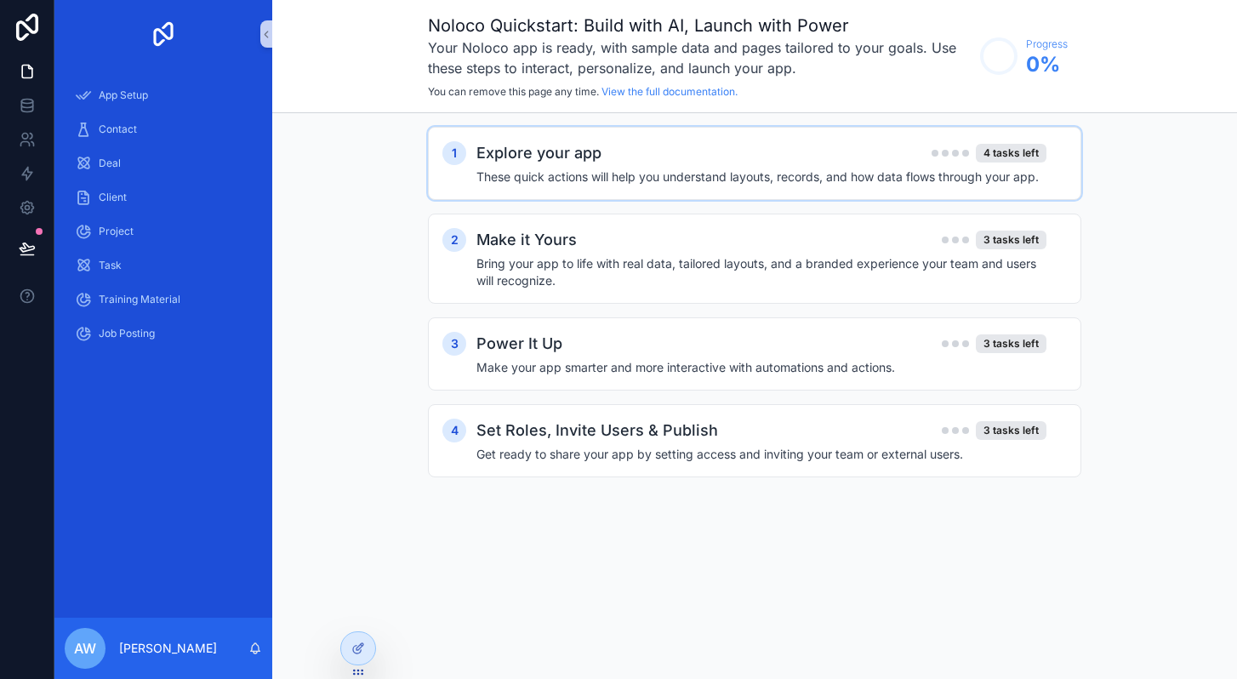
click at [818, 179] on h4 "These quick actions will help you understand layouts, records, and how data flo…" at bounding box center [762, 177] width 570 height 17
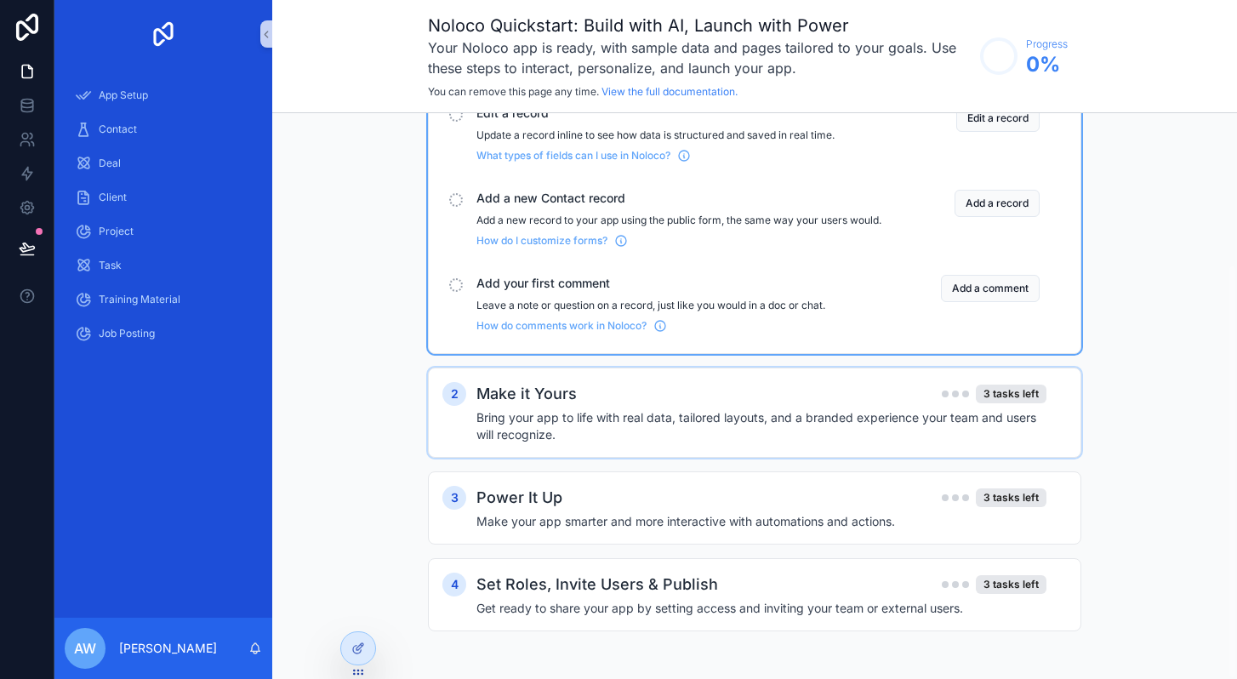
scroll to position [207, 0]
click at [789, 440] on h4 "Bring your app to life with real data, tailored layouts, and a branded experien…" at bounding box center [762, 426] width 570 height 34
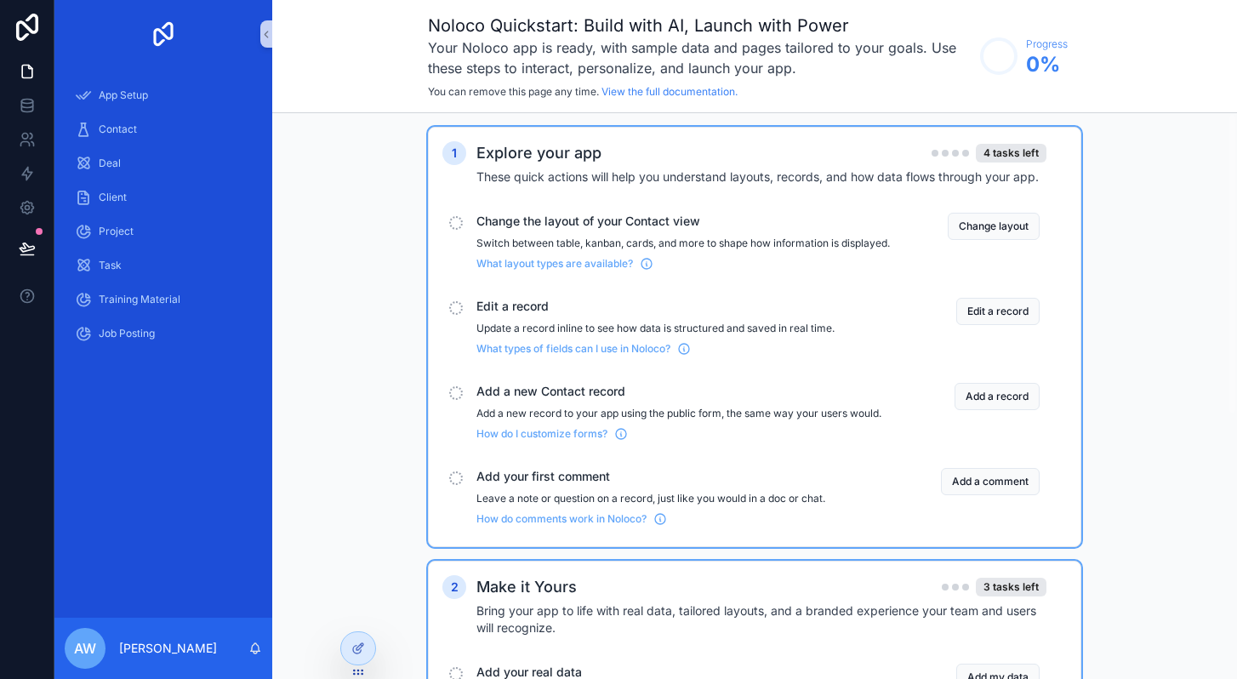
scroll to position [0, 0]
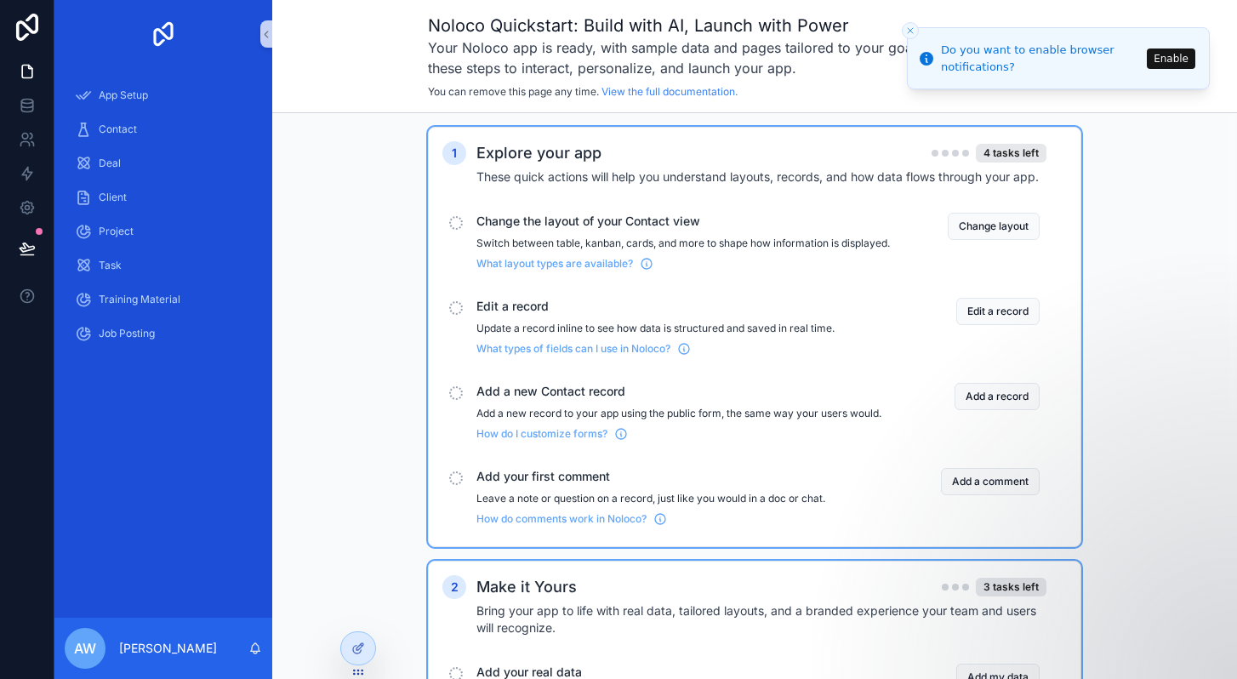
click at [508, 0] on div "Noloco Quickstart: Build with AI, Launch with Power Your Noloco app is ready, w…" at bounding box center [754, 56] width 965 height 113
